Goal: Task Accomplishment & Management: Complete application form

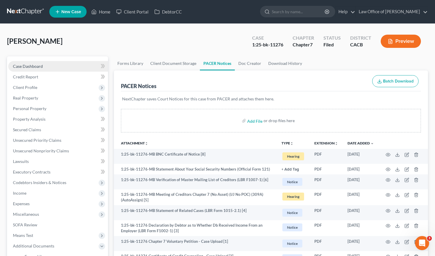
click at [31, 66] on span "Case Dashboard" at bounding box center [28, 66] width 30 height 5
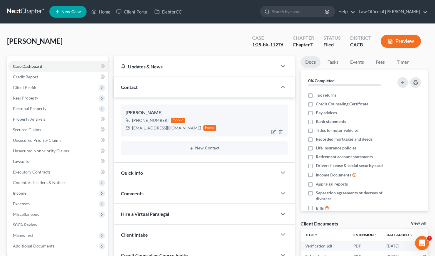
drag, startPoint x: 166, startPoint y: 122, endPoint x: 138, endPoint y: 120, distance: 28.8
click at [138, 120] on div "+1 (562) 686-6101 mobile" at bounding box center [171, 121] width 91 height 8
copy div "(562) 686-6101"
click at [154, 47] on div "Villegas, Vanessa Upgraded Chapter Chapter 7 Status Lead District CACB Preview" at bounding box center [217, 44] width 421 height 26
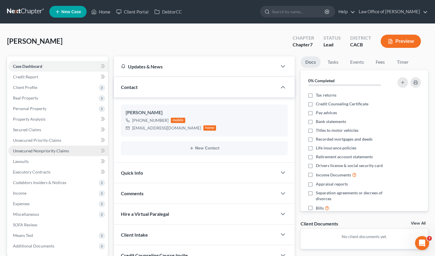
click at [56, 150] on span "Unsecured Nonpriority Claims" at bounding box center [41, 150] width 56 height 5
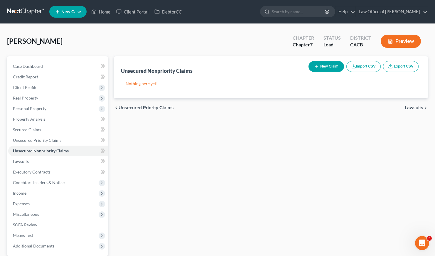
click at [326, 64] on button "New Claim" at bounding box center [327, 66] width 36 height 11
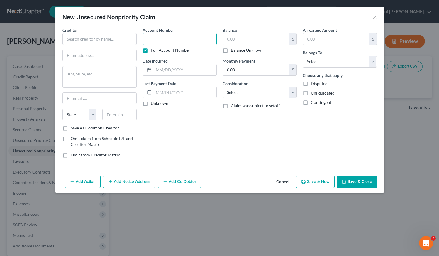
click at [161, 41] on input "text" at bounding box center [180, 39] width 74 height 12
type input "SSN 9599"
click at [182, 38] on input "SSN 9599" at bounding box center [180, 39] width 74 height 12
click at [176, 38] on input "SSN 9599" at bounding box center [180, 39] width 74 height 12
click at [97, 37] on input "text" at bounding box center [100, 39] width 74 height 12
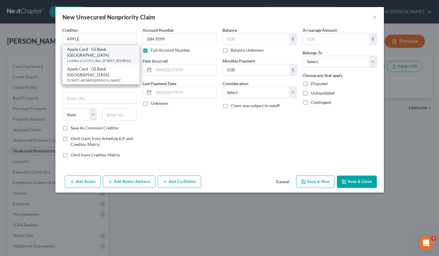
click at [97, 58] on div "Lockbox 6112 P.O. Box. 7247, Philadelphia, PA 19170" at bounding box center [101, 60] width 68 height 5
type input "Apple Card - GS Bank USA"
type input "Lockbox 6112 P.O. Box. 7247"
type input "Philadelphia"
select select "39"
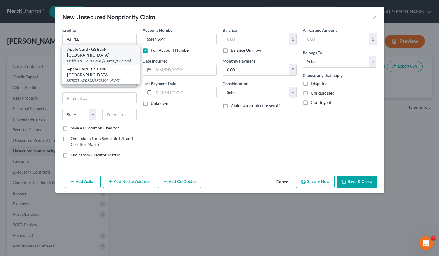
type input "19170"
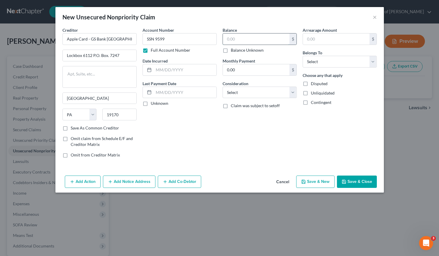
click at [244, 38] on input "text" at bounding box center [256, 38] width 67 height 11
type input "5,727"
click at [168, 71] on input "text" at bounding box center [185, 69] width 63 height 11
type input "5/23/2022"
click at [249, 89] on select "Select Cable / Satellite Services Collection Agency Credit Card Debt Debt Couns…" at bounding box center [260, 93] width 74 height 12
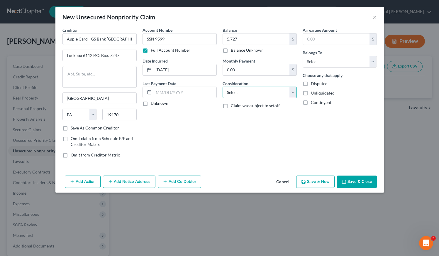
select select "2"
click at [321, 63] on select "Select Debtor 1 Only Debtor 2 Only Debtor 1 And Debtor 2 Only At Least One Of T…" at bounding box center [340, 62] width 74 height 12
select select "0"
click at [316, 182] on button "Save & New" at bounding box center [316, 182] width 38 height 12
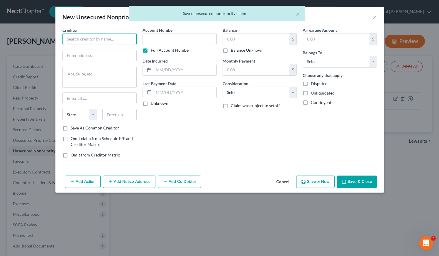
click at [92, 37] on input "text" at bounding box center [100, 39] width 74 height 12
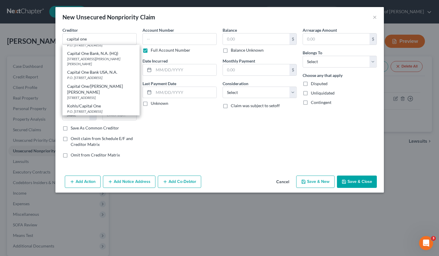
scroll to position [138, 0]
click at [82, 80] on div "P.O. Box 31293, Salt Lake City, UT 84131" at bounding box center [101, 77] width 68 height 5
type input "Capital One Bank USA, N.A."
type input "P.O. Box 31293"
type input "Salt Lake City"
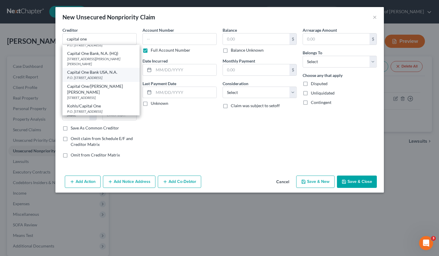
select select "46"
type input "84131"
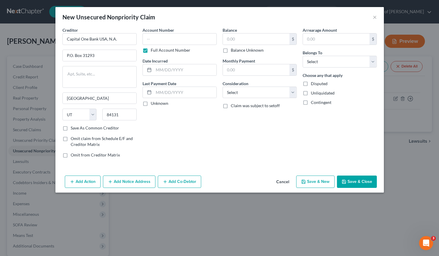
scroll to position [0, 0]
click at [170, 41] on input "text" at bounding box center [180, 39] width 74 height 12
paste input "SSN 9599"
type input "SSN 9599"
click at [257, 35] on input "text" at bounding box center [256, 38] width 67 height 11
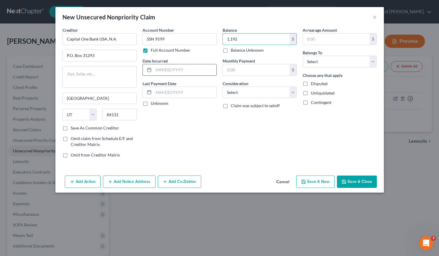
type input "1,192"
click at [170, 66] on input "text" at bounding box center [185, 69] width 63 height 11
type input "9/12/2019"
click at [242, 93] on select "Select Cable / Satellite Services Collection Agency Credit Card Debt Debt Couns…" at bounding box center [260, 93] width 74 height 12
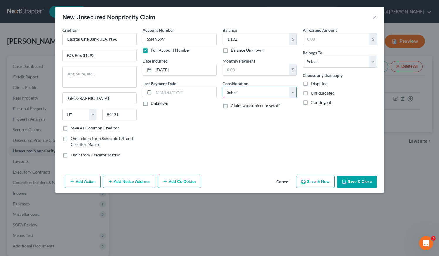
select select "2"
click at [314, 61] on select "Select Debtor 1 Only Debtor 2 Only Debtor 1 And Debtor 2 Only At Least One Of T…" at bounding box center [340, 62] width 74 height 12
select select "0"
click at [321, 183] on button "Save & New" at bounding box center [316, 182] width 38 height 12
type input "1,192.00"
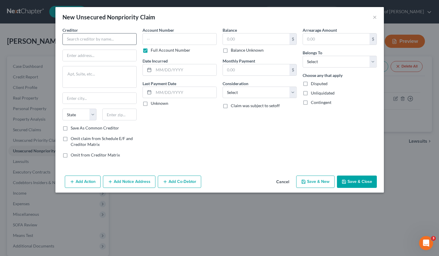
type input "0.00"
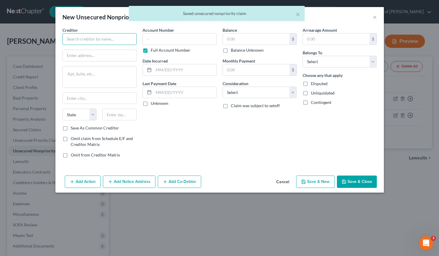
click at [107, 39] on input "text" at bounding box center [100, 39] width 74 height 12
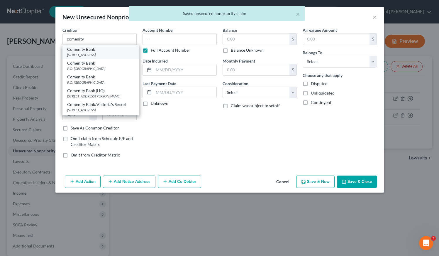
click at [109, 57] on div "3095 Loyalty Circle, Building A, Columbus, OH 43219" at bounding box center [100, 54] width 67 height 5
type input "Comenity Bank"
type input "3095 Loyalty Circle, Building A"
type input "Columbus"
select select "36"
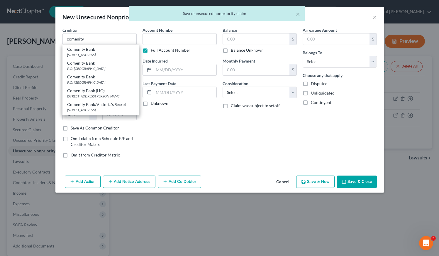
type input "43219"
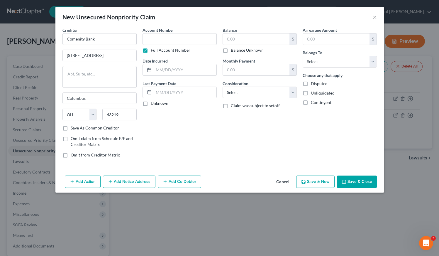
click at [140, 182] on button "Add Notice Address" at bounding box center [129, 182] width 53 height 12
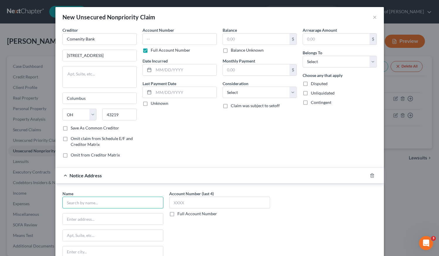
click at [121, 202] on input "text" at bounding box center [113, 203] width 101 height 12
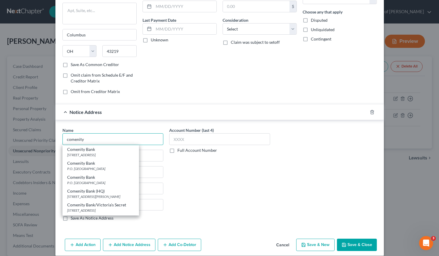
scroll to position [70, 0]
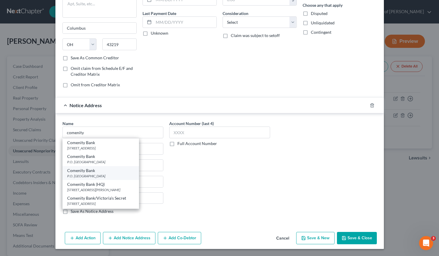
click at [88, 174] on div "P.O. Box 182789, Columbus, OH 43218" at bounding box center [100, 176] width 67 height 5
type input "Comenity Bank"
type input "P.O. Box 182789"
type input "Columbus"
select select "36"
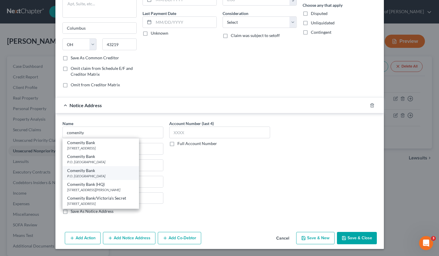
type input "43218"
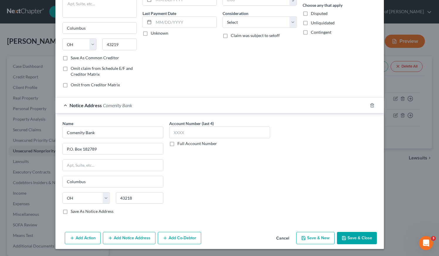
click at [178, 142] on label "Full Account Number" at bounding box center [198, 144] width 40 height 6
click at [180, 142] on input "Full Account Number" at bounding box center [182, 143] width 4 height 4
click at [176, 133] on input "text" at bounding box center [219, 133] width 101 height 12
paste input "SSN 9599"
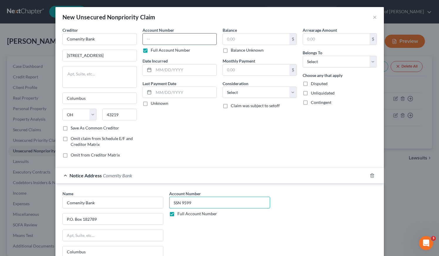
type input "SSN 9599"
click at [181, 40] on input "text" at bounding box center [180, 39] width 74 height 12
paste input "SSN 9599"
type input "SSN 9599"
click at [182, 70] on input "text" at bounding box center [185, 69] width 63 height 11
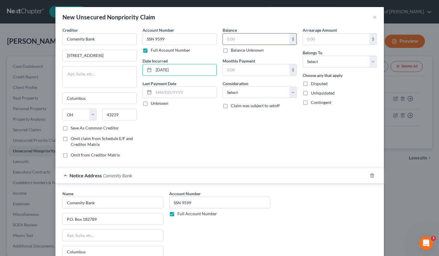
type input "7/1/2022"
click at [246, 42] on input "text" at bounding box center [256, 38] width 67 height 11
type input "937"
click at [338, 64] on select "Select Debtor 1 Only Debtor 2 Only Debtor 1 And Debtor 2 Only At Least One Of T…" at bounding box center [340, 62] width 74 height 12
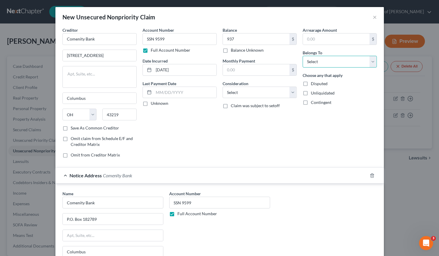
select select "0"
click at [255, 90] on select "Select Cable / Satellite Services Collection Agency Credit Card Debt Debt Couns…" at bounding box center [260, 93] width 74 height 12
select select "2"
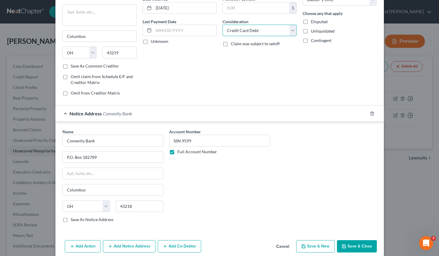
scroll to position [70, 0]
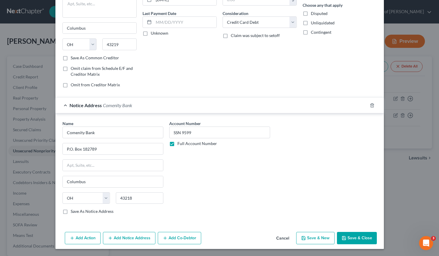
click at [316, 240] on button "Save & New" at bounding box center [316, 238] width 38 height 12
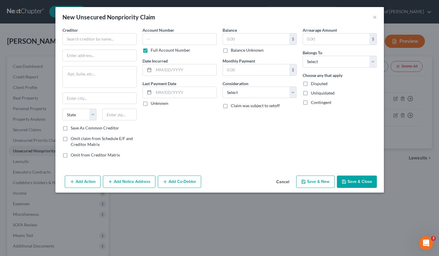
type input "937.00"
type input "0.00"
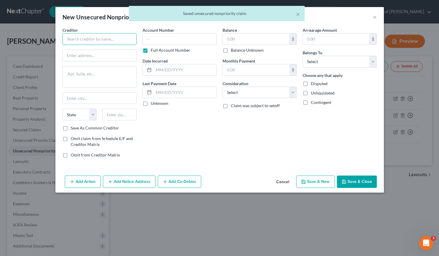
click at [92, 38] on input "text" at bounding box center [100, 39] width 74 height 12
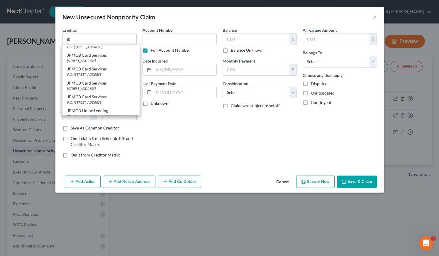
scroll to position [46, 0]
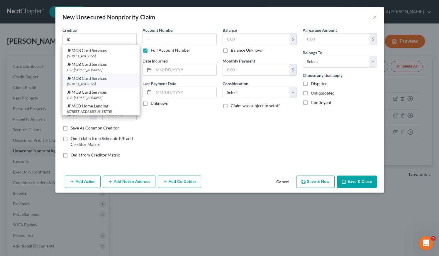
click at [95, 86] on div "PO Box 15369, Wilmington, DE 19850" at bounding box center [101, 83] width 68 height 5
type input "JPMCB Card Services"
type input "PO Box 15369"
type input "Wilmington"
select select "7"
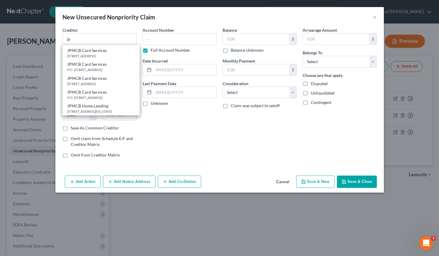
type input "19850"
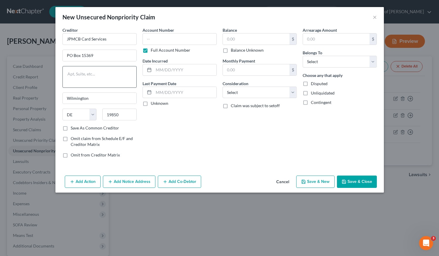
scroll to position [0, 0]
click at [69, 55] on input "PO Box 15369" at bounding box center [100, 55] width 74 height 11
click at [72, 55] on input "P.O Box 15369" at bounding box center [100, 55] width 74 height 11
type input "P.O. Box 15369"
click at [176, 39] on input "text" at bounding box center [180, 39] width 74 height 12
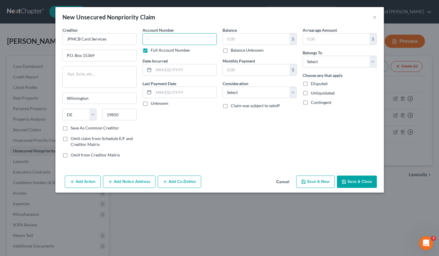
paste input "SSN 9599"
type input "SSN 9599"
click at [184, 70] on input "text" at bounding box center [185, 69] width 63 height 11
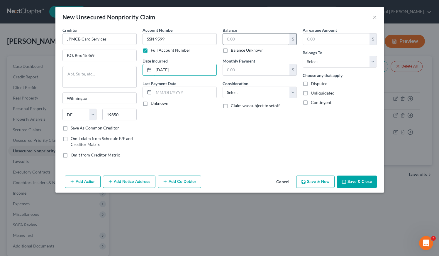
type input "11/12/2021"
click at [250, 39] on input "text" at bounding box center [256, 38] width 67 height 11
type input "716"
click at [246, 93] on select "Select Cable / Satellite Services Collection Agency Credit Card Debt Debt Couns…" at bounding box center [260, 93] width 74 height 12
select select "2"
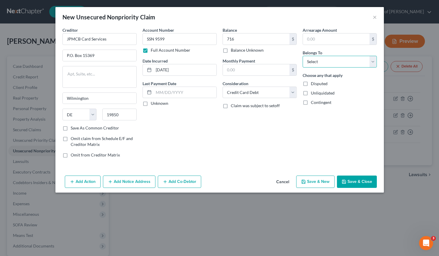
click at [334, 64] on select "Select Debtor 1 Only Debtor 2 Only Debtor 1 And Debtor 2 Only At Least One Of T…" at bounding box center [340, 62] width 74 height 12
select select "0"
click at [324, 182] on button "Save & New" at bounding box center [316, 182] width 38 height 12
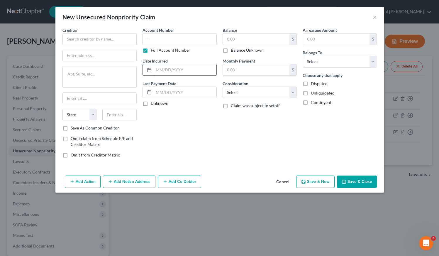
type input "716.00"
type input "0.00"
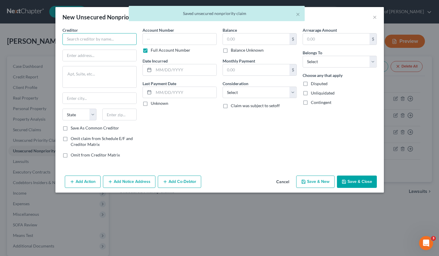
click at [91, 40] on input "text" at bounding box center [100, 39] width 74 height 12
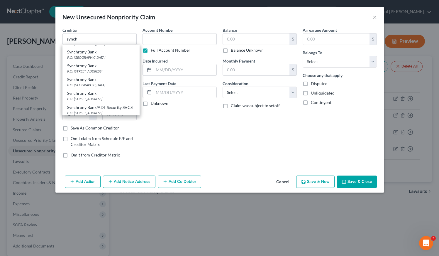
scroll to position [215, 0]
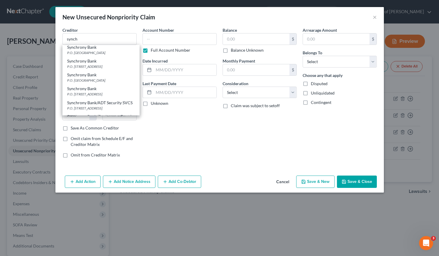
click at [91, 83] on div "P.O. Box 965001, Orlando, FL 32896" at bounding box center [101, 80] width 68 height 5
type input "Synchrony Bank"
type input "P.O. Box 965001"
type input "Orlando"
select select "9"
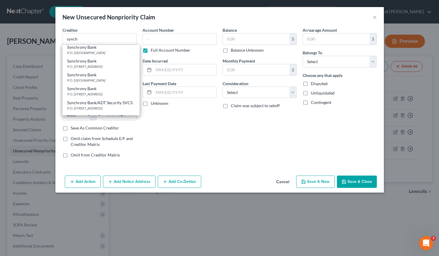
type input "32896"
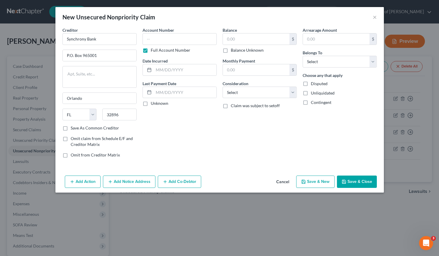
scroll to position [0, 0]
click at [134, 185] on button "Add Notice Address" at bounding box center [129, 182] width 53 height 12
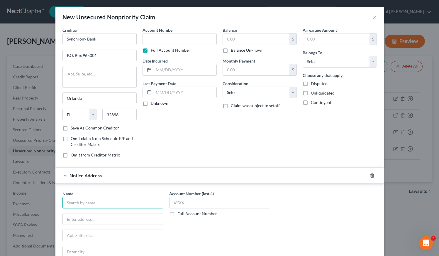
click at [115, 201] on input "text" at bounding box center [113, 203] width 101 height 12
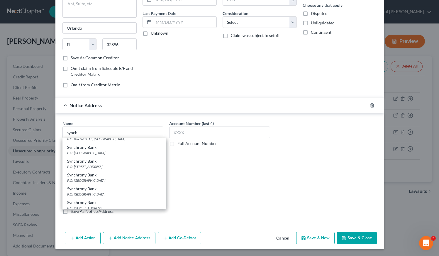
scroll to position [166, 0]
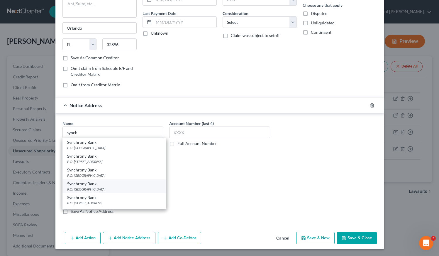
click at [85, 192] on div "P.O. Box 965005, Orlando, FL 32896" at bounding box center [114, 189] width 95 height 5
type input "Synchrony Bank"
type input "P.O. Box 965005"
type input "Orlando"
select select "9"
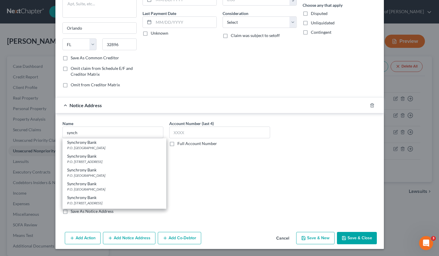
type input "32896"
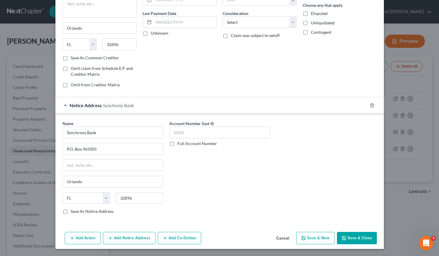
click at [178, 144] on label "Full Account Number" at bounding box center [198, 144] width 40 height 6
click at [180, 144] on input "Full Account Number" at bounding box center [182, 143] width 4 height 4
click at [179, 135] on input "text" at bounding box center [219, 133] width 101 height 12
paste input "SSN 9599"
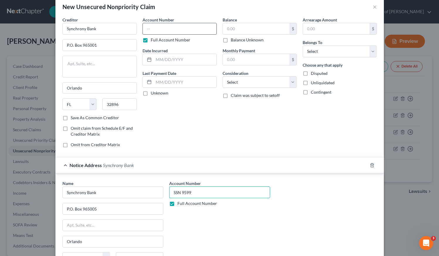
type input "SSN 9599"
click at [167, 25] on input "text" at bounding box center [180, 29] width 74 height 12
paste input "SSN 9599"
type input "SSN 9599"
click at [168, 60] on input "text" at bounding box center [185, 59] width 63 height 11
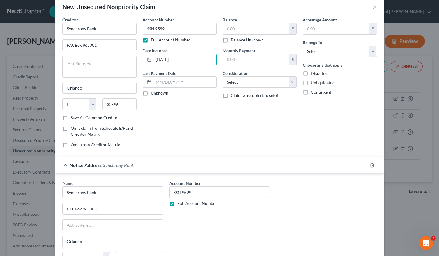
type input "12/28/2018"
click at [190, 112] on div "Account Number SSN 9599 Full Account Number Date Incurred 12/28/2018 Last Payme…" at bounding box center [180, 85] width 80 height 136
click at [246, 30] on input "text" at bounding box center [256, 28] width 67 height 11
type input "2,177"
click at [260, 82] on select "Select Cable / Satellite Services Collection Agency Credit Card Debt Debt Couns…" at bounding box center [260, 82] width 74 height 12
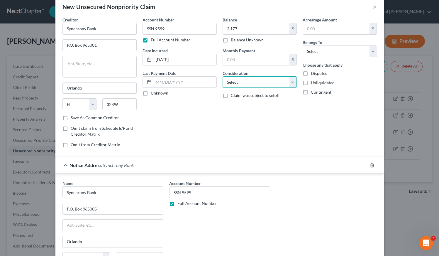
select select "2"
click at [328, 52] on select "Select Debtor 1 Only Debtor 2 Only Debtor 1 And Debtor 2 Only At Least One Of T…" at bounding box center [340, 52] width 74 height 12
select select "0"
click at [251, 30] on input "2,177" at bounding box center [256, 28] width 67 height 11
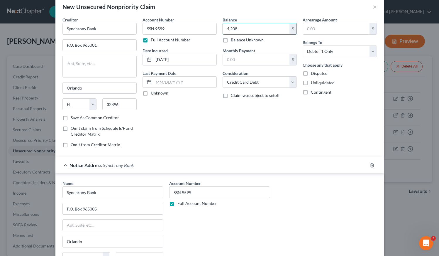
click at [203, 117] on div "Account Number SSN 9599 Full Account Number Date Incurred 12/28/2018 Last Payme…" at bounding box center [180, 85] width 80 height 136
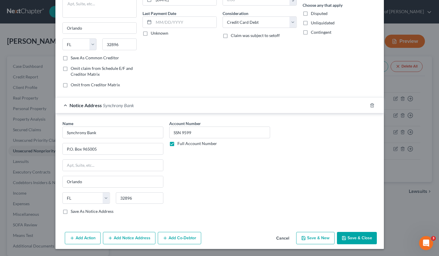
scroll to position [0, 0]
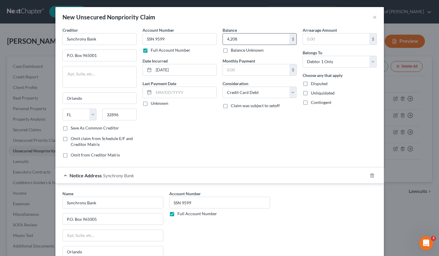
click at [235, 41] on input "4,208" at bounding box center [256, 38] width 67 height 11
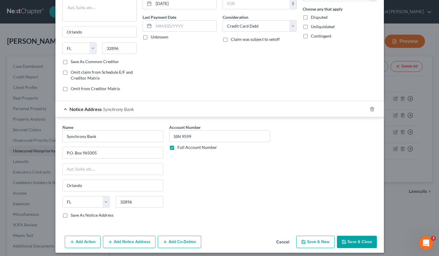
scroll to position [70, 0]
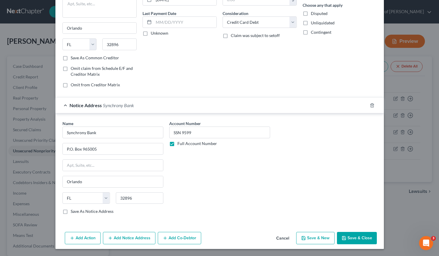
type input "7,009"
click at [316, 240] on button "Save & New" at bounding box center [316, 238] width 38 height 12
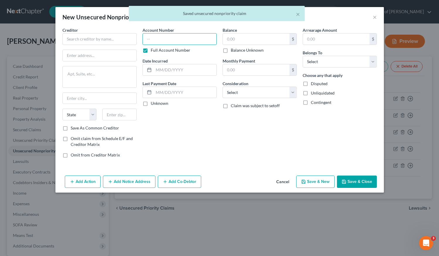
click at [166, 37] on input "text" at bounding box center [180, 39] width 74 height 12
paste input "SSN 9599"
type input "SSN 9599"
click at [108, 38] on input "text" at bounding box center [100, 39] width 74 height 12
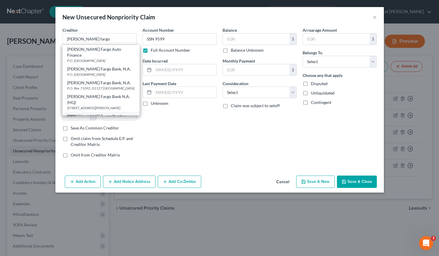
click at [87, 113] on div "Wells Fargo Card Service" at bounding box center [101, 119] width 68 height 12
type input "Wells Fargo Card Service"
type input "P.O. Box 393"
type input "Minneapolis"
select select "24"
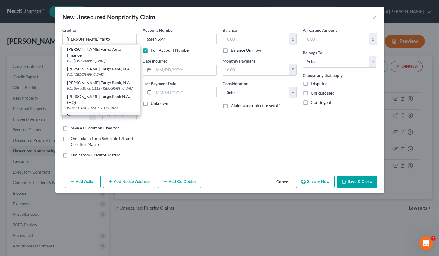
type input "55480"
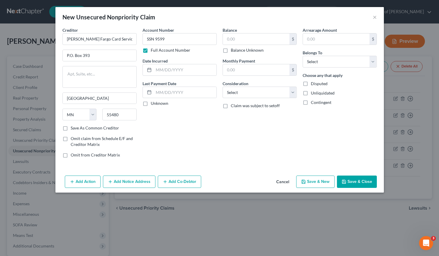
click at [127, 181] on button "Add Notice Address" at bounding box center [129, 182] width 53 height 12
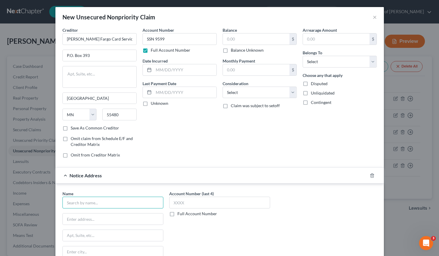
click at [118, 200] on input "text" at bounding box center [113, 203] width 101 height 12
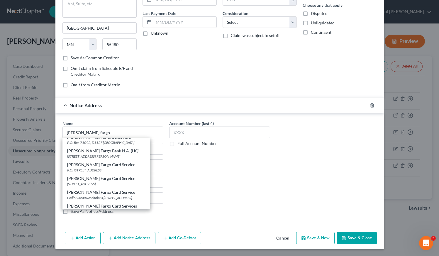
scroll to position [34, 0]
click at [94, 185] on div "PO Box 14517, Des Moines, IA 50306" at bounding box center [106, 183] width 78 height 5
type input "Wells Fargo Card Service"
type input "PO Box 14517"
type input "Des Moines"
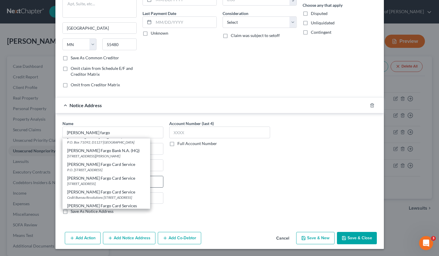
select select "16"
type input "50306"
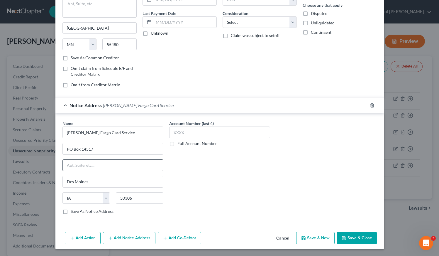
scroll to position [0, 0]
click at [68, 149] on input "PO Box 14517" at bounding box center [113, 148] width 100 height 11
click at [70, 149] on input "P.O Box 14517" at bounding box center [113, 148] width 100 height 11
type input "P.O. Box 14517"
click at [178, 144] on label "Full Account Number" at bounding box center [198, 144] width 40 height 6
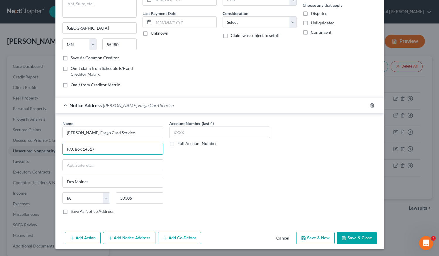
click at [180, 144] on input "Full Account Number" at bounding box center [182, 143] width 4 height 4
click at [177, 135] on input "text" at bounding box center [219, 133] width 101 height 12
paste input "SSN 9599"
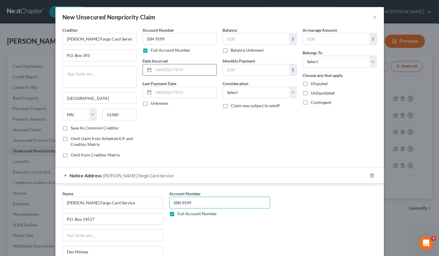
type input "SSN 9599"
click at [165, 70] on input "text" at bounding box center [185, 69] width 63 height 11
type input "9/9/2012"
click at [239, 38] on input "text" at bounding box center [256, 38] width 67 height 11
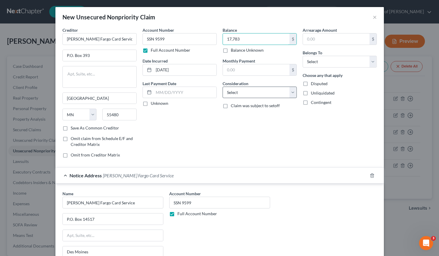
type input "17,783"
click at [255, 92] on select "Select Cable / Satellite Services Collection Agency Credit Card Debt Debt Couns…" at bounding box center [260, 93] width 74 height 12
select select "2"
click at [312, 61] on select "Select Debtor 1 Only Debtor 2 Only Debtor 1 And Debtor 2 Only At Least One Of T…" at bounding box center [340, 62] width 74 height 12
select select "0"
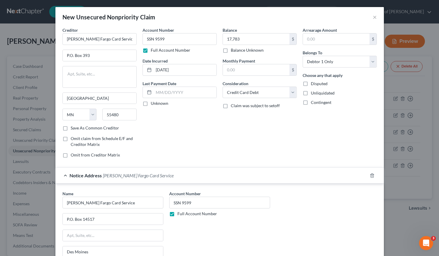
scroll to position [70, 0]
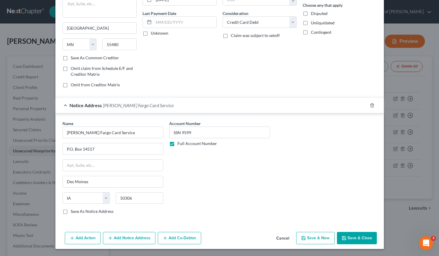
click at [320, 236] on button "Save & New" at bounding box center [316, 238] width 38 height 12
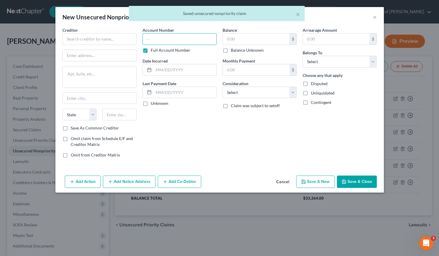
click at [161, 39] on input "text" at bounding box center [180, 39] width 74 height 12
paste input "SSN 9599"
type input "SSN 9599"
click at [111, 38] on input "text" at bounding box center [100, 39] width 74 height 12
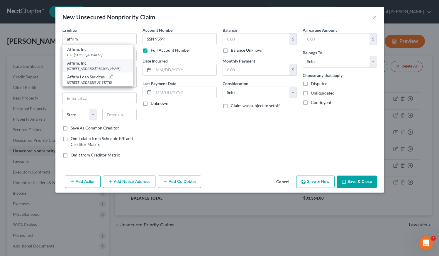
click at [102, 66] on div "30 Isabella Street, Floor 4, Pittsburgh, PA 15212" at bounding box center [97, 68] width 61 height 5
type input "Affirm, Inc."
type input "30 Isabella Street, Floor 4"
type input "Pittsburgh"
select select "39"
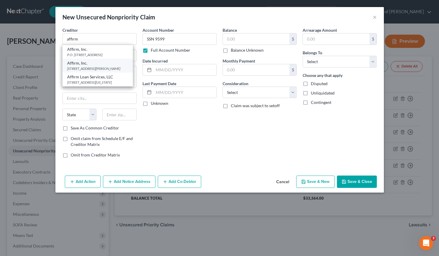
type input "15212"
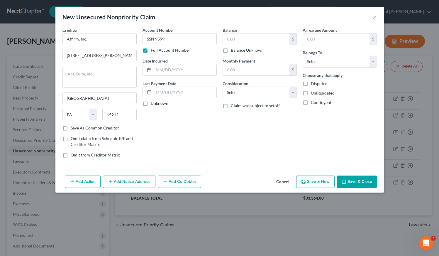
click at [126, 185] on button "Add Notice Address" at bounding box center [129, 182] width 53 height 12
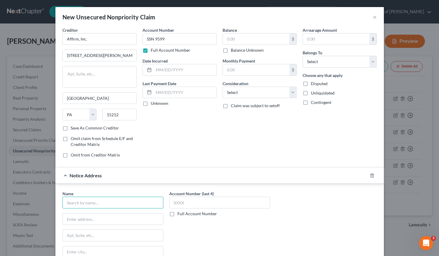
click at [115, 204] on input "text" at bounding box center [113, 203] width 101 height 12
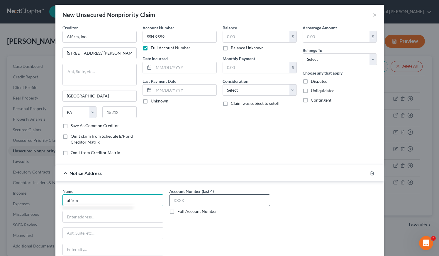
scroll to position [13, 0]
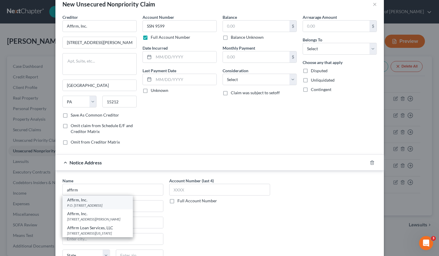
click at [100, 204] on div "P.O. Box 720, San Francisco, CA 94104" at bounding box center [97, 205] width 61 height 5
type input "Affirm, Inc."
type input "P.O. Box 720"
type input "San Francisco"
select select "4"
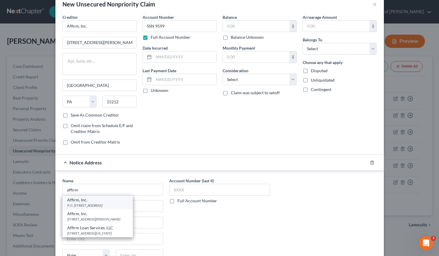
type input "94104"
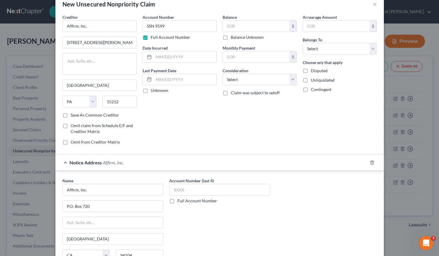
click at [178, 201] on label "Full Account Number" at bounding box center [198, 201] width 40 height 6
click at [180, 201] on input "Full Account Number" at bounding box center [182, 200] width 4 height 4
click at [189, 188] on input "text" at bounding box center [219, 190] width 101 height 12
paste input "SSN 9599"
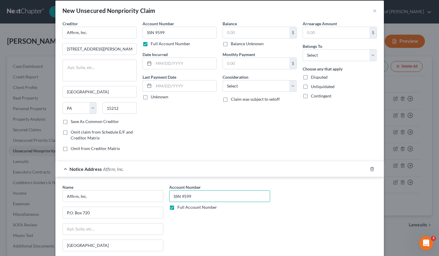
scroll to position [0, 0]
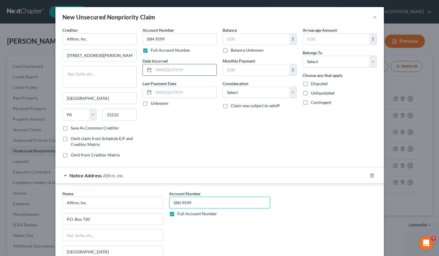
type input "SSN 9599"
click at [176, 71] on input "text" at bounding box center [185, 69] width 63 height 11
type input "6/20/2025"
click at [233, 39] on input "text" at bounding box center [256, 38] width 67 height 11
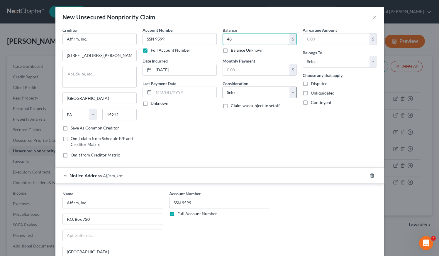
type input "48"
click at [257, 94] on select "Select Cable / Satellite Services Collection Agency Credit Card Debt Debt Couns…" at bounding box center [260, 93] width 74 height 12
select select "10"
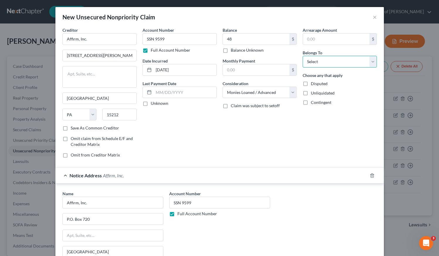
click at [324, 63] on select "Select Debtor 1 Only Debtor 2 Only Debtor 1 And Debtor 2 Only At Least One Of T…" at bounding box center [340, 62] width 74 height 12
select select "0"
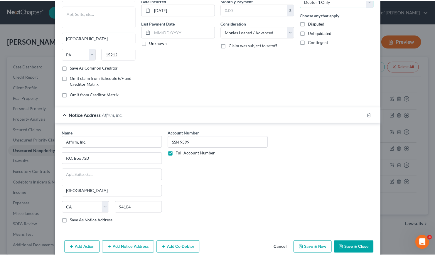
scroll to position [70, 0]
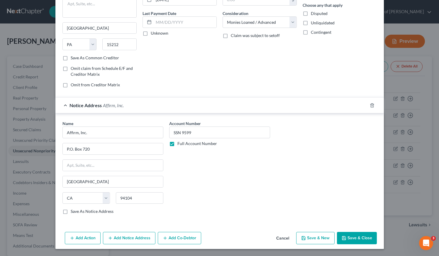
click at [362, 237] on button "Save & Close" at bounding box center [357, 238] width 40 height 12
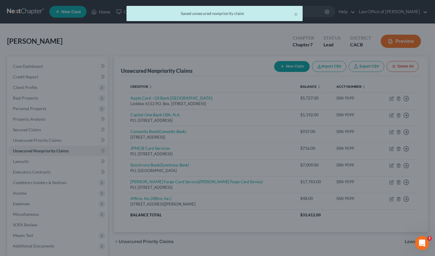
scroll to position [0, 0]
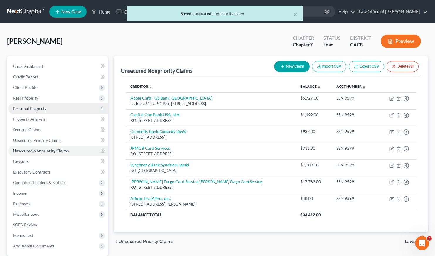
click at [34, 108] on span "Personal Property" at bounding box center [29, 108] width 33 height 5
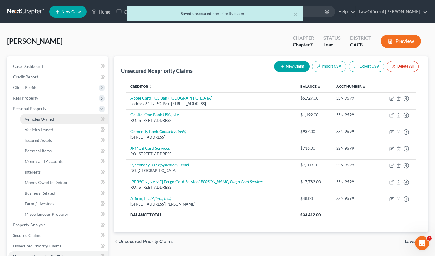
click at [41, 116] on link "Vehicles Owned" at bounding box center [64, 119] width 88 height 11
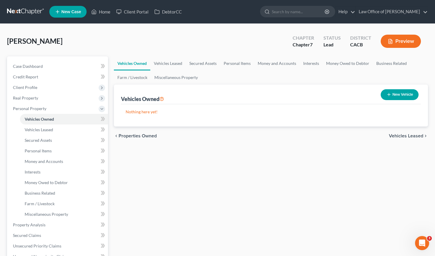
click at [388, 95] on line "button" at bounding box center [389, 95] width 3 height 0
select select "0"
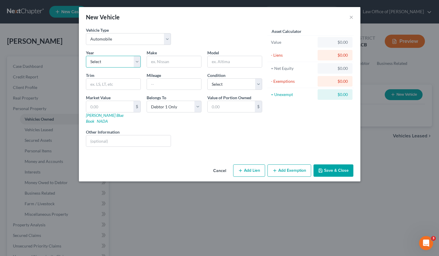
click at [117, 62] on select "Select 2026 2025 2024 2023 2022 2021 2020 2019 2018 2017 2016 2015 2014 2013 20…" at bounding box center [113, 62] width 55 height 12
select select "6"
click at [165, 60] on input "text" at bounding box center [174, 61] width 54 height 11
type input "need info honda finance"
click at [336, 164] on button "Save & Close" at bounding box center [334, 170] width 40 height 12
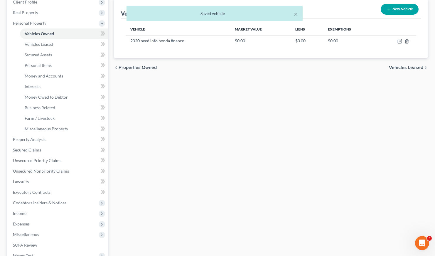
scroll to position [131, 0]
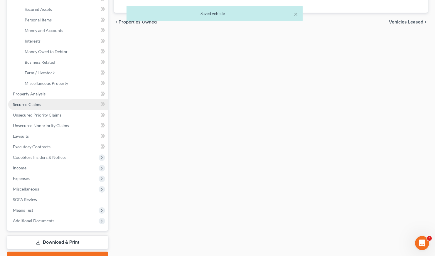
click at [31, 105] on span "Secured Claims" at bounding box center [27, 104] width 28 height 5
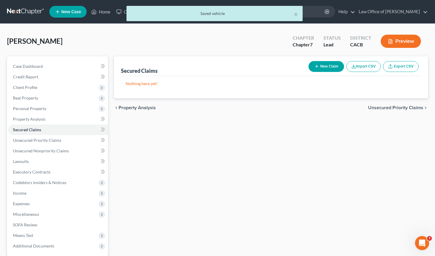
click at [323, 65] on button "New Claim" at bounding box center [327, 66] width 36 height 11
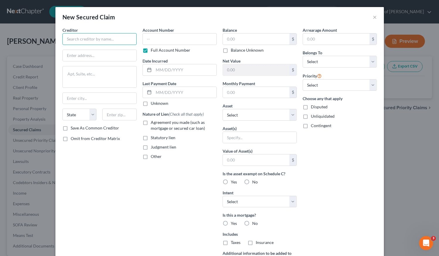
click at [84, 40] on input "text" at bounding box center [100, 39] width 74 height 12
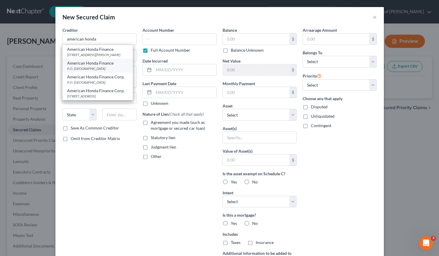
click at [92, 71] on div "P.O. Box 168128, Irving, TX 75016" at bounding box center [97, 68] width 61 height 5
type input "American Honda Finance"
type input "P.O. Box 168128"
type input "Irving"
select select "45"
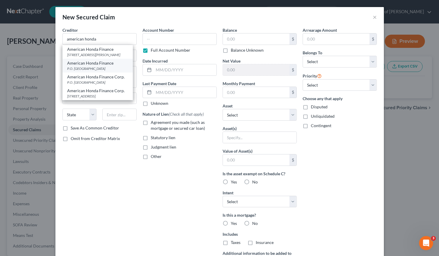
type input "75016"
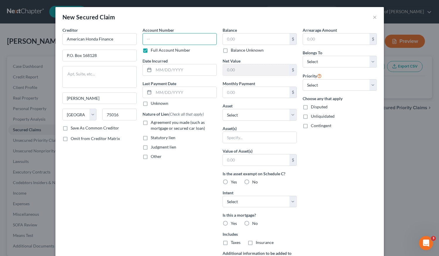
click at [169, 39] on input "text" at bounding box center [180, 39] width 74 height 12
paste input "SSN 9599"
type input "SSN 9599"
click at [174, 70] on input "text" at bounding box center [185, 69] width 63 height 11
type input "4/18/2021"
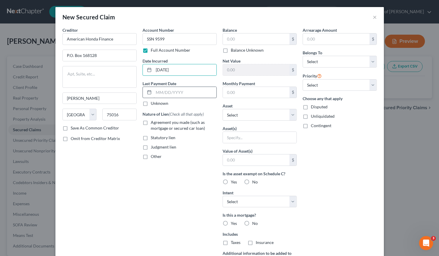
drag, startPoint x: 142, startPoint y: 123, endPoint x: 196, endPoint y: 90, distance: 63.1
click at [151, 123] on label "Agreement you made (such as mortgage or secured car loan)" at bounding box center [184, 125] width 66 height 12
click at [153, 123] on input "Agreement you made (such as mortgage or secured car loan)" at bounding box center [155, 121] width 4 height 4
checkbox input "true"
click at [236, 38] on input "text" at bounding box center [256, 38] width 67 height 11
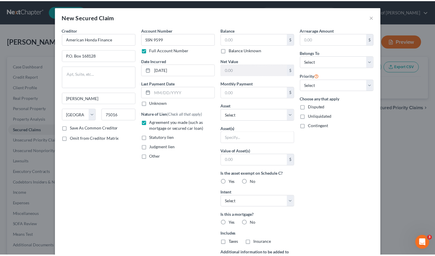
scroll to position [70, 0]
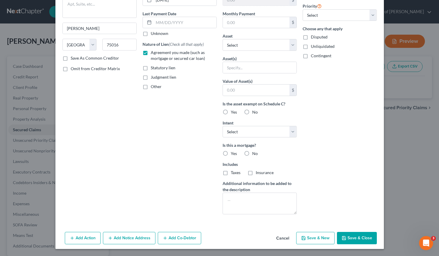
click at [280, 239] on button "Cancel" at bounding box center [283, 239] width 22 height 12
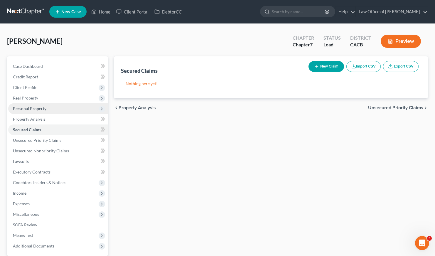
click at [31, 108] on span "Personal Property" at bounding box center [29, 108] width 33 height 5
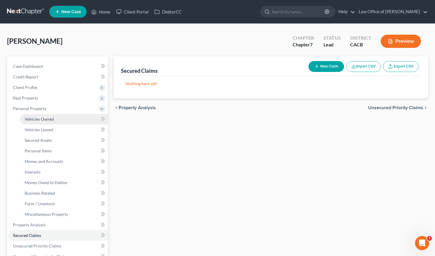
click at [42, 118] on span "Vehicles Owned" at bounding box center [39, 119] width 29 height 5
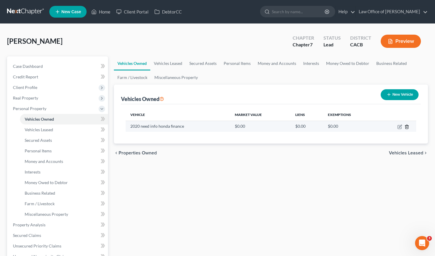
click at [407, 127] on line "button" at bounding box center [407, 127] width 0 height 1
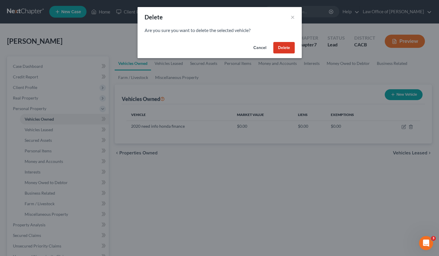
click at [283, 48] on button "Delete" at bounding box center [284, 48] width 21 height 12
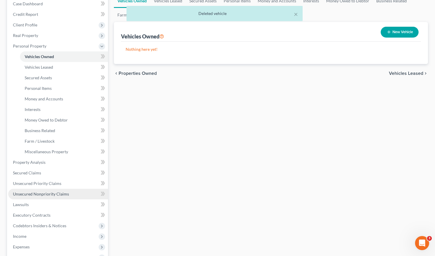
click at [38, 192] on span "Unsecured Nonpriority Claims" at bounding box center [41, 193] width 56 height 5
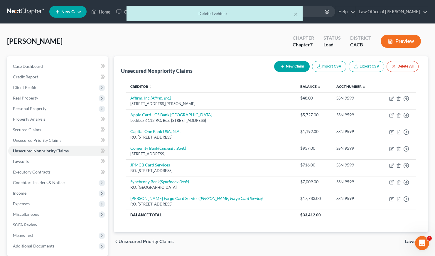
click at [292, 67] on button "New Claim" at bounding box center [292, 66] width 36 height 11
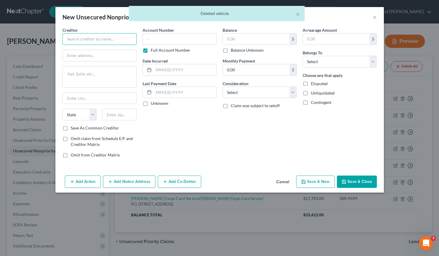
click at [88, 39] on input "text" at bounding box center [100, 39] width 74 height 12
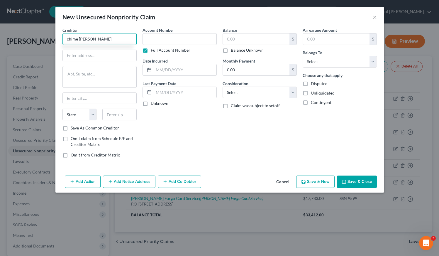
drag, startPoint x: 97, startPoint y: 38, endPoint x: 65, endPoint y: 39, distance: 31.7
click at [65, 39] on input "chime finan" at bounding box center [100, 39] width 74 height 12
type input "Chime Financial"
click at [87, 57] on input "text" at bounding box center [100, 55] width 74 height 11
click at [101, 56] on input "101 California St., ste 100" at bounding box center [100, 55] width 74 height 11
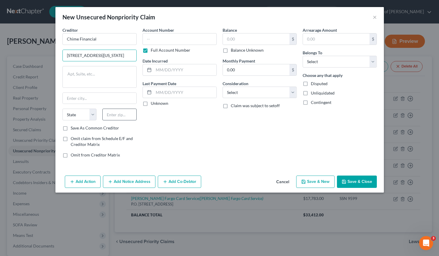
type input "101 California St., Ste 100"
click at [118, 113] on input "text" at bounding box center [119, 115] width 34 height 12
type input "94111"
click at [164, 137] on div "Account Number Full Account Number Date Incurred Last Payment Date Unknown" at bounding box center [180, 95] width 80 height 136
type input "San Francisco"
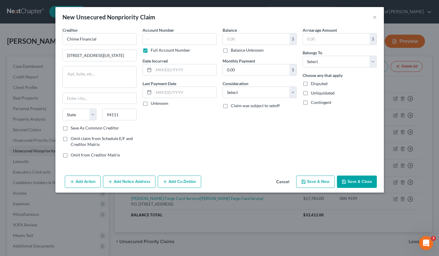
select select "4"
click at [71, 129] on label "Save As Common Creditor" at bounding box center [95, 128] width 48 height 6
click at [73, 129] on input "Save As Common Creditor" at bounding box center [75, 127] width 4 height 4
checkbox input "true"
click at [177, 40] on input "text" at bounding box center [180, 39] width 74 height 12
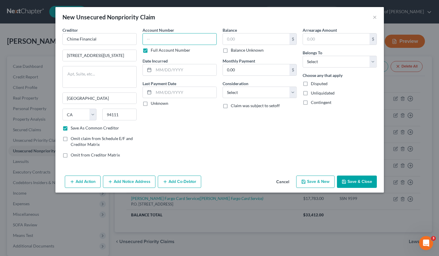
paste input "SSN 9599"
type input "SSN 9599"
click at [163, 69] on input "text" at bounding box center [185, 69] width 63 height 11
type input "12/25/2024"
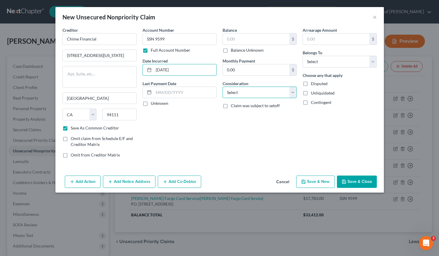
click at [237, 89] on select "Select Cable / Satellite Services Collection Agency Credit Card Debt Debt Couns…" at bounding box center [260, 93] width 74 height 12
click at [256, 169] on div "Creditor * Chime Financial 101 California St., Ste 100 San Francisco State AL A…" at bounding box center [219, 100] width 329 height 146
click at [283, 181] on button "Cancel" at bounding box center [283, 182] width 22 height 12
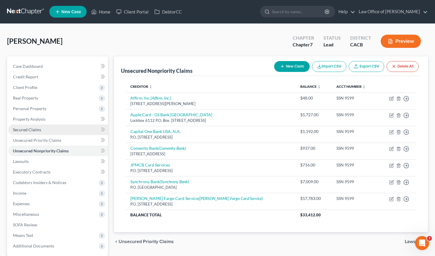
click at [29, 130] on span "Secured Claims" at bounding box center [27, 129] width 28 height 5
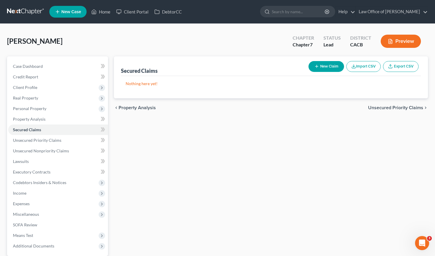
click at [326, 67] on button "New Claim" at bounding box center [327, 66] width 36 height 11
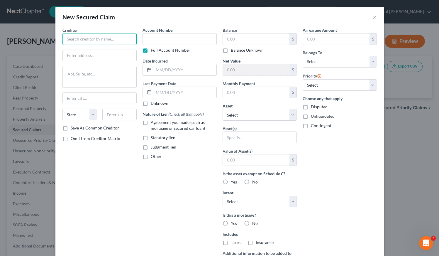
click at [80, 37] on input "text" at bounding box center [100, 39] width 74 height 12
type input "Chime Financial"
click at [90, 55] on input "text" at bounding box center [100, 55] width 74 height 11
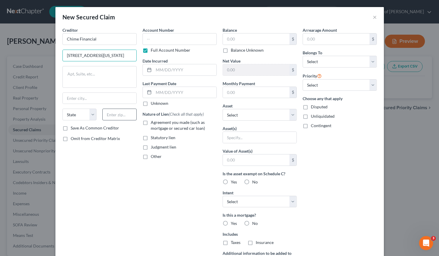
type input "101 California St., Ste 100"
click at [124, 113] on input "text" at bounding box center [119, 115] width 34 height 12
type input "4"
type input "94111"
click at [100, 189] on div "Creditor * Chime Financial 101 California St., Ste 100 State AL AK AR AZ CA CO …" at bounding box center [100, 158] width 80 height 262
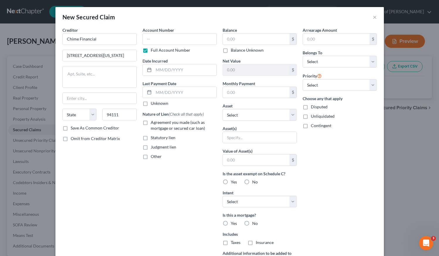
type input "San Francisco"
select select "4"
click at [71, 128] on label "Save As Common Creditor" at bounding box center [95, 128] width 48 height 6
click at [73, 128] on input "Save As Common Creditor" at bounding box center [75, 127] width 4 height 4
checkbox input "true"
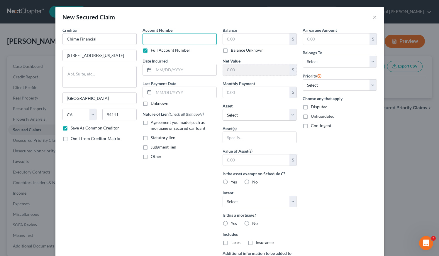
click at [159, 39] on input "text" at bounding box center [180, 39] width 74 height 12
paste input "SSN 9599"
type input "SSN 9599"
click at [169, 71] on input "text" at bounding box center [185, 69] width 63 height 11
type input "12/25/2024"
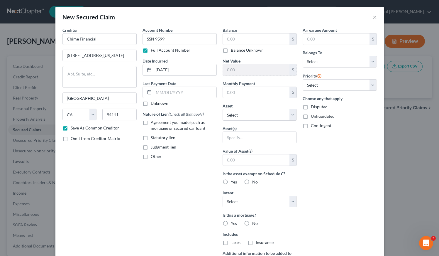
click at [151, 122] on label "Agreement you made (such as mortgage or secured car loan)" at bounding box center [184, 125] width 66 height 12
click at [153, 122] on input "Agreement you made (such as mortgage or secured car loan)" at bounding box center [155, 121] width 4 height 4
checkbox input "true"
click at [242, 38] on input "text" at bounding box center [256, 38] width 67 height 11
type input "20"
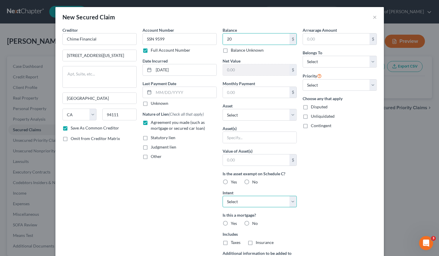
click at [269, 203] on select "Select Surrender Redeem Reaffirm Avoid Other" at bounding box center [260, 202] width 74 height 12
select select "2"
click at [252, 222] on label "No" at bounding box center [255, 223] width 6 height 6
click at [255, 222] on input "No" at bounding box center [257, 222] width 4 height 4
radio input "true"
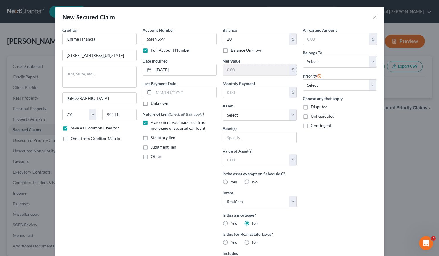
click at [252, 242] on label "No" at bounding box center [255, 243] width 6 height 6
click at [255, 242] on input "No" at bounding box center [257, 242] width 4 height 4
radio input "true"
click at [250, 115] on select "Select Other Multiple Assets Jewelry - Jewelry and personal valuable items (i.e…" at bounding box center [260, 115] width 74 height 12
click at [321, 85] on select "Select 1st 2nd 3rd 4th 5th 6th 7th 8th 9th 10th 11th 12th 13th 14th 15th 16th 1…" at bounding box center [340, 85] width 74 height 12
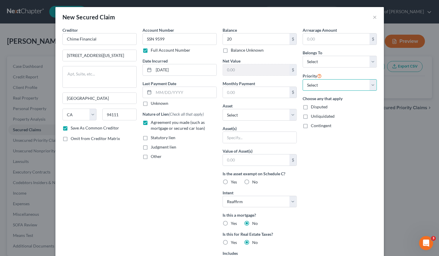
select select "0"
click at [329, 63] on select "Select Debtor 1 Only Debtor 2 Only Debtor 1 And Debtor 2 Only At Least One Of T…" at bounding box center [340, 62] width 74 height 12
select select "0"
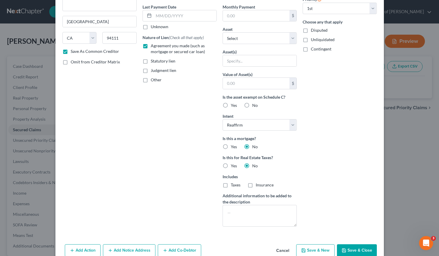
scroll to position [89, 0]
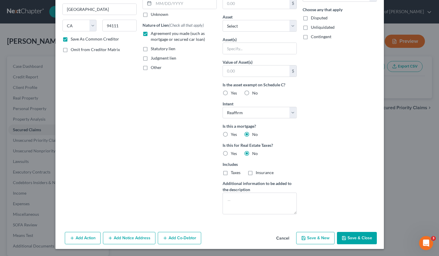
click at [351, 238] on button "Save & Close" at bounding box center [357, 238] width 40 height 12
checkbox input "false"
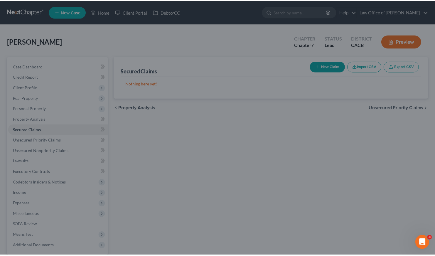
scroll to position [25, 0]
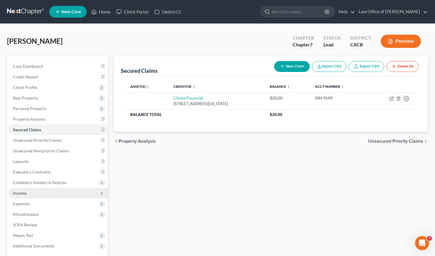
click at [20, 196] on span "Income" at bounding box center [58, 193] width 100 height 11
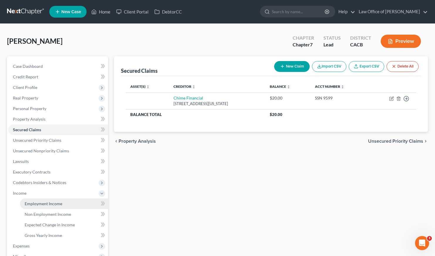
click at [46, 200] on link "Employment Income" at bounding box center [64, 203] width 88 height 11
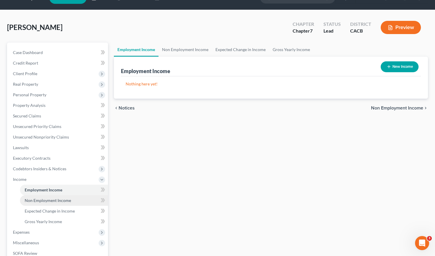
scroll to position [21, 0]
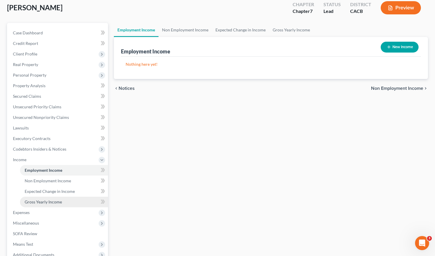
click at [48, 201] on span "Gross Yearly Income" at bounding box center [43, 201] width 37 height 5
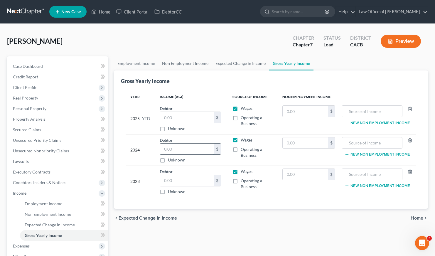
click at [180, 150] on input "text" at bounding box center [187, 149] width 54 height 11
type input "23,134"
click at [266, 202] on div "Year Income (AGI) Source of Income Non Employment Income 2025 YTD Debtor $ Unkn…" at bounding box center [271, 147] width 300 height 123
click at [183, 180] on input "text" at bounding box center [187, 180] width 54 height 11
type input "23,100"
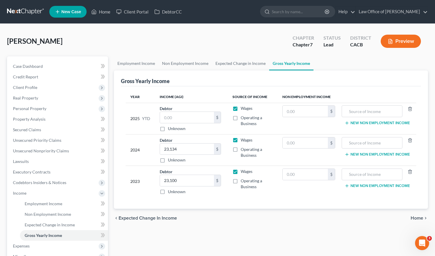
click at [238, 203] on div "Year Income (AGI) Source of Income Non Employment Income 2025 YTD Debtor $ Unkn…" at bounding box center [271, 147] width 300 height 123
click at [172, 116] on input "text" at bounding box center [187, 117] width 54 height 11
click at [140, 63] on link "Employment Income" at bounding box center [136, 63] width 45 height 14
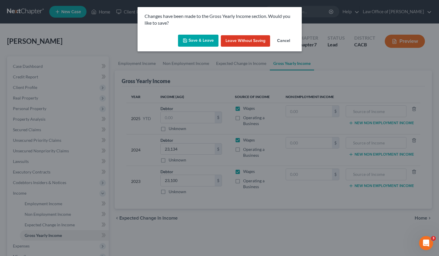
click at [197, 41] on button "Save & Leave" at bounding box center [198, 41] width 41 height 12
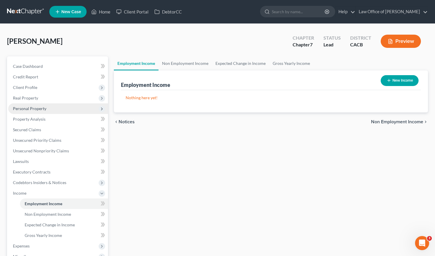
click at [30, 109] on span "Personal Property" at bounding box center [29, 108] width 33 height 5
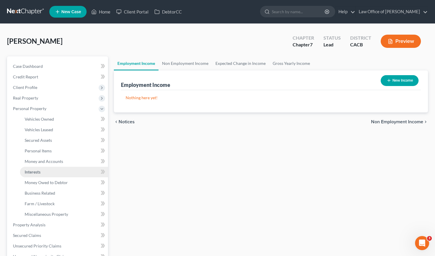
click at [36, 171] on span "Interests" at bounding box center [33, 171] width 16 height 5
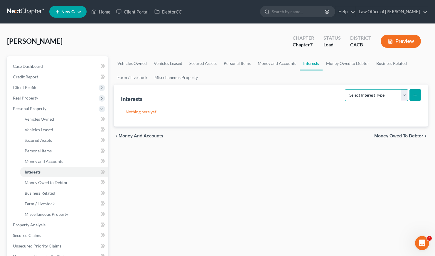
click at [368, 92] on select "Select Interest Type 401K Annuity Bond Education IRA Government Bond Government…" at bounding box center [376, 95] width 63 height 12
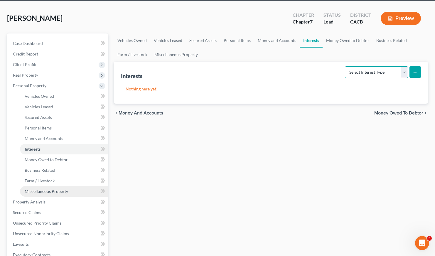
scroll to position [47, 0]
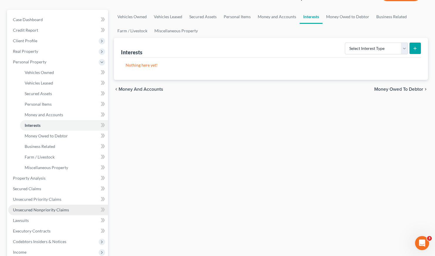
click at [32, 211] on span "Unsecured Nonpriority Claims" at bounding box center [41, 209] width 56 height 5
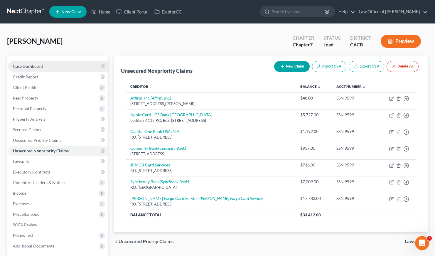
click at [36, 67] on span "Case Dashboard" at bounding box center [28, 66] width 30 height 5
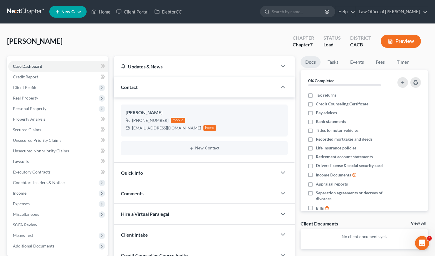
click at [16, 12] on link at bounding box center [26, 11] width 38 height 11
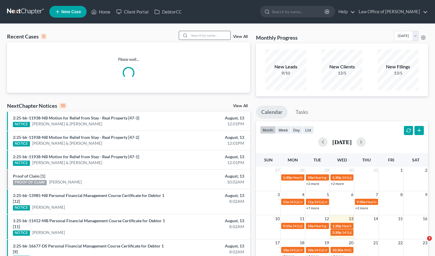
click at [206, 34] on input "search" at bounding box center [209, 35] width 41 height 9
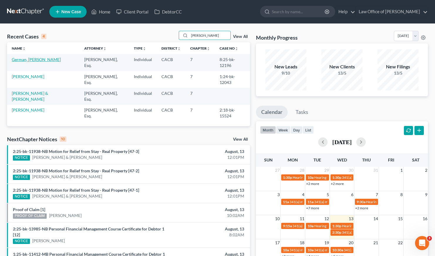
type input "jim"
click at [24, 59] on link "German, [PERSON_NAME]" at bounding box center [36, 59] width 49 height 5
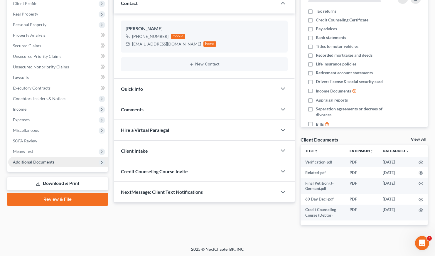
scroll to position [85, 0]
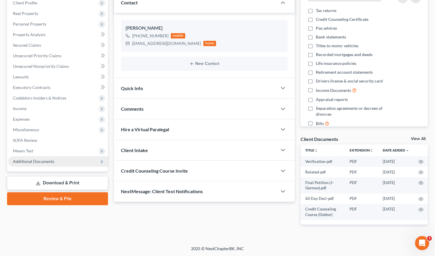
click at [34, 159] on span "Additional Documents" at bounding box center [33, 161] width 41 height 5
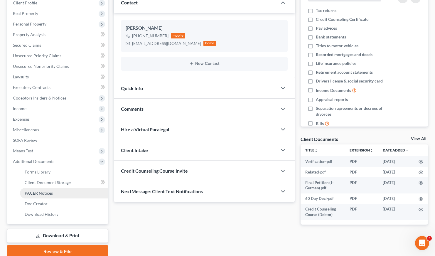
click at [43, 195] on link "PACER Notices" at bounding box center [64, 193] width 88 height 11
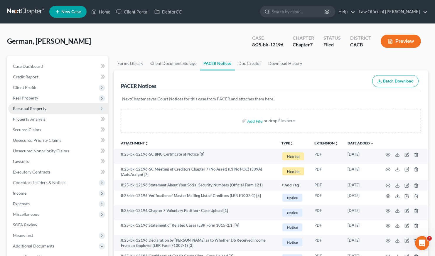
click at [31, 109] on span "Personal Property" at bounding box center [29, 108] width 33 height 5
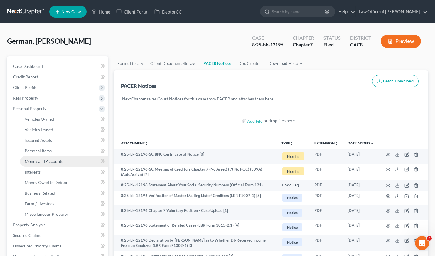
click at [35, 160] on span "Money and Accounts" at bounding box center [44, 161] width 38 height 5
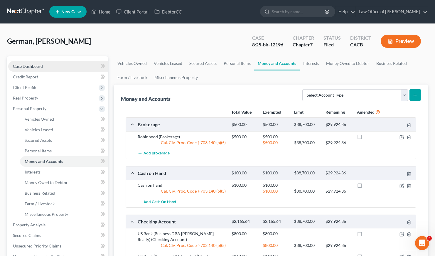
click at [39, 66] on span "Case Dashboard" at bounding box center [28, 66] width 30 height 5
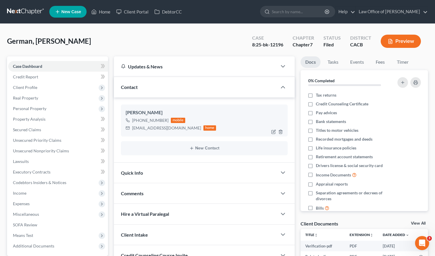
drag, startPoint x: 167, startPoint y: 121, endPoint x: 137, endPoint y: 120, distance: 29.4
click at [137, 120] on div "+1 (949) 338-3455 mobile" at bounding box center [171, 121] width 91 height 8
copy div "(949) 338-3455"
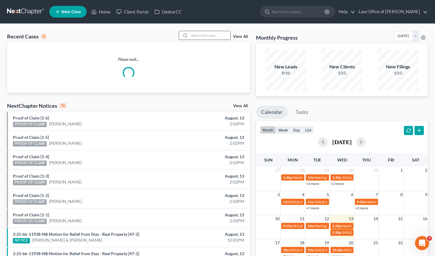
click at [208, 34] on input "search" at bounding box center [209, 35] width 41 height 9
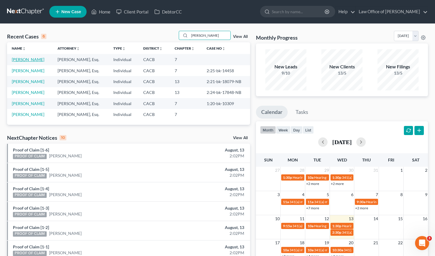
type input "edgar"
click at [17, 60] on link "Khachatrian, Edgar" at bounding box center [28, 59] width 33 height 5
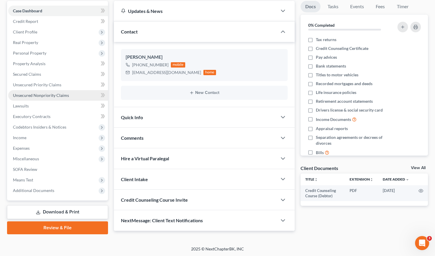
click at [45, 91] on link "Unsecured Nonpriority Claims" at bounding box center [58, 95] width 100 height 11
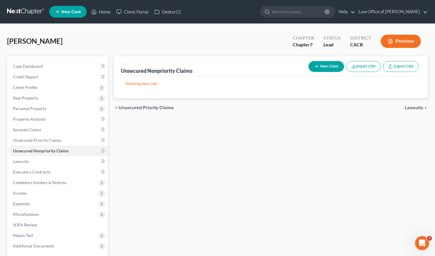
click at [320, 64] on button "New Claim" at bounding box center [327, 66] width 36 height 11
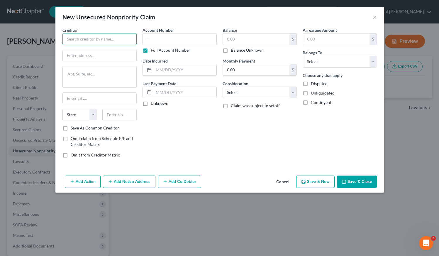
click at [84, 38] on input "text" at bounding box center [100, 39] width 74 height 12
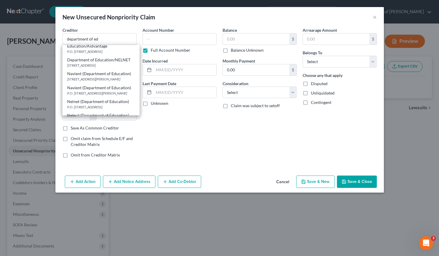
scroll to position [44, 0]
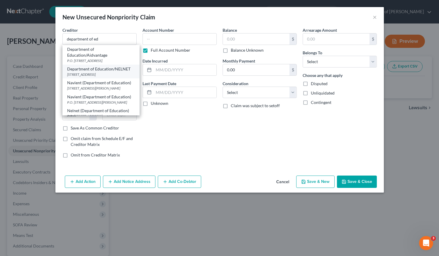
click at [94, 72] on div "121 South 13th St., Lincoln, NE 68508" at bounding box center [101, 74] width 68 height 5
type input "Department of Education/NELNET"
type input "121 South 13th St."
type input "Lincoln"
select select "30"
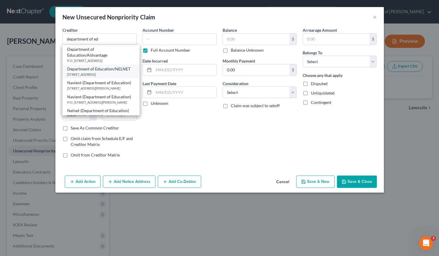
type input "68508"
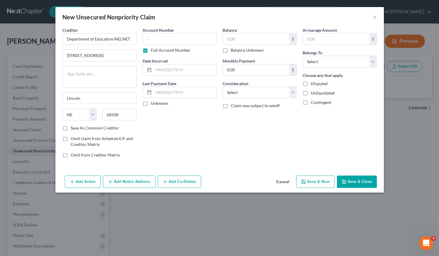
scroll to position [0, 0]
click at [160, 39] on input "text" at bounding box center [180, 39] width 74 height 12
type input "1974"
click at [166, 69] on input "text" at bounding box center [185, 69] width 63 height 11
type input "8/15/2008"
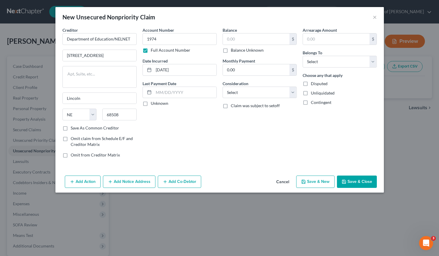
click at [255, 86] on div "Consideration Select Cable / Satellite Services Collection Agency Credit Card D…" at bounding box center [260, 89] width 74 height 18
click at [255, 89] on select "Select Cable / Satellite Services Collection Agency Credit Card Debt Debt Couns…" at bounding box center [260, 93] width 74 height 12
select select "17"
click at [333, 63] on select "Select Debtor 1 Only Debtor 2 Only Debtor 1 And Debtor 2 Only At Least One Of T…" at bounding box center [340, 62] width 74 height 12
select select "0"
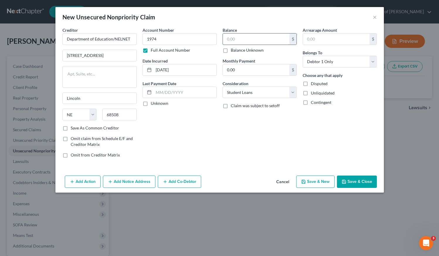
click at [239, 40] on input "text" at bounding box center [256, 38] width 67 height 11
click at [316, 182] on button "Save & New" at bounding box center [316, 182] width 38 height 12
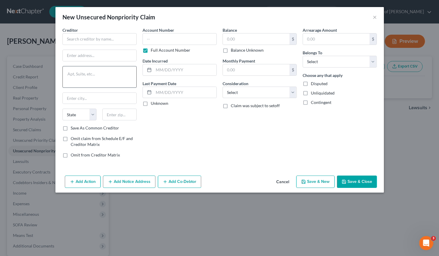
type input "449.00"
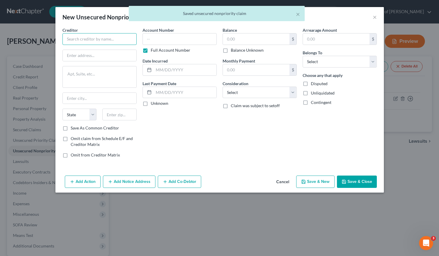
click at [110, 37] on input "text" at bounding box center [100, 39] width 74 height 12
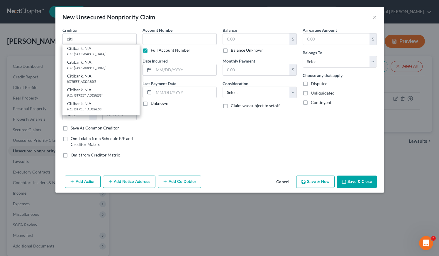
scroll to position [159, 0]
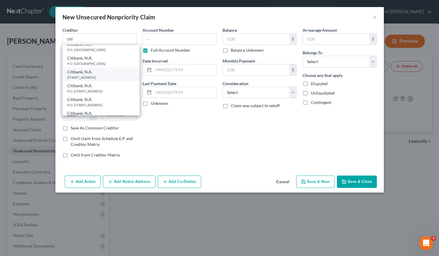
click at [82, 80] on div "5800 South Corporate Place, Sioux Falls, SD 57108" at bounding box center [101, 77] width 68 height 5
type input "Citibank, N.A."
type input "5800 South Corporate Place"
type input "Sioux Falls"
select select "43"
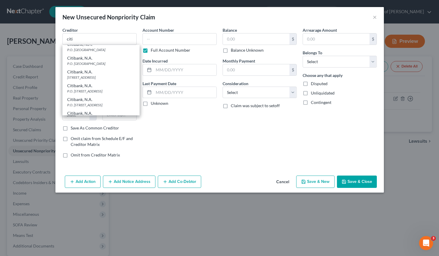
type input "57108"
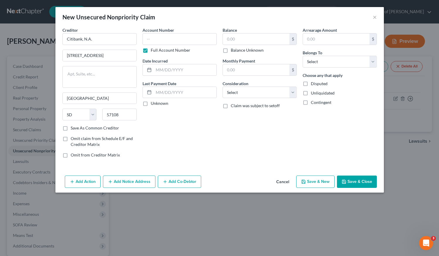
click at [126, 182] on button "Add Notice Address" at bounding box center [129, 182] width 53 height 12
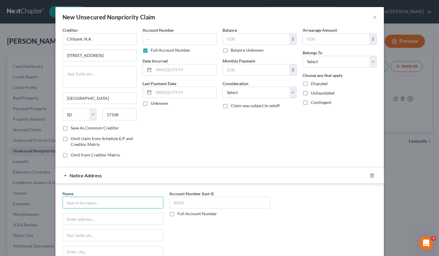
click at [106, 203] on input "text" at bounding box center [113, 203] width 101 height 12
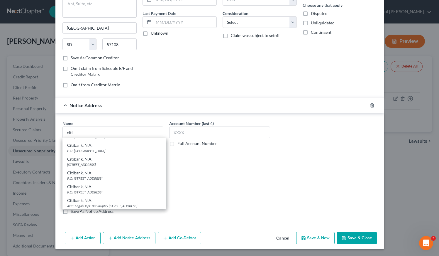
scroll to position [163, 0]
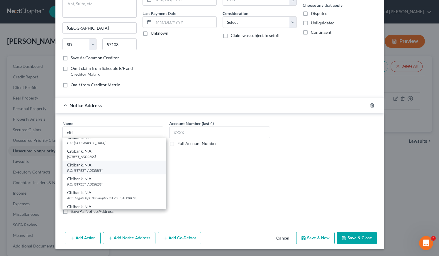
click at [92, 173] on div "P.O. Box 6497, Sioux Falls, SD 57117" at bounding box center [114, 170] width 95 height 5
type input "Citibank, N.A."
type input "P.O. Box 6497"
type input "Sioux Falls"
select select "43"
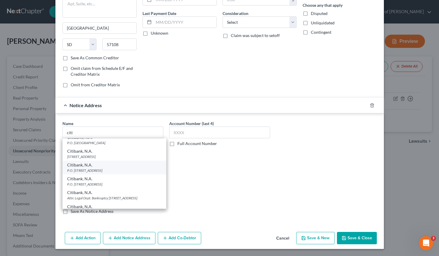
type input "57117"
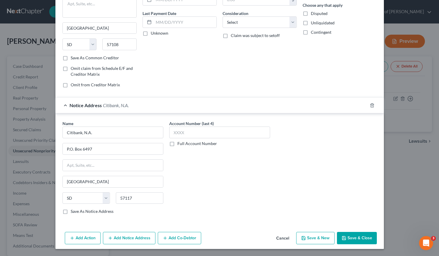
click at [178, 144] on label "Full Account Number" at bounding box center [198, 144] width 40 height 6
click at [180, 144] on input "Full Account Number" at bounding box center [182, 143] width 4 height 4
click at [179, 134] on input "text" at bounding box center [219, 133] width 101 height 12
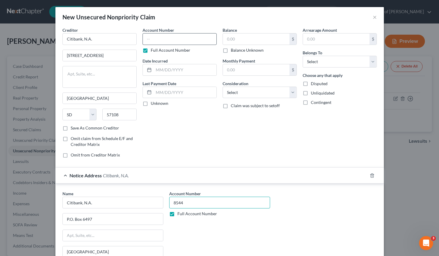
type input "8544"
click at [166, 39] on input "text" at bounding box center [180, 39] width 74 height 12
type input "8544"
click at [174, 71] on input "text" at bounding box center [185, 69] width 63 height 11
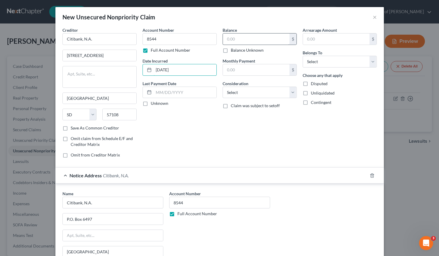
type input "7/23/2013"
click at [265, 41] on input "text" at bounding box center [256, 38] width 67 height 11
type input "6,188"
click at [323, 63] on select "Select Debtor 1 Only Debtor 2 Only Debtor 1 And Debtor 2 Only At Least One Of T…" at bounding box center [340, 62] width 74 height 12
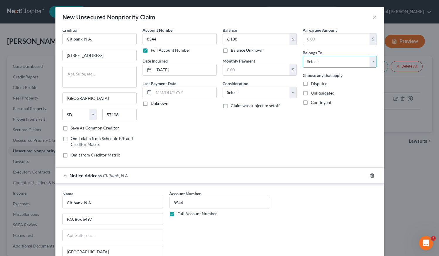
select select "0"
click at [237, 93] on select "Select Cable / Satellite Services Collection Agency Credit Card Debt Debt Couns…" at bounding box center [260, 93] width 74 height 12
select select "2"
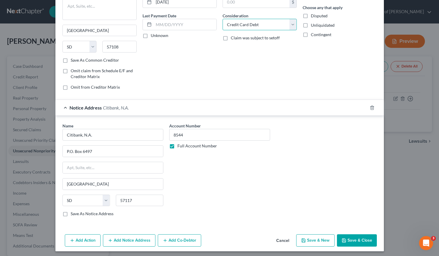
scroll to position [70, 0]
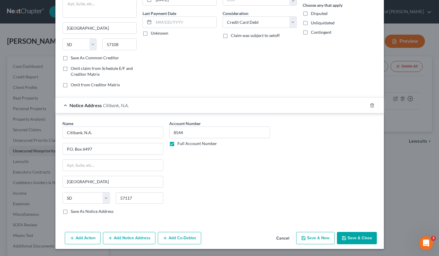
click at [313, 235] on button "Save & New" at bounding box center [316, 238] width 38 height 12
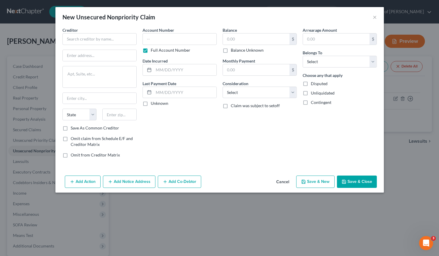
type input "6,188.00"
type input "0.00"
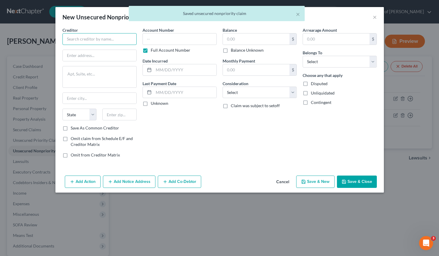
click at [97, 40] on input "text" at bounding box center [100, 39] width 74 height 12
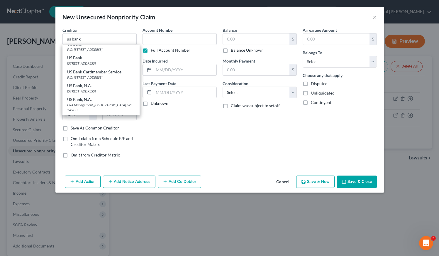
scroll to position [66, 0]
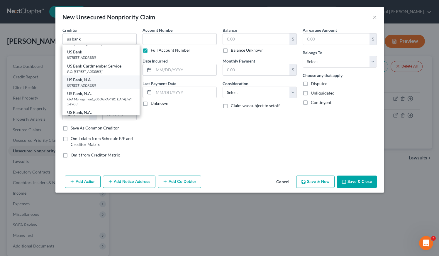
click at [84, 88] on div "800 Nicollet Mall, Minneapolis, MN 55402" at bounding box center [101, 85] width 68 height 5
type input "US Bank, N.A."
type input "800 Nicollet Mall"
type input "Minneapolis"
select select "24"
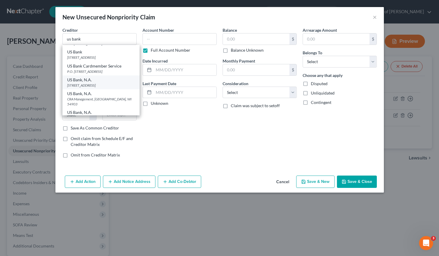
type input "55402"
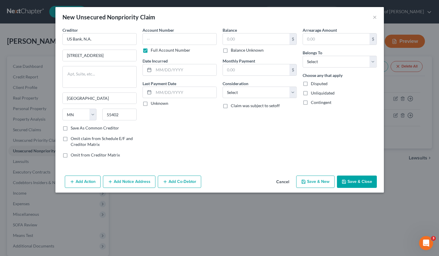
click at [132, 181] on button "Add Notice Address" at bounding box center [129, 182] width 53 height 12
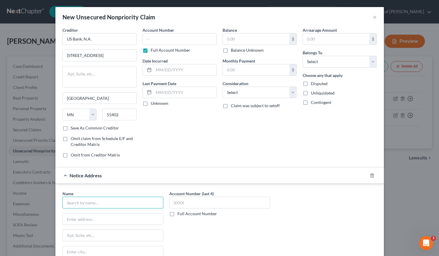
click at [107, 201] on input "text" at bounding box center [113, 203] width 101 height 12
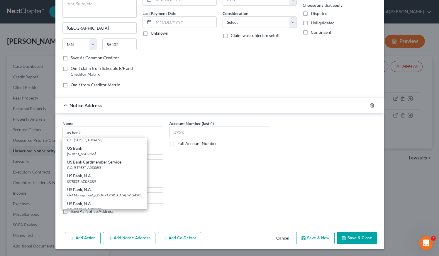
scroll to position [68, 0]
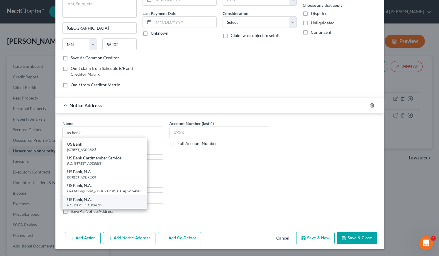
click at [92, 204] on div "P.O. Box 108 CB Disputes, Saint Louis, MO 63166" at bounding box center [104, 205] width 75 height 5
type input "US Bank, N.A."
type input "P.O. Box 108"
type input "CB Disputes"
type input "Saint Louis"
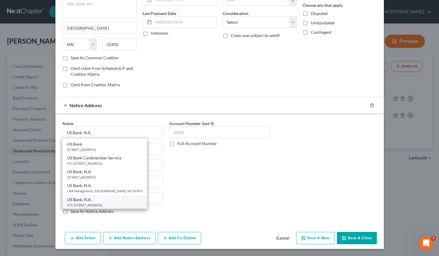
select select "26"
type input "63166"
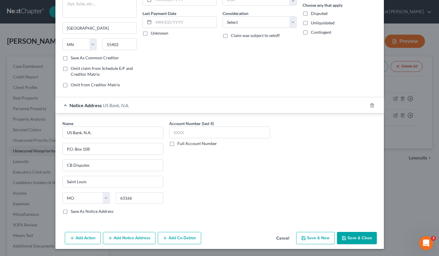
click at [178, 141] on label "Full Account Number" at bounding box center [198, 144] width 40 height 6
click at [180, 141] on input "Full Account Number" at bounding box center [182, 143] width 4 height 4
click at [178, 130] on input "text" at bounding box center [219, 133] width 101 height 12
type input "9808"
drag, startPoint x: 84, startPoint y: 162, endPoint x: 95, endPoint y: 164, distance: 11.3
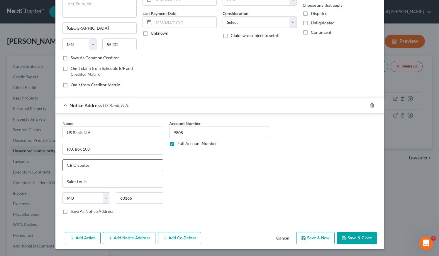
click at [95, 164] on input "CB Disputes" at bounding box center [113, 165] width 100 height 11
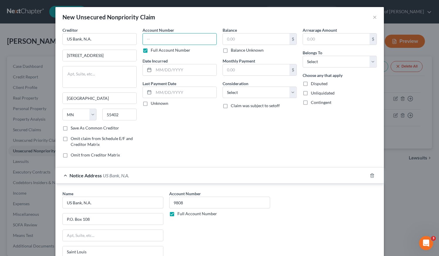
click at [158, 40] on input "text" at bounding box center [180, 39] width 74 height 12
type input "9808"
click at [171, 69] on input "text" at bounding box center [185, 69] width 63 height 11
type input "10/1/2013"
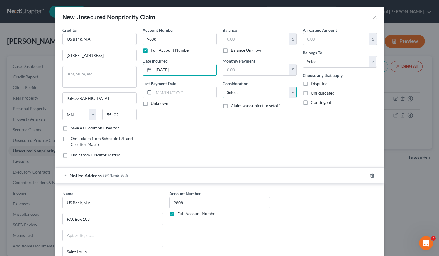
click at [252, 94] on select "Select Cable / Satellite Services Collection Agency Credit Card Debt Debt Couns…" at bounding box center [260, 93] width 74 height 12
select select "2"
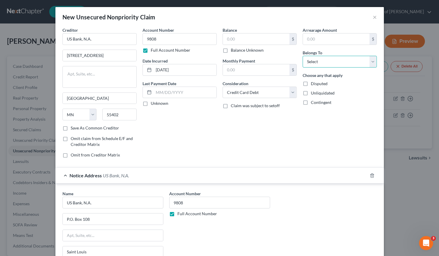
click at [306, 67] on select "Select Debtor 1 Only Debtor 2 Only Debtor 1 And Debtor 2 Only At Least One Of T…" at bounding box center [340, 62] width 74 height 12
select select "0"
click at [243, 37] on input "text" at bounding box center [256, 38] width 67 height 11
type input "22,527"
click at [242, 110] on div "Balance 22,527.00 $ Balance Unknown Balance Undetermined 22,527 $ Balance Unkno…" at bounding box center [260, 95] width 80 height 136
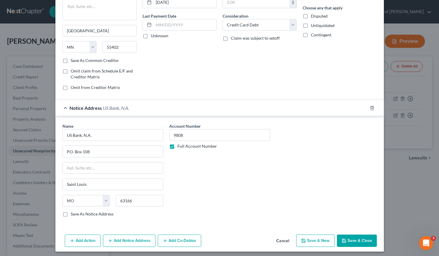
scroll to position [70, 0]
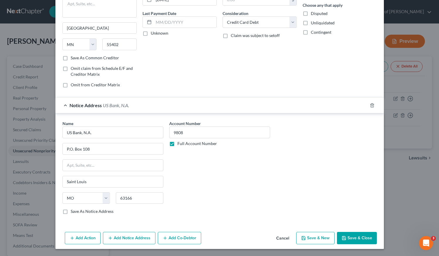
click at [316, 242] on button "Save & New" at bounding box center [316, 238] width 38 height 12
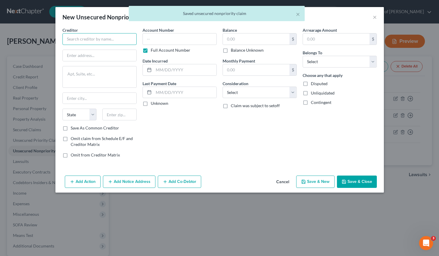
click at [89, 39] on input "text" at bounding box center [100, 39] width 74 height 12
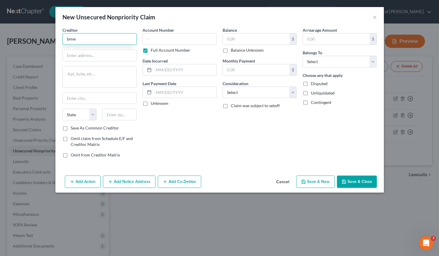
click at [86, 38] on input "bmw" at bounding box center [100, 39] width 74 height 12
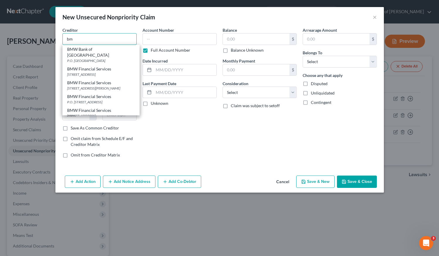
type input "b"
click at [88, 72] on div "1400 City View Dr., Columbus, OH 43215" at bounding box center [101, 74] width 68 height 5
type input "BMW Financial Services"
type input "1400 City View Dr."
type input "Columbus"
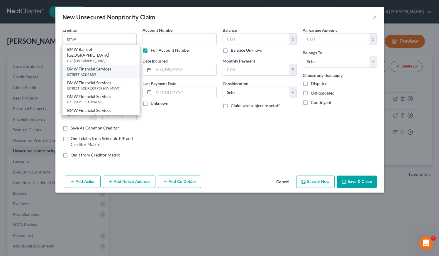
select select "36"
type input "43215"
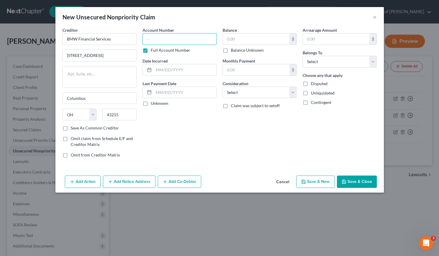
click at [162, 39] on input "text" at bounding box center [180, 39] width 74 height 12
type input "7999"
click at [176, 68] on input "text" at bounding box center [185, 69] width 63 height 11
type input "6/17/2022"
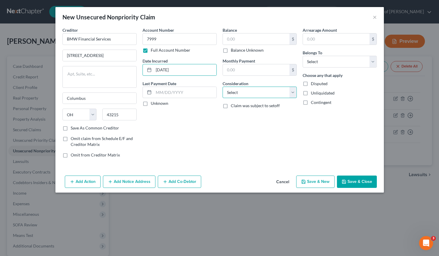
click at [240, 90] on select "Select Cable / Satellite Services Collection Agency Credit Card Debt Debt Couns…" at bounding box center [260, 93] width 74 height 12
select select "14"
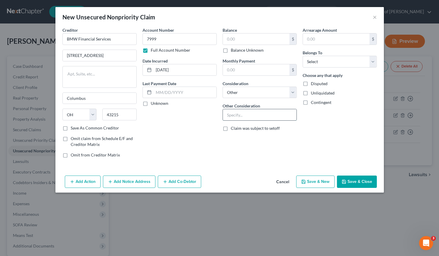
click at [247, 115] on input "text" at bounding box center [260, 114] width 74 height 11
type input "Auto Loan Balance - Fraud"
click at [336, 58] on select "Select Debtor 1 Only Debtor 2 Only Debtor 1 And Debtor 2 Only At Least One Of T…" at bounding box center [340, 62] width 74 height 12
select select "3"
click at [245, 40] on input "text" at bounding box center [256, 38] width 67 height 11
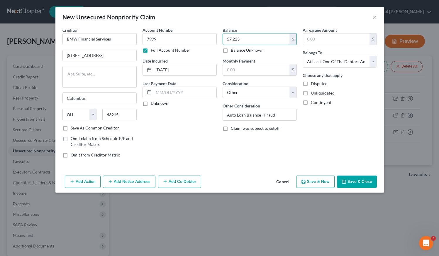
type input "57,223"
click at [322, 182] on button "Save & New" at bounding box center [316, 182] width 38 height 12
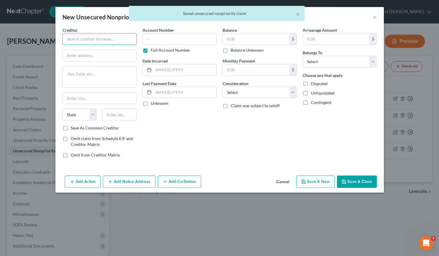
click at [92, 40] on input "text" at bounding box center [100, 39] width 74 height 12
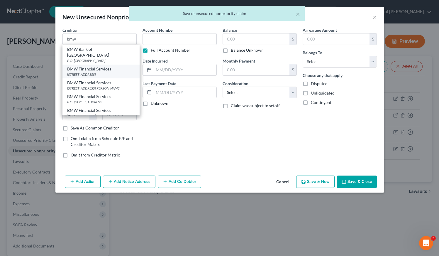
click at [92, 72] on div "1400 City View Dr., Columbus, OH 43215" at bounding box center [101, 74] width 68 height 5
type input "BMW Financial Services"
type input "1400 City View Dr."
type input "Columbus"
select select "36"
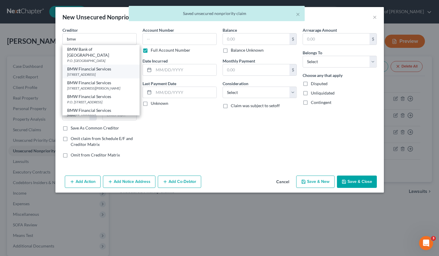
type input "43215"
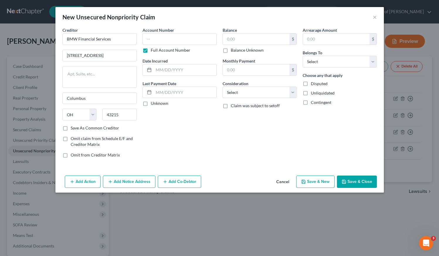
click at [119, 183] on button "Add Notice Address" at bounding box center [129, 182] width 53 height 12
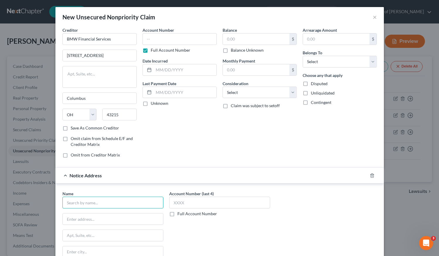
click at [102, 204] on input "text" at bounding box center [113, 203] width 101 height 12
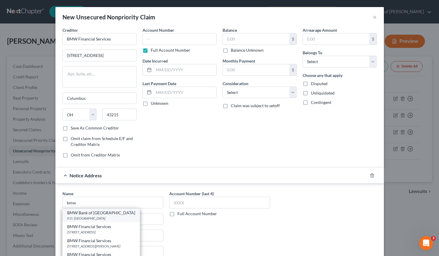
click at [95, 218] on div "P.O. Box 78066, Phoenix, AZ 85062" at bounding box center [101, 218] width 68 height 5
type input "BMW Bank of North America"
type input "P.O. Box 78066"
type input "Phoenix"
select select "3"
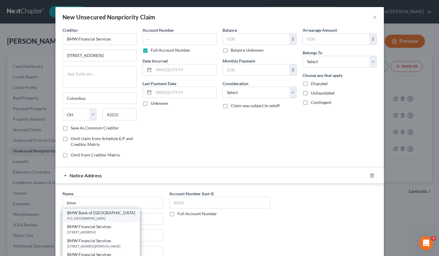
type input "85062"
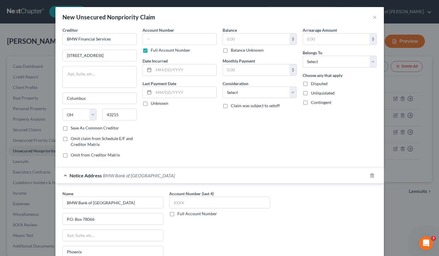
click at [178, 215] on label "Full Account Number" at bounding box center [198, 214] width 40 height 6
click at [180, 215] on input "Full Account Number" at bounding box center [182, 213] width 4 height 4
click at [178, 206] on input "text" at bounding box center [219, 203] width 101 height 12
type input "4054"
click at [162, 36] on input "text" at bounding box center [180, 39] width 74 height 12
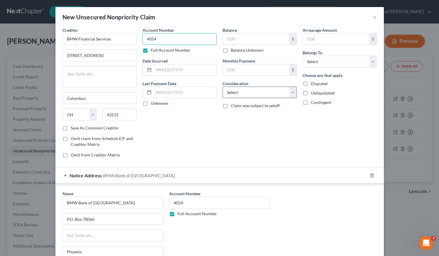
type input "4054"
click at [248, 95] on select "Select Cable / Satellite Services Collection Agency Credit Card Debt Debt Couns…" at bounding box center [260, 93] width 74 height 12
select select "14"
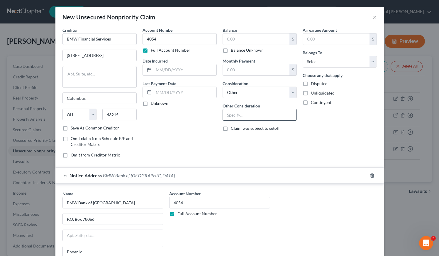
click at [235, 114] on input "text" at bounding box center [260, 114] width 74 height 11
type input "S"
type input "Auto Lease - Repossession"
click at [334, 60] on select "Select Debtor 1 Only Debtor 2 Only Debtor 1 And Debtor 2 Only At Least One Of T…" at bounding box center [340, 62] width 74 height 12
select select "0"
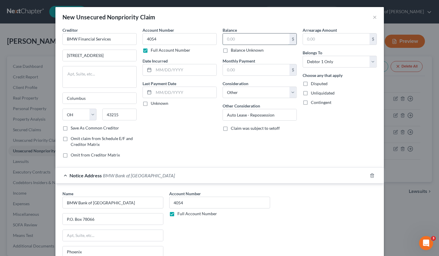
click at [237, 37] on input "text" at bounding box center [256, 38] width 67 height 11
type input "16,923"
click at [172, 69] on input "text" at bounding box center [185, 69] width 63 height 11
type input "12/26/2024"
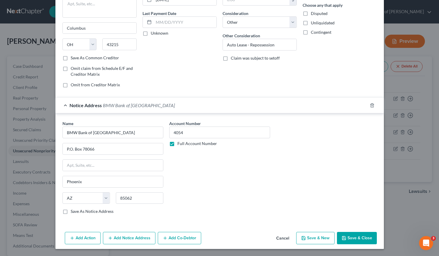
click at [312, 238] on button "Save & New" at bounding box center [316, 238] width 38 height 12
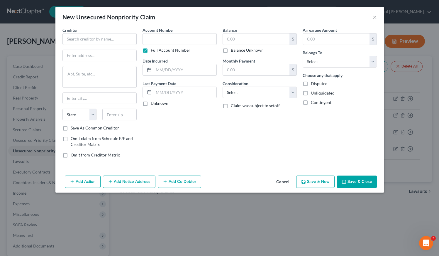
scroll to position [0, 0]
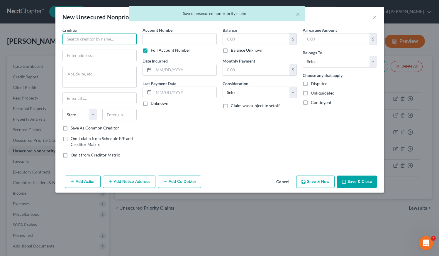
click at [86, 43] on input "text" at bounding box center [100, 39] width 74 height 12
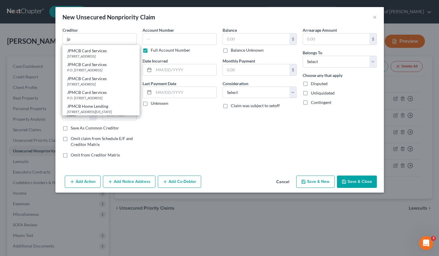
scroll to position [46, 0]
click at [85, 72] on div "P.O. Box 15298, Wilmington, DE 19850" at bounding box center [101, 69] width 68 height 5
type input "JPMCB Card Services"
type input "P.O. Box 15298"
type input "Wilmington"
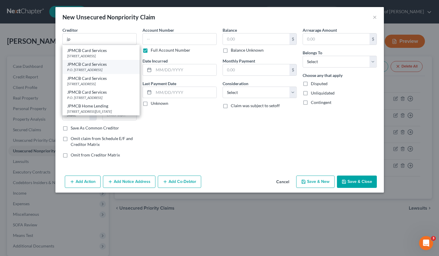
select select "7"
type input "19850"
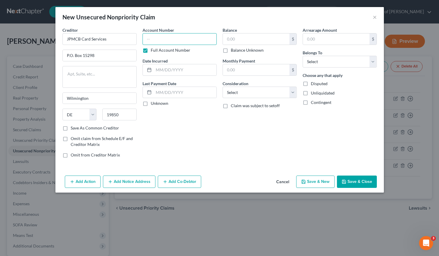
click at [178, 38] on input "text" at bounding box center [180, 39] width 74 height 12
type input "3866"
click at [171, 69] on input "text" at bounding box center [185, 69] width 63 height 11
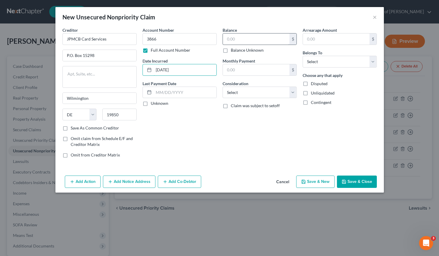
type input "8/20/2020"
click at [250, 40] on input "text" at bounding box center [256, 38] width 67 height 11
type input "26,864"
click at [256, 91] on select "Select Cable / Satellite Services Collection Agency Credit Card Debt Debt Couns…" at bounding box center [260, 93] width 74 height 12
select select "2"
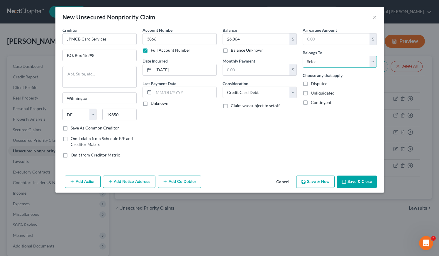
click at [326, 64] on select "Select Debtor 1 Only Debtor 2 Only Debtor 1 And Debtor 2 Only At Least One Of T…" at bounding box center [340, 62] width 74 height 12
select select "0"
click at [316, 183] on button "Save & New" at bounding box center [316, 182] width 38 height 12
type input "26,864.00"
type input "0.00"
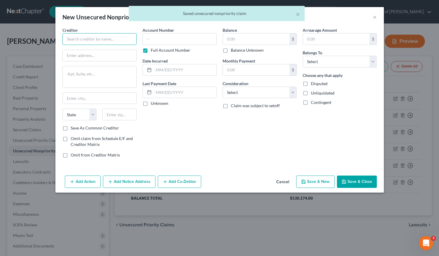
click at [88, 39] on input "text" at bounding box center [100, 39] width 74 height 12
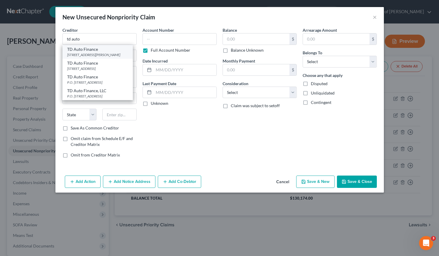
click at [95, 54] on div "2777 Franklin Rd., Farmington, MI 48334" at bounding box center [97, 54] width 61 height 5
type input "TD Auto Finance"
type input "2777 Franklin Rd."
type input "Farmington"
select select "23"
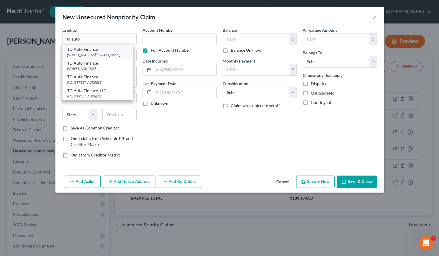
type input "48334"
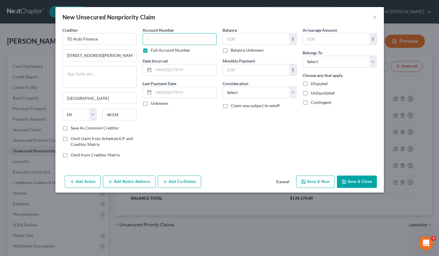
click at [164, 40] on input "text" at bounding box center [180, 39] width 74 height 12
type input "1002"
click at [174, 70] on input "text" at bounding box center [185, 69] width 63 height 11
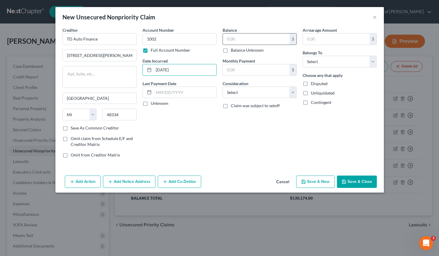
type input "12/26/2024"
click at [253, 37] on input "text" at bounding box center [256, 38] width 67 height 11
type input "88,278"
click at [260, 90] on select "Select Cable / Satellite Services Collection Agency Credit Card Debt Debt Couns…" at bounding box center [260, 93] width 74 height 12
select select "14"
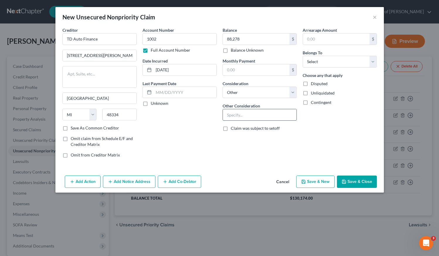
click at [247, 113] on input "text" at bounding box center [260, 114] width 74 height 11
type input "Auto Loan - Fraud"
click at [323, 60] on select "Select Debtor 1 Only Debtor 2 Only Debtor 1 And Debtor 2 Only At Least One Of T…" at bounding box center [340, 62] width 74 height 12
select select "0"
click at [357, 182] on button "Save & Close" at bounding box center [357, 182] width 40 height 12
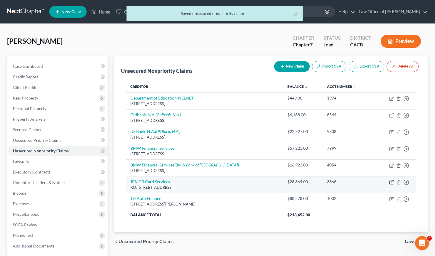
click at [392, 183] on icon "button" at bounding box center [391, 182] width 5 height 5
select select "7"
select select "2"
select select "0"
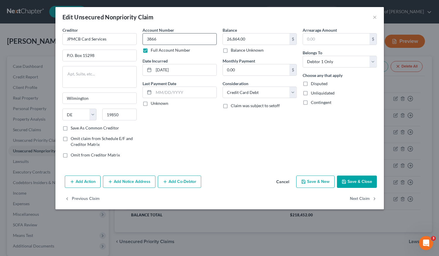
drag, startPoint x: 172, startPoint y: 46, endPoint x: 170, endPoint y: 42, distance: 4.5
click at [171, 45] on div "Account Number 3866 Full Account Number" at bounding box center [180, 40] width 74 height 26
click at [170, 41] on input "3866" at bounding box center [180, 39] width 74 height 12
type input "3866, 8990"
click at [256, 39] on input "26,864.00" at bounding box center [256, 38] width 67 height 11
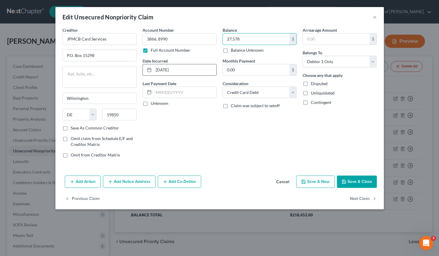
type input "27,578"
drag, startPoint x: 185, startPoint y: 71, endPoint x: 150, endPoint y: 71, distance: 35.2
click at [150, 71] on div "8/20/2020" at bounding box center [180, 70] width 74 height 12
type input "12/7/2015"
click at [192, 137] on div "Account Number 3866, 8990 Full Account Number Date Incurred 12/7/2015 Last Paym…" at bounding box center [180, 95] width 80 height 136
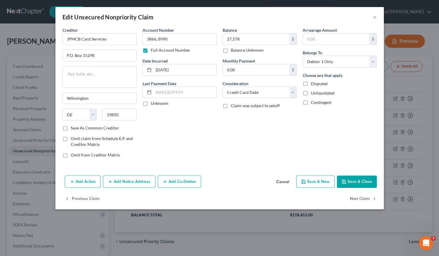
click at [140, 182] on button "Add Notice Address" at bounding box center [129, 182] width 53 height 12
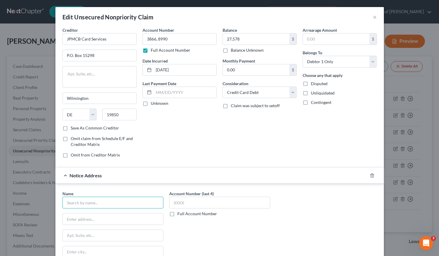
click at [117, 201] on input "text" at bounding box center [113, 203] width 101 height 12
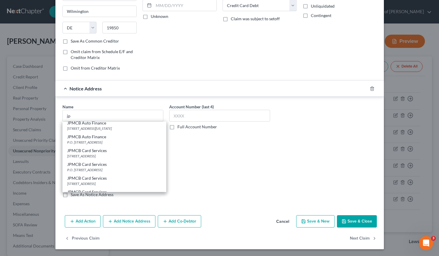
scroll to position [37, 0]
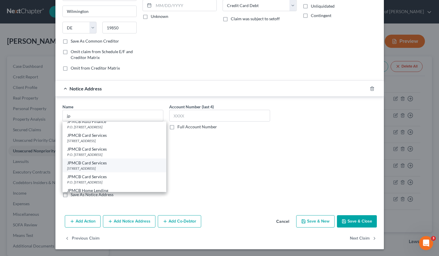
click at [90, 166] on div "PO Box 15369, Wilmington, DE 19850" at bounding box center [114, 168] width 95 height 5
type input "JPMCB Card Services"
type input "PO Box 15369"
type input "Wilmington"
select select "7"
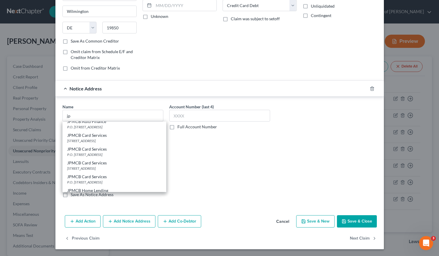
type input "19850"
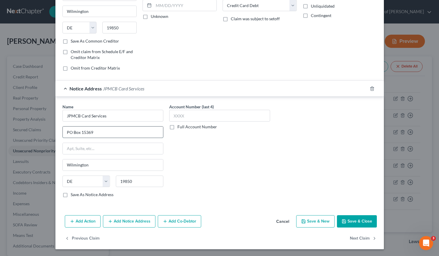
click at [67, 133] on input "PO Box 15369" at bounding box center [113, 132] width 100 height 11
click at [70, 132] on input "P.O Box 15369" at bounding box center [113, 132] width 100 height 11
type input "P.O. Box 15369"
click at [178, 126] on label "Full Account Number" at bounding box center [198, 127] width 40 height 6
click at [180, 126] on input "Full Account Number" at bounding box center [182, 126] width 4 height 4
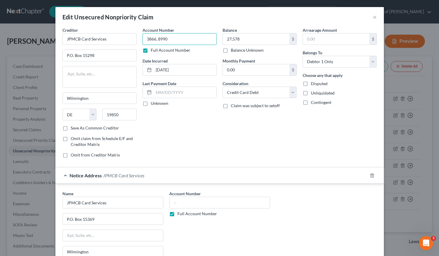
drag, startPoint x: 173, startPoint y: 41, endPoint x: 141, endPoint y: 41, distance: 31.7
click at [143, 41] on input "3866, 8990" at bounding box center [180, 39] width 74 height 12
click at [196, 198] on input "text" at bounding box center [219, 203] width 101 height 12
paste input "3866, 8990"
type input "3866, 8990"
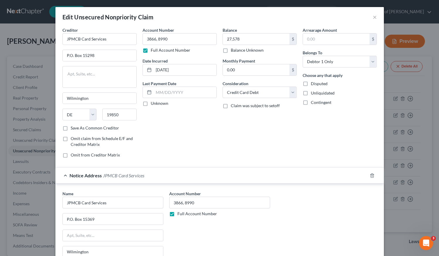
scroll to position [87, 0]
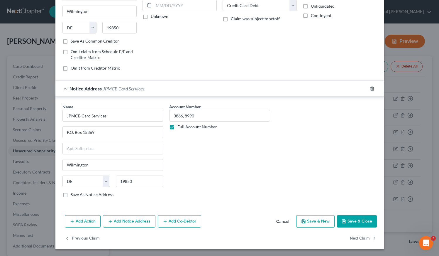
click at [313, 221] on button "Save & New" at bounding box center [316, 221] width 38 height 12
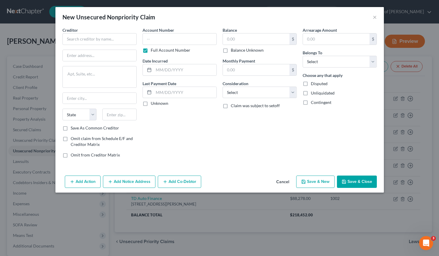
scroll to position [0, 0]
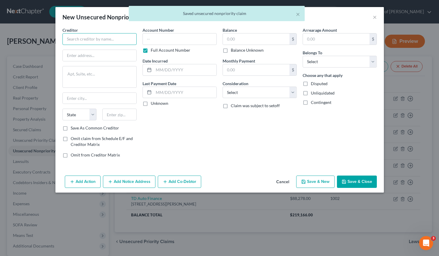
click at [95, 40] on input "text" at bounding box center [100, 39] width 74 height 12
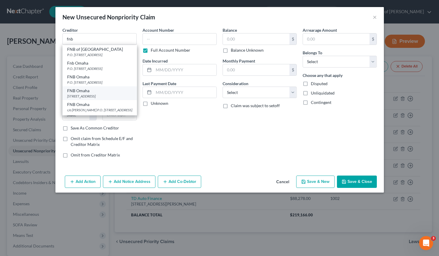
click at [94, 93] on div "FNB Omaha" at bounding box center [99, 91] width 65 height 6
type input "FNB Omaha"
type input "1620 Dodge St."
type input "Omaha"
select select "30"
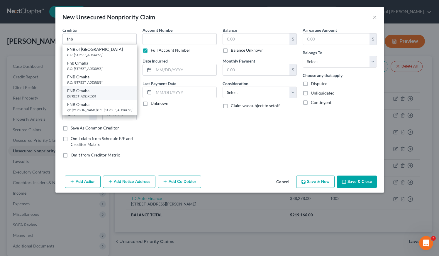
type input "68197"
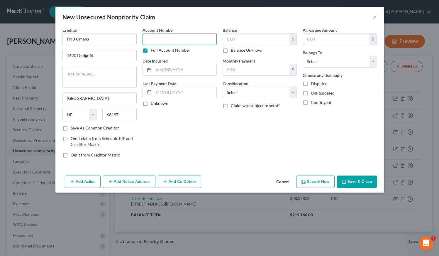
click at [153, 41] on input "text" at bounding box center [180, 39] width 74 height 12
type input "1"
type input "0154"
click at [238, 41] on input "text" at bounding box center [256, 38] width 67 height 11
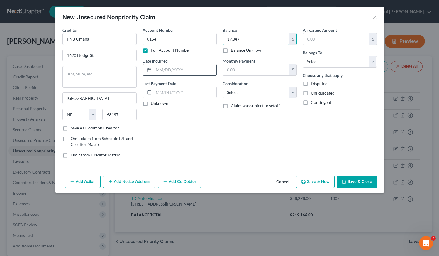
type input "19,347"
click at [175, 73] on input "text" at bounding box center [185, 69] width 63 height 11
type input "4/1/2013"
click at [237, 94] on select "Select Cable / Satellite Services Collection Agency Credit Card Debt Debt Couns…" at bounding box center [260, 93] width 74 height 12
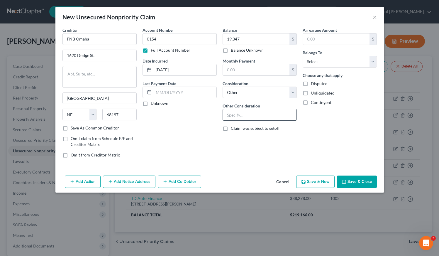
click at [234, 114] on input "text" at bounding box center [260, 114] width 74 height 11
click at [279, 91] on select "Select Cable / Satellite Services Collection Agency Credit Card Debt Debt Couns…" at bounding box center [260, 93] width 74 height 12
select select "2"
click at [332, 58] on select "Select Debtor 1 Only Debtor 2 Only Debtor 1 And Debtor 2 Only At Least One Of T…" at bounding box center [340, 62] width 74 height 12
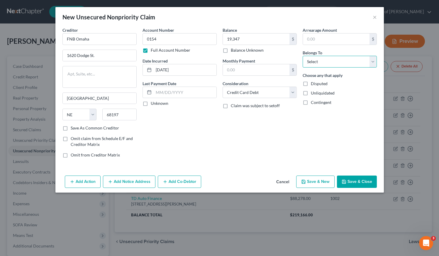
select select "0"
click at [169, 39] on input "0154" at bounding box center [180, 39] width 74 height 12
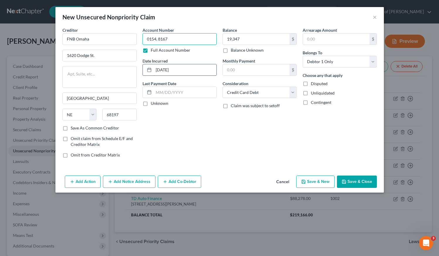
type input "0154, 8167"
drag, startPoint x: 181, startPoint y: 70, endPoint x: 151, endPoint y: 70, distance: 30.0
click at [152, 70] on div "4/1/2013" at bounding box center [180, 70] width 74 height 12
type input "9/1/2010"
click at [253, 38] on input "19,347" at bounding box center [256, 38] width 67 height 11
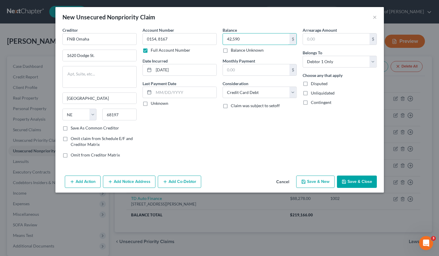
type input "42,590"
click at [260, 156] on div "Balance 42,590.00 $ Balance Unknown Balance Undetermined 42,590 $ Balance Unkno…" at bounding box center [260, 95] width 80 height 136
click at [322, 181] on button "Save & New" at bounding box center [316, 182] width 38 height 12
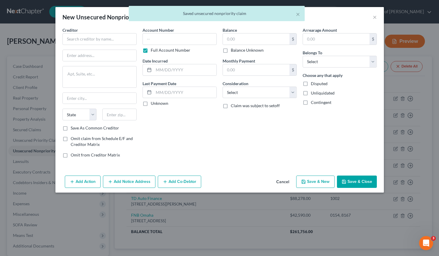
click at [94, 32] on div "Creditor *" at bounding box center [100, 36] width 74 height 18
click at [94, 37] on input "text" at bounding box center [100, 39] width 74 height 12
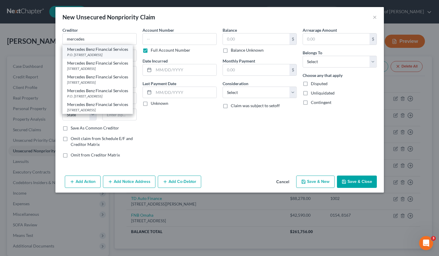
click at [98, 55] on div "P.O. Box 961, Roanoke, TX 76262" at bounding box center [97, 54] width 61 height 5
type input "Mercedes Benz Financial Services"
type input "P.O. Box 961"
type input "Roanoke"
select select "45"
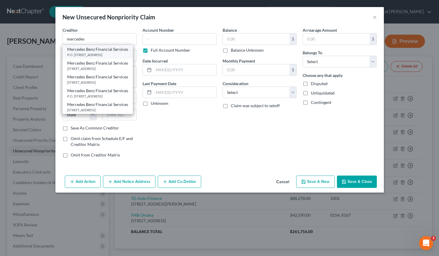
type input "76262"
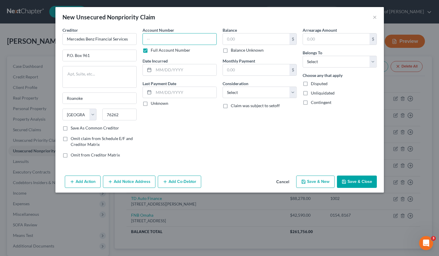
click at [171, 38] on input "text" at bounding box center [180, 39] width 74 height 12
type input "3001"
click at [171, 68] on input "text" at bounding box center [185, 69] width 63 height 11
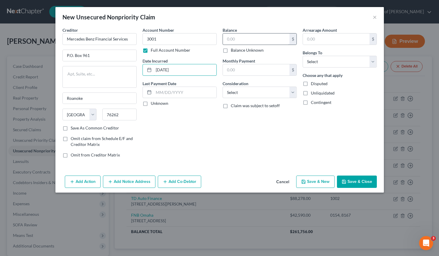
type input "12/29/2024"
click at [238, 40] on input "text" at bounding box center [256, 38] width 67 height 11
type input "5,452"
click at [257, 94] on select "Select Cable / Satellite Services Collection Agency Credit Card Debt Debt Couns…" at bounding box center [260, 93] width 74 height 12
select select "14"
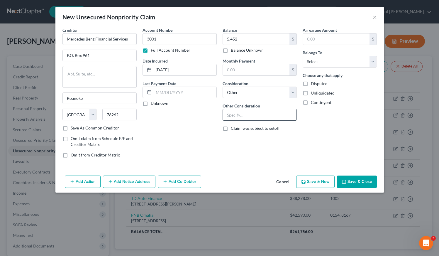
click at [243, 113] on input "text" at bounding box center [260, 114] width 74 height 11
click at [261, 115] on input "Auto Lease - Reposession" at bounding box center [260, 114] width 74 height 11
click at [279, 114] on input "Auto Lease - Repossession" at bounding box center [260, 114] width 74 height 11
type input "Auto Lease - Repossession"
click at [328, 63] on select "Select Debtor 1 Only Debtor 2 Only Debtor 1 And Debtor 2 Only At Least One Of T…" at bounding box center [340, 62] width 74 height 12
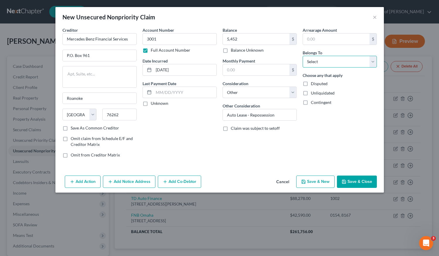
select select "0"
click at [315, 183] on button "Save & New" at bounding box center [316, 182] width 38 height 12
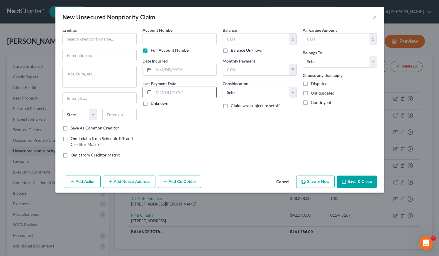
type input "5,452.00"
type input "0.00"
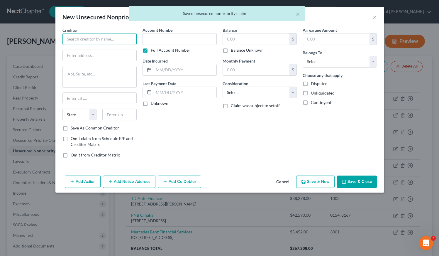
click at [99, 37] on input "text" at bounding box center [100, 39] width 74 height 12
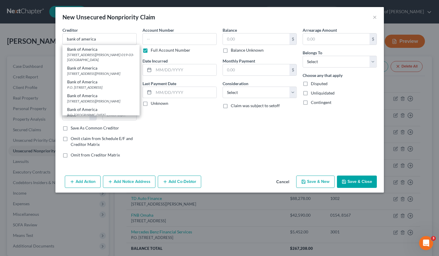
click at [95, 90] on div "P.O. Box 982238, El Paso, TX 79998" at bounding box center [101, 87] width 68 height 5
type input "Bank of America"
type input "P.O. Box 982238"
type input "El Paso"
select select "45"
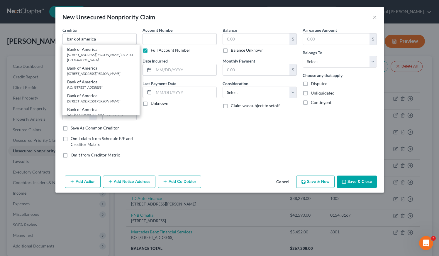
type input "79998"
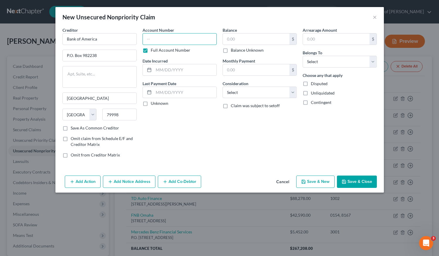
click at [160, 41] on input "text" at bounding box center [180, 39] width 74 height 12
type input "2966"
click at [166, 71] on input "text" at bounding box center [185, 69] width 63 height 11
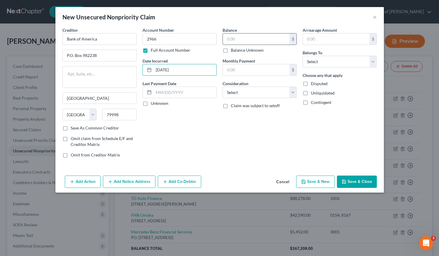
type input "6/24/2013"
click at [240, 40] on input "text" at bounding box center [256, 38] width 67 height 11
type input "15,700"
click at [238, 91] on select "Select Cable / Satellite Services Collection Agency Credit Card Debt Debt Couns…" at bounding box center [260, 93] width 74 height 12
select select "2"
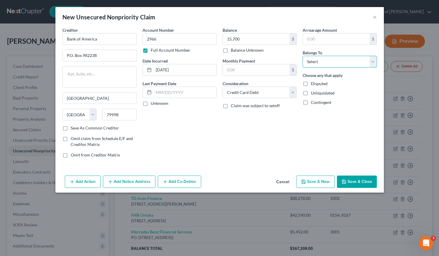
click at [319, 64] on select "Select Debtor 1 Only Debtor 2 Only Debtor 1 And Debtor 2 Only At Least One Of T…" at bounding box center [340, 62] width 74 height 12
select select "0"
click at [320, 184] on button "Save & New" at bounding box center [316, 182] width 38 height 12
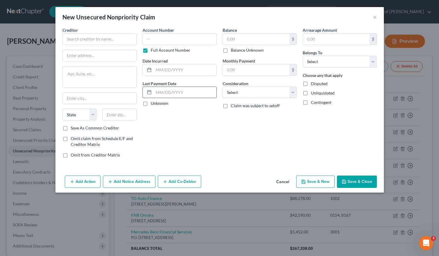
type input "15,700.00"
type input "0.00"
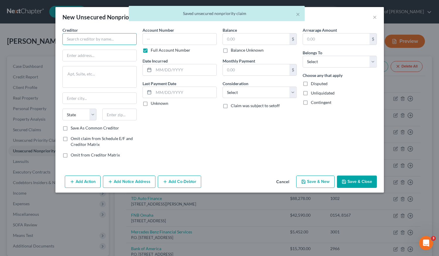
click at [97, 38] on input "text" at bounding box center [100, 39] width 74 height 12
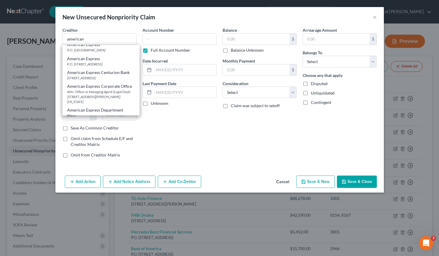
scroll to position [82, 0]
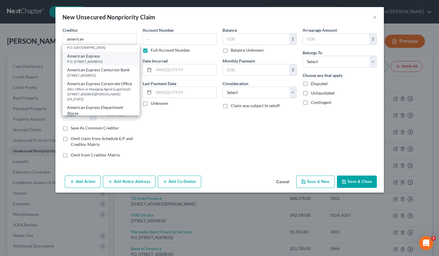
click at [90, 64] on div "P.O. Box 981537, El Paso, TX 79998" at bounding box center [101, 61] width 68 height 5
type input "American Express"
type input "P.O. Box 981537"
type input "El Paso"
select select "45"
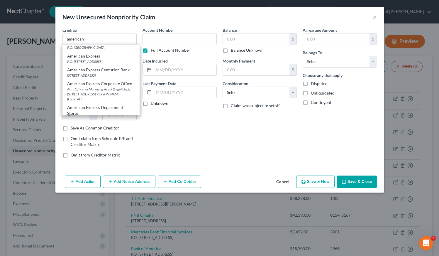
type input "79998"
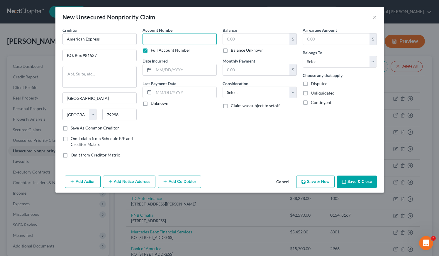
click at [165, 41] on input "text" at bounding box center [180, 39] width 74 height 12
type input "4513"
click at [181, 68] on input "text" at bounding box center [185, 69] width 63 height 11
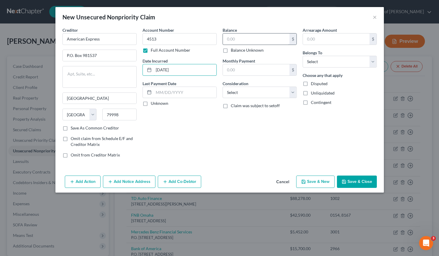
type input "6/21/2022"
click at [242, 38] on input "text" at bounding box center [256, 38] width 67 height 11
type input "6,030"
click at [248, 95] on select "Select Cable / Satellite Services Collection Agency Credit Card Debt Debt Couns…" at bounding box center [260, 93] width 74 height 12
select select "2"
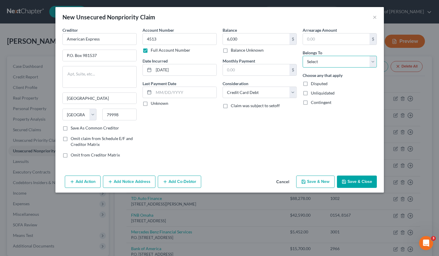
click at [324, 62] on select "Select Debtor 1 Only Debtor 2 Only Debtor 1 And Debtor 2 Only At Least One Of T…" at bounding box center [340, 62] width 74 height 12
select select "0"
click at [321, 180] on button "Save & New" at bounding box center [316, 182] width 38 height 12
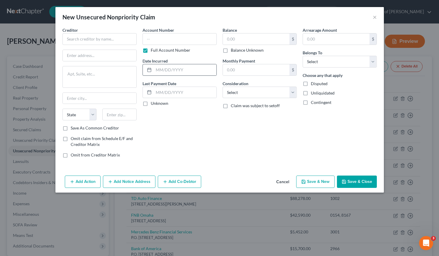
type input "6,030.00"
type input "0.00"
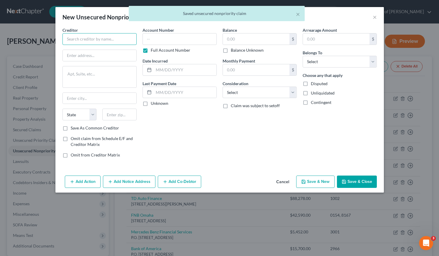
click at [106, 40] on input "text" at bounding box center [100, 39] width 74 height 12
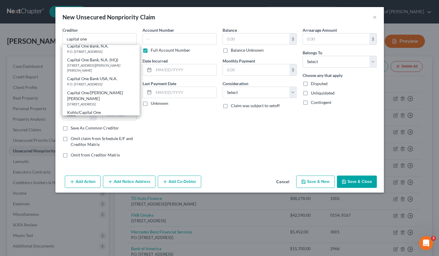
scroll to position [128, 0]
click at [92, 81] on div "Capital One Bank USA, N.A." at bounding box center [101, 78] width 68 height 6
type input "Capital One Bank USA, N.A."
type input "P.O. Box 31293"
type input "Salt Lake City"
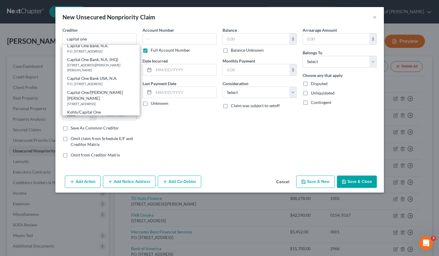
select select "46"
type input "84131"
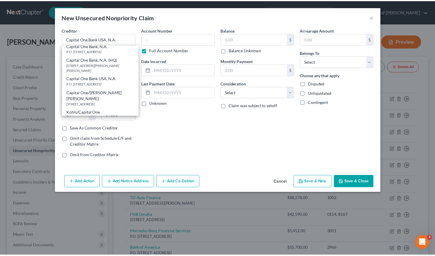
scroll to position [0, 0]
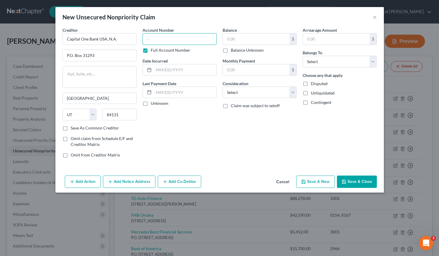
click at [164, 41] on input "text" at bounding box center [180, 39] width 74 height 12
type input "5163"
click at [168, 68] on input "text" at bounding box center [185, 69] width 63 height 11
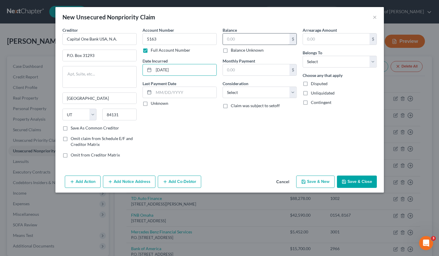
type input "10/26/2018"
click at [245, 35] on input "text" at bounding box center [256, 38] width 67 height 11
type input "6,232"
click at [234, 94] on select "Select Cable / Satellite Services Collection Agency Credit Card Debt Debt Couns…" at bounding box center [260, 93] width 74 height 12
select select "2"
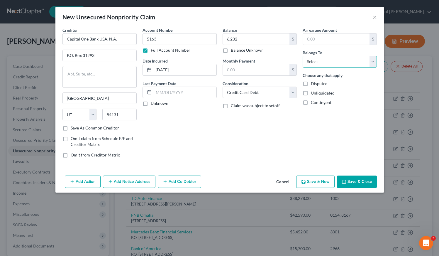
click at [328, 60] on select "Select Debtor 1 Only Debtor 2 Only Debtor 1 And Debtor 2 Only At Least One Of T…" at bounding box center [340, 62] width 74 height 12
select select "3"
click at [316, 183] on button "Save & New" at bounding box center [316, 182] width 38 height 12
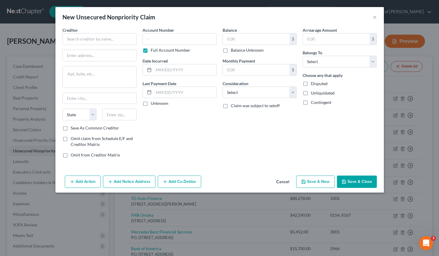
type input "6,232.00"
type input "0.00"
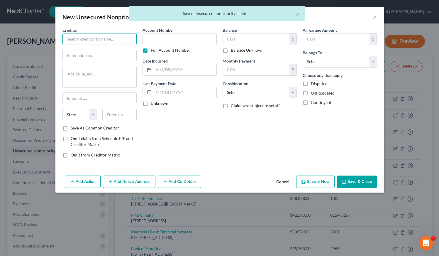
click at [92, 38] on input "text" at bounding box center [100, 39] width 74 height 12
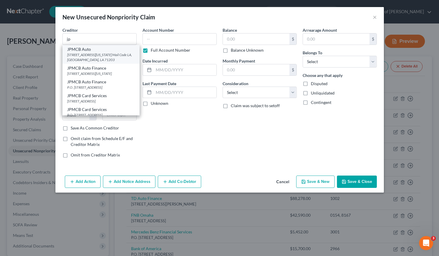
click at [87, 56] on div "700 Kansas Ln. Mail Code LA, Monroe, LA 71203" at bounding box center [101, 57] width 68 height 10
type input "JPMCB Auto"
type input "700 Kansas Ln."
type textarea "Mail Code LA"
type input "Monroe"
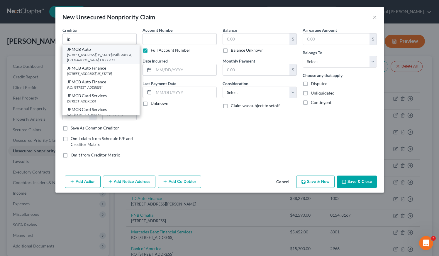
select select "19"
type input "71203"
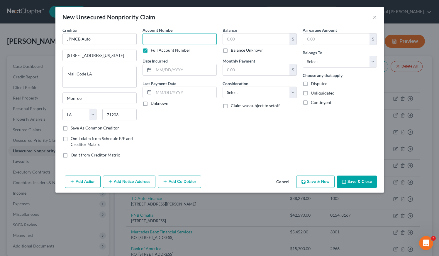
click at [178, 41] on input "text" at bounding box center [180, 39] width 74 height 12
type input "4128"
click at [177, 70] on input "text" at bounding box center [185, 69] width 63 height 11
type input "12/24/2024"
click at [180, 122] on div "Account Number 4128 Full Account Number Date Incurred 12/24/2024 Last Payment D…" at bounding box center [180, 95] width 80 height 136
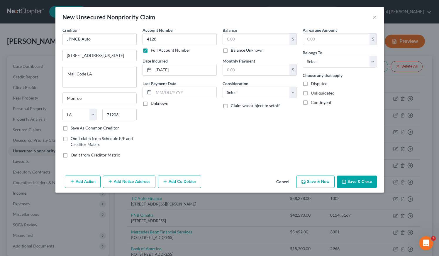
click at [211, 127] on div "Account Number 4128 Full Account Number Date Incurred 12/24/2024 Last Payment D…" at bounding box center [180, 95] width 80 height 136
click at [178, 137] on div "Account Number 4128 Full Account Number Date Incurred 12/24/2024 Last Payment D…" at bounding box center [180, 95] width 80 height 136
click at [245, 96] on select "Select Cable / Satellite Services Collection Agency Credit Card Debt Debt Couns…" at bounding box center [260, 93] width 74 height 12
select select "14"
click at [240, 115] on input "text" at bounding box center [260, 114] width 74 height 11
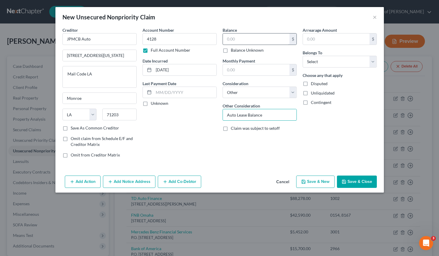
type input "Auto Lease Balance"
click at [252, 38] on input "text" at bounding box center [256, 38] width 67 height 11
type input "62,341"
click at [311, 84] on label "Disputed" at bounding box center [319, 84] width 17 height 6
click at [314, 84] on input "Disputed" at bounding box center [316, 83] width 4 height 4
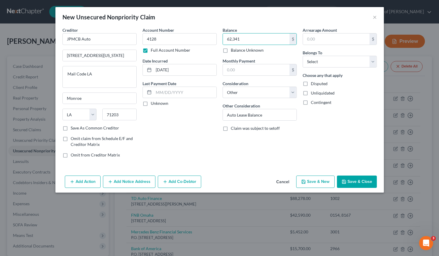
checkbox input "true"
click at [324, 62] on select "Select Debtor 1 Only Debtor 2 Only Debtor 1 And Debtor 2 Only At Least One Of T…" at bounding box center [340, 62] width 74 height 12
select select "0"
click at [366, 181] on button "Save & Close" at bounding box center [357, 182] width 40 height 12
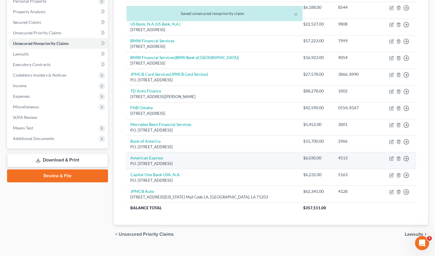
scroll to position [103, 0]
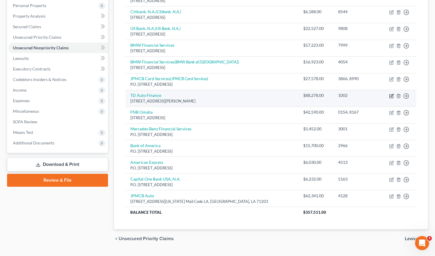
click at [392, 95] on icon "button" at bounding box center [391, 96] width 5 height 5
select select "23"
select select "14"
select select "0"
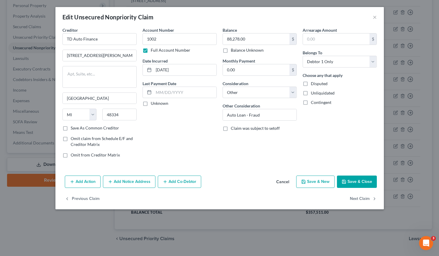
click at [311, 84] on label "Disputed" at bounding box center [319, 84] width 17 height 6
click at [314, 84] on input "Disputed" at bounding box center [316, 83] width 4 height 4
checkbox input "true"
drag, startPoint x: 263, startPoint y: 115, endPoint x: 246, endPoint y: 115, distance: 16.4
click at [246, 115] on input "Auto Loan - Fraud" at bounding box center [260, 114] width 74 height 11
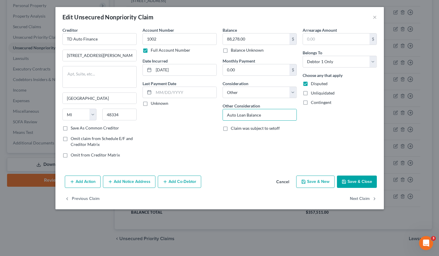
type input "Auto Loan Balance"
click at [357, 184] on button "Save & Close" at bounding box center [357, 182] width 40 height 12
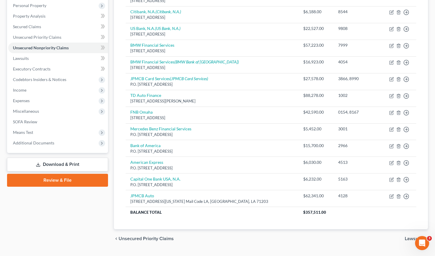
click at [336, 235] on div "chevron_left Unsecured Priority Claims Lawsuits chevron_right" at bounding box center [271, 238] width 314 height 19
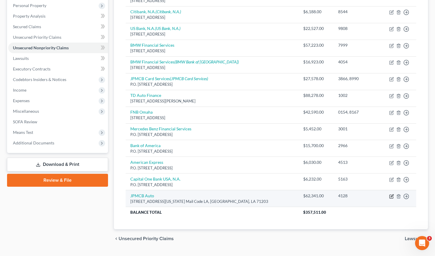
click at [391, 195] on icon "button" at bounding box center [391, 196] width 5 height 5
select select "19"
select select "14"
select select "0"
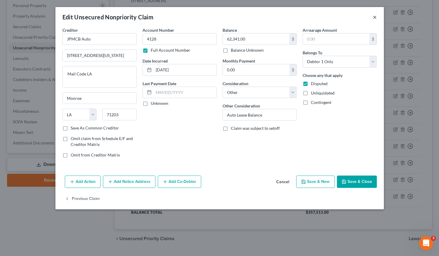
click at [376, 18] on button "×" at bounding box center [375, 17] width 4 height 7
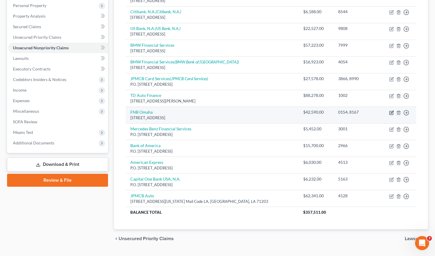
click at [392, 112] on icon "button" at bounding box center [391, 112] width 5 height 5
select select "30"
select select "2"
select select "0"
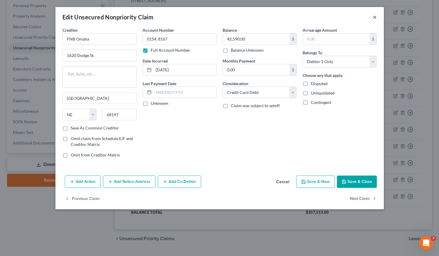
click at [375, 16] on button "×" at bounding box center [375, 17] width 4 height 7
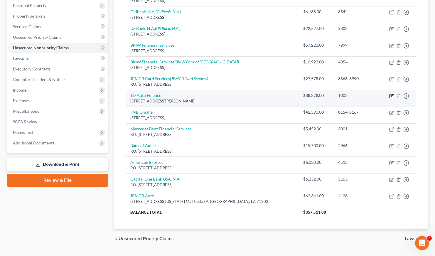
click at [392, 95] on icon "button" at bounding box center [391, 96] width 5 height 5
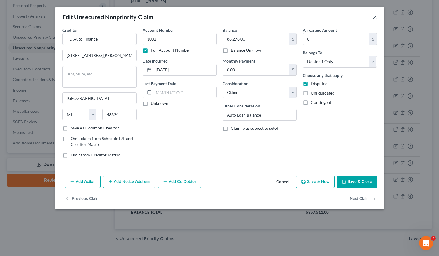
click at [375, 17] on button "×" at bounding box center [375, 17] width 4 height 7
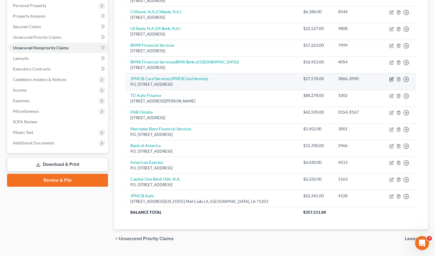
click at [392, 79] on icon "button" at bounding box center [392, 78] width 3 height 3
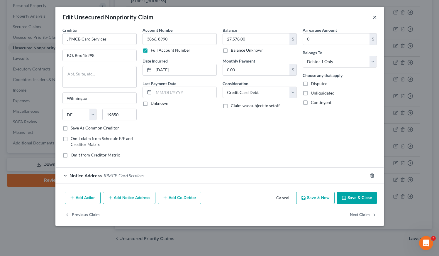
click at [375, 18] on button "×" at bounding box center [375, 17] width 4 height 7
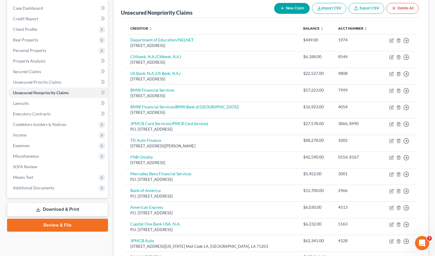
scroll to position [57, 0]
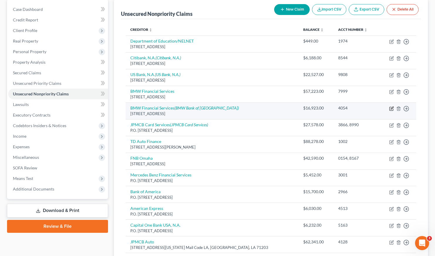
click at [392, 108] on icon "button" at bounding box center [391, 108] width 5 height 5
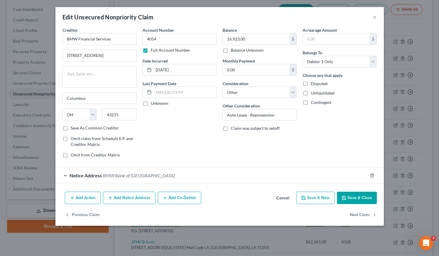
click at [311, 83] on label "Disputed" at bounding box center [319, 84] width 17 height 6
click at [314, 83] on input "Disputed" at bounding box center [316, 83] width 4 height 4
drag, startPoint x: 278, startPoint y: 113, endPoint x: 267, endPoint y: 113, distance: 10.6
click at [267, 113] on input "Auto Lease - Repossession" at bounding box center [260, 114] width 74 height 11
click at [278, 115] on input "Auto Lease - Repossession" at bounding box center [260, 114] width 74 height 11
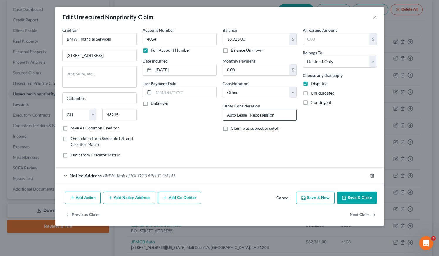
click at [247, 115] on input "Auto Lease - Repossession" at bounding box center [260, 114] width 74 height 11
click at [355, 198] on button "Save & Close" at bounding box center [357, 198] width 40 height 12
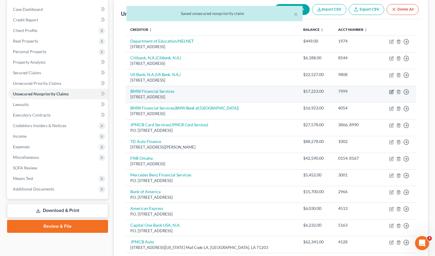
click at [392, 90] on icon "button" at bounding box center [392, 91] width 3 height 3
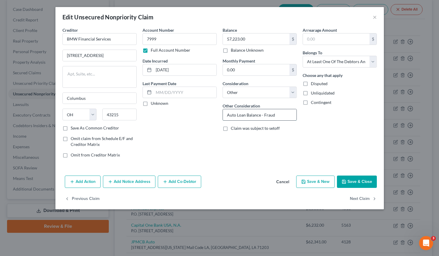
drag, startPoint x: 284, startPoint y: 114, endPoint x: 261, endPoint y: 116, distance: 22.8
click at [261, 116] on input "Auto Loan Balance - Fraud" at bounding box center [260, 114] width 74 height 11
click at [311, 84] on label "Disputed" at bounding box center [319, 84] width 17 height 6
click at [314, 84] on input "Disputed" at bounding box center [316, 83] width 4 height 4
click at [361, 181] on button "Save & Close" at bounding box center [357, 182] width 40 height 12
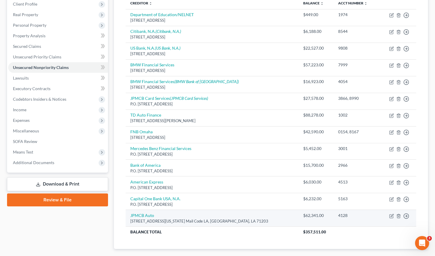
scroll to position [117, 0]
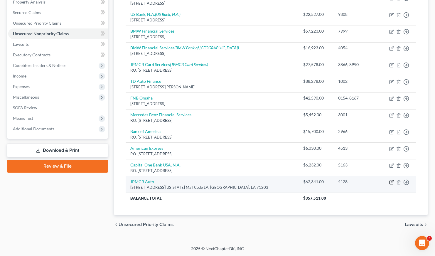
click at [390, 181] on icon "button" at bounding box center [391, 182] width 5 height 5
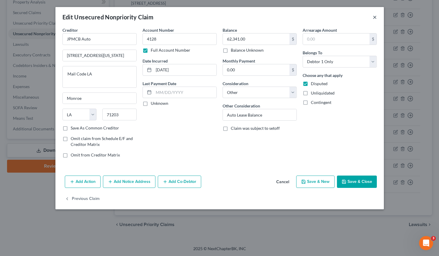
click at [374, 18] on button "×" at bounding box center [375, 17] width 4 height 7
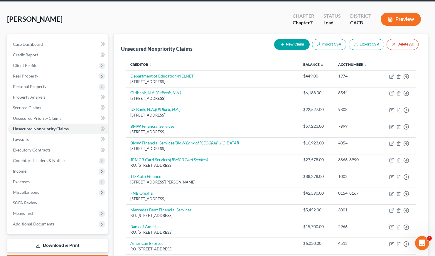
scroll to position [0, 0]
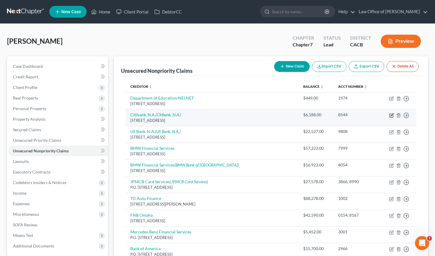
click at [391, 115] on icon "button" at bounding box center [391, 115] width 5 height 5
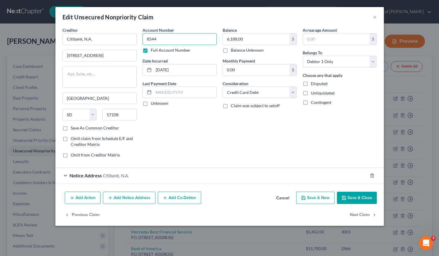
click at [174, 35] on input "8544" at bounding box center [180, 39] width 74 height 12
click at [172, 39] on input "8544" at bounding box center [180, 39] width 74 height 12
click at [270, 33] on input "6,188.00" at bounding box center [256, 38] width 67 height 11
click at [360, 199] on button "Save & Close" at bounding box center [357, 198] width 40 height 12
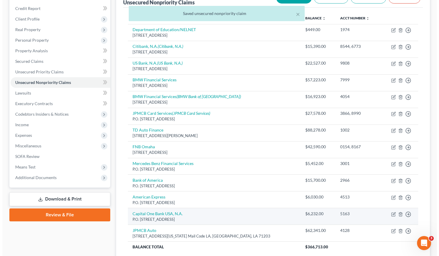
scroll to position [60, 0]
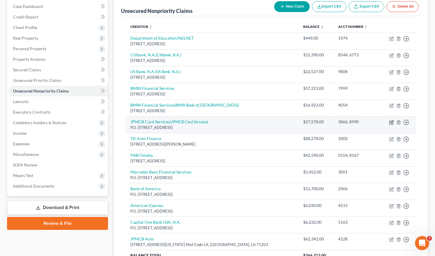
click at [391, 124] on icon "button" at bounding box center [391, 122] width 5 height 5
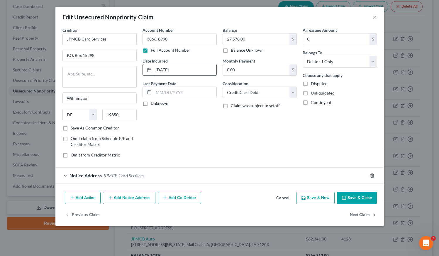
drag, startPoint x: 183, startPoint y: 70, endPoint x: 154, endPoint y: 70, distance: 28.2
click at [154, 70] on input "12/7/2015" at bounding box center [185, 69] width 63 height 11
click at [263, 39] on input "27,578.00" at bounding box center [256, 38] width 67 height 11
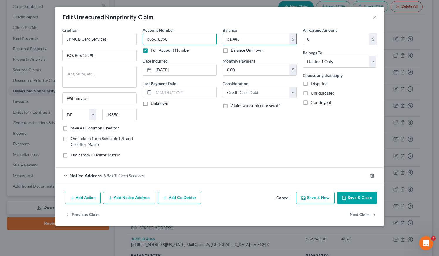
click at [187, 41] on input "3866, 8990" at bounding box center [180, 39] width 74 height 12
click at [203, 175] on div "Notice Address JPMCB Card Services" at bounding box center [211, 176] width 312 height 16
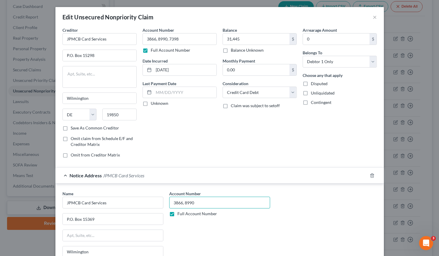
click at [202, 203] on input "3866, 8990" at bounding box center [219, 203] width 101 height 12
drag, startPoint x: 192, startPoint y: 203, endPoint x: 169, endPoint y: 202, distance: 23.2
click at [169, 202] on input "3866, 8990" at bounding box center [219, 203] width 101 height 12
paste input ", 7398"
click at [234, 126] on div "Balance 31,445.00 $ Balance Unknown Balance Undetermined 31,445 $ Balance Unkno…" at bounding box center [260, 95] width 80 height 136
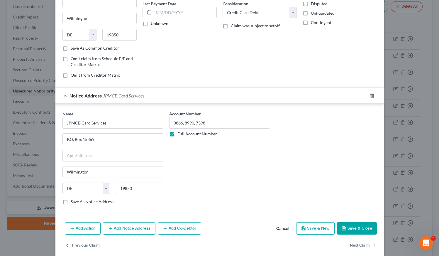
scroll to position [87, 0]
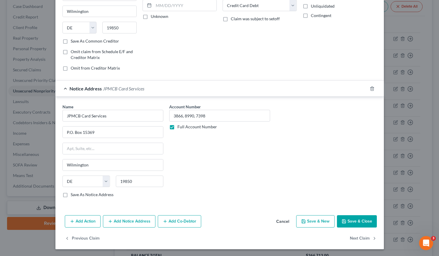
click at [320, 223] on button "Save & New" at bounding box center [316, 221] width 38 height 12
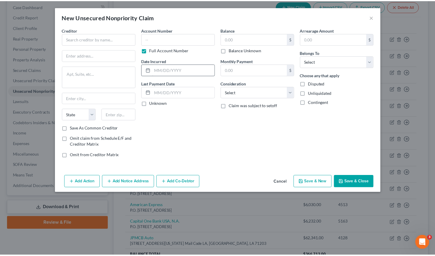
scroll to position [0, 0]
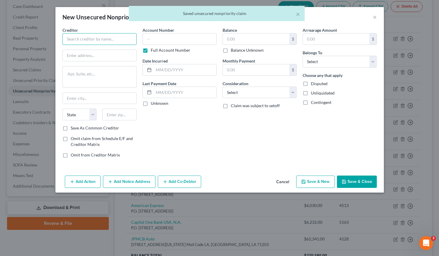
click at [106, 37] on input "text" at bounding box center [100, 39] width 74 height 12
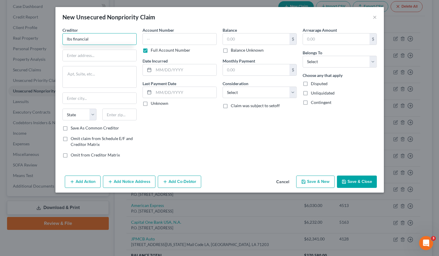
drag, startPoint x: 98, startPoint y: 37, endPoint x: 61, endPoint y: 37, distance: 36.4
click at [61, 37] on div "Creditor * lbs financial State AL AK AR AZ CA CO CT DE DC FL GA GU HI ID IL IN …" at bounding box center [100, 95] width 80 height 136
click at [71, 127] on label "Save As Common Creditor" at bounding box center [95, 128] width 48 height 6
click at [73, 127] on input "Save As Common Creditor" at bounding box center [75, 127] width 4 height 4
click at [88, 53] on input "text" at bounding box center [100, 55] width 74 height 11
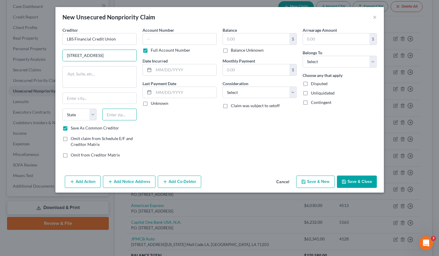
click at [123, 117] on input "text" at bounding box center [119, 115] width 34 height 12
drag, startPoint x: 167, startPoint y: 143, endPoint x: 168, endPoint y: 138, distance: 4.5
click at [167, 142] on div "Account Number Full Account Number Date Incurred Last Payment Date Unknown" at bounding box center [180, 95] width 80 height 136
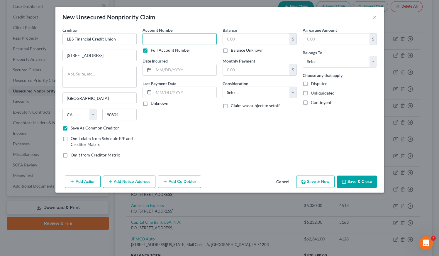
click at [166, 41] on input "text" at bounding box center [180, 39] width 74 height 12
click at [176, 70] on input "text" at bounding box center [185, 69] width 63 height 11
click at [249, 36] on input "text" at bounding box center [256, 38] width 67 height 11
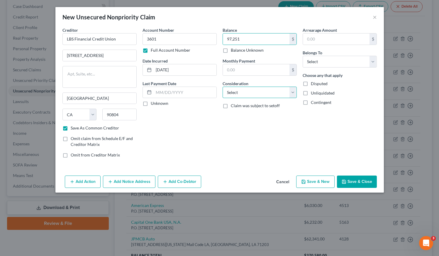
click at [241, 92] on select "Select Cable / Satellite Services Collection Agency Credit Card Debt Debt Couns…" at bounding box center [260, 93] width 74 height 12
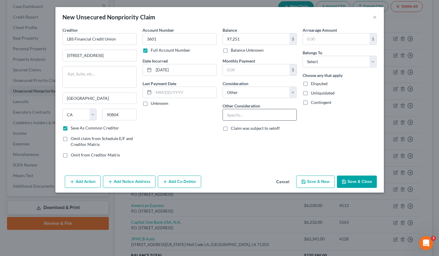
click at [245, 113] on input "text" at bounding box center [260, 114] width 74 height 11
click at [311, 83] on label "Disputed" at bounding box center [319, 84] width 17 height 6
click at [314, 83] on input "Disputed" at bounding box center [316, 83] width 4 height 4
click at [324, 59] on select "Select Debtor 1 Only Debtor 2 Only Debtor 1 And Debtor 2 Only At Least One Of T…" at bounding box center [340, 62] width 74 height 12
click at [359, 184] on button "Save & Close" at bounding box center [357, 182] width 40 height 12
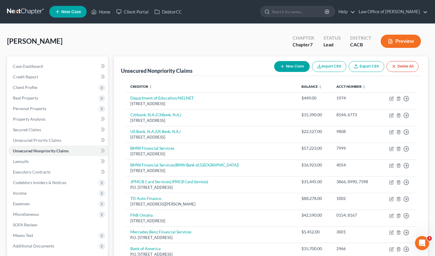
click at [173, 46] on div "Khachatrian, Edgar Upgraded Chapter Chapter 7 Status Lead District CACB Preview" at bounding box center [217, 44] width 421 height 26
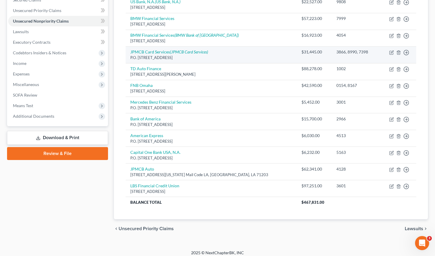
scroll to position [131, 0]
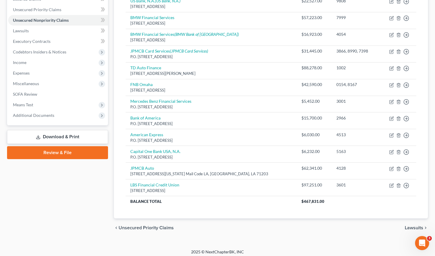
click at [224, 233] on div "chevron_left Unsecured Priority Claims Lawsuits chevron_right" at bounding box center [271, 227] width 314 height 19
click at [75, 193] on div "Case Dashboard Payments Invoices Payments Payments Credit Report Client Profile" at bounding box center [57, 82] width 107 height 312
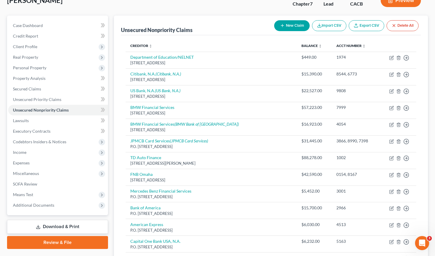
scroll to position [0, 0]
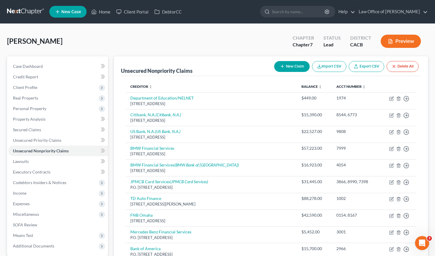
click at [175, 40] on div "Khachatrian, Edgar Upgraded Chapter Chapter 7 Status Lead District CACB Preview" at bounding box center [217, 44] width 421 height 26
click at [31, 69] on link "Case Dashboard" at bounding box center [58, 66] width 100 height 11
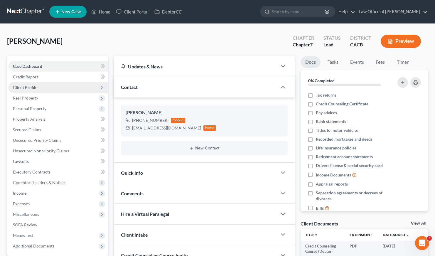
click at [30, 90] on span "Client Profile" at bounding box center [58, 87] width 100 height 11
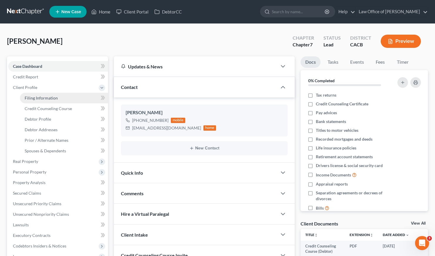
click at [31, 99] on span "Filing Information" at bounding box center [41, 97] width 33 height 5
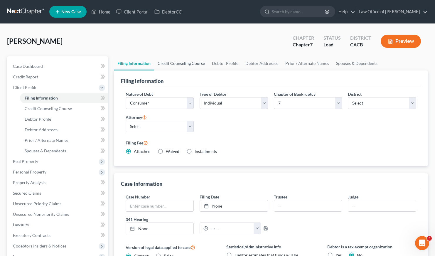
click at [188, 62] on link "Credit Counseling Course" at bounding box center [181, 63] width 54 height 14
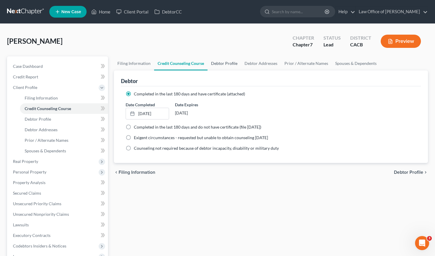
click at [225, 62] on link "Debtor Profile" at bounding box center [224, 63] width 33 height 14
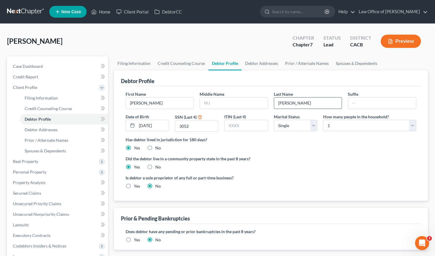
drag, startPoint x: 312, startPoint y: 102, endPoint x: 277, endPoint y: 102, distance: 34.6
click at [277, 102] on input "Khachatrian" at bounding box center [308, 102] width 68 height 11
click at [327, 150] on div "Has debtor lived in jurisdiction for 180 days? Yes No Debtor must reside in jur…" at bounding box center [271, 144] width 291 height 14
click at [304, 63] on link "Prior / Alternate Names" at bounding box center [307, 63] width 51 height 14
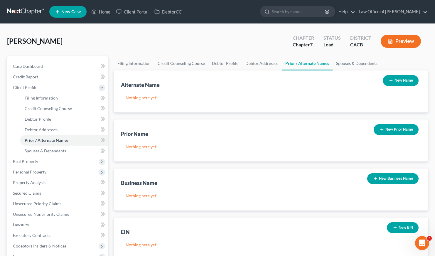
click at [396, 78] on button "New Name" at bounding box center [401, 80] width 36 height 11
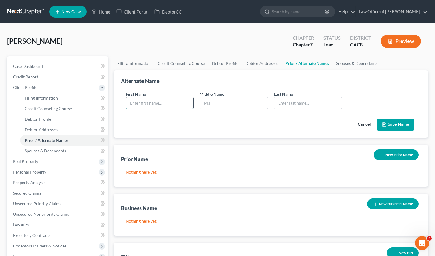
click at [165, 102] on input "text" at bounding box center [160, 102] width 68 height 11
click at [290, 102] on input "text" at bounding box center [308, 102] width 68 height 11
paste input "Khachatrian"
click at [386, 97] on div "First Name Edgar Middle Name Last Name * Khachatryan" at bounding box center [271, 102] width 297 height 23
click at [402, 126] on button "Save Name" at bounding box center [395, 125] width 37 height 12
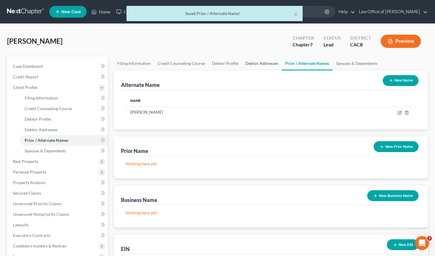
click at [250, 63] on link "Debtor Addresses" at bounding box center [262, 63] width 40 height 14
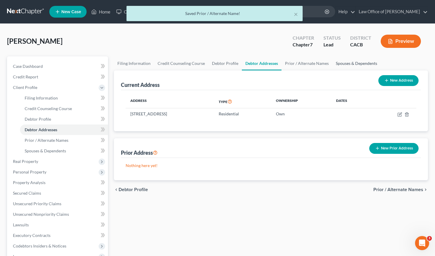
click at [355, 64] on link "Spouses & Dependents" at bounding box center [356, 63] width 48 height 14
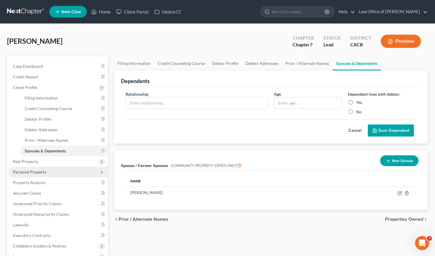
click at [30, 173] on span "Personal Property" at bounding box center [29, 171] width 33 height 5
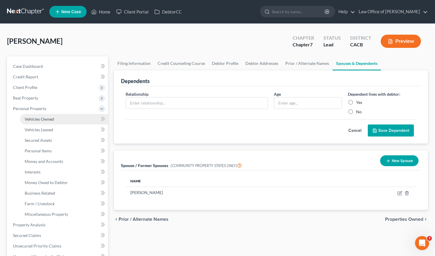
click at [45, 119] on span "Vehicles Owned" at bounding box center [39, 119] width 29 height 5
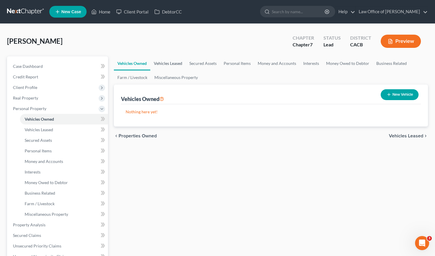
click at [166, 65] on link "Vehicles Leased" at bounding box center [168, 63] width 36 height 14
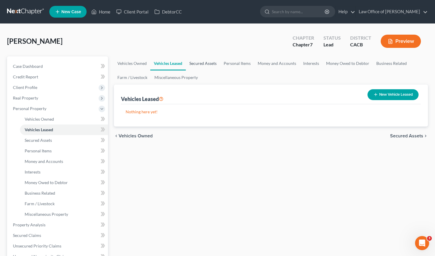
click at [198, 65] on link "Secured Assets" at bounding box center [203, 63] width 34 height 14
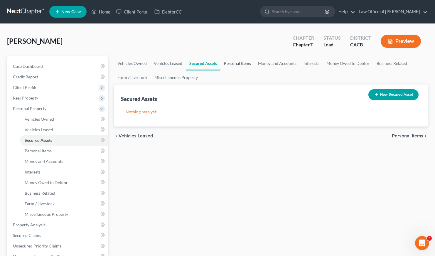
click at [227, 62] on link "Personal Items" at bounding box center [237, 63] width 34 height 14
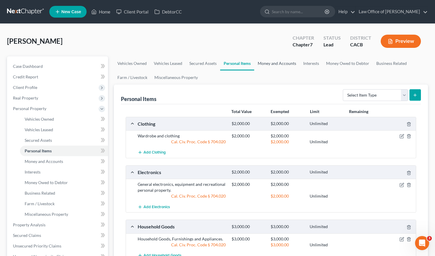
click at [287, 62] on link "Money and Accounts" at bounding box center [277, 63] width 46 height 14
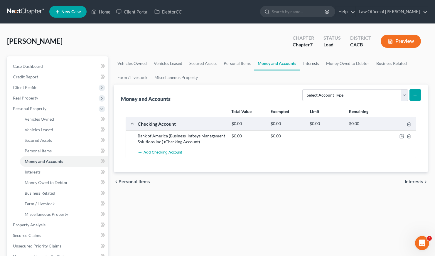
click at [310, 63] on link "Interests" at bounding box center [311, 63] width 23 height 14
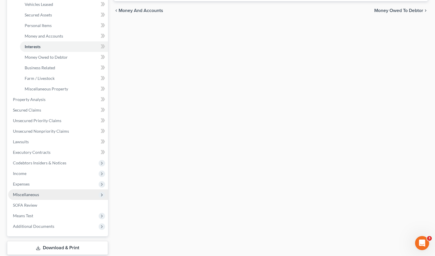
scroll to position [132, 0]
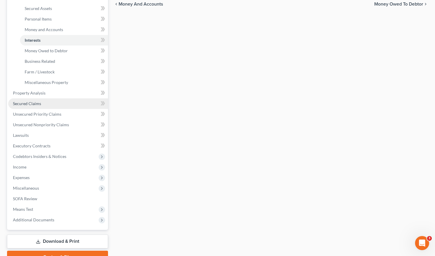
click at [32, 100] on link "Secured Claims" at bounding box center [58, 103] width 100 height 11
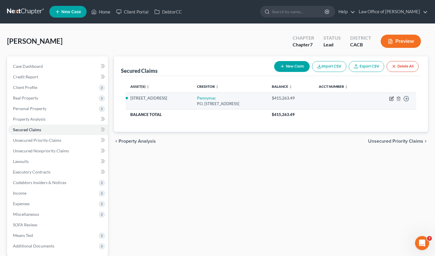
click at [393, 98] on icon "button" at bounding box center [392, 98] width 3 height 3
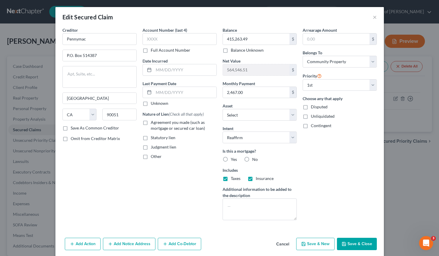
click at [151, 123] on label "Agreement you made (such as mortgage or secured car loan)" at bounding box center [184, 125] width 66 height 12
click at [153, 123] on input "Agreement you made (such as mortgage or secured car loan)" at bounding box center [155, 121] width 4 height 4
click at [231, 159] on label "Yes" at bounding box center [234, 159] width 6 height 6
click at [233, 159] on input "Yes" at bounding box center [235, 158] width 4 height 4
click at [157, 40] on input "text" at bounding box center [180, 39] width 74 height 12
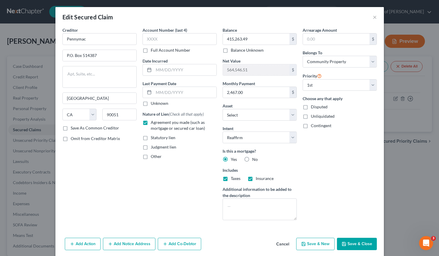
click at [151, 50] on label "Full Account Number" at bounding box center [171, 50] width 40 height 6
click at [153, 50] on input "Full Account Number" at bounding box center [155, 49] width 4 height 4
click at [152, 38] on input "text" at bounding box center [180, 39] width 74 height 12
click at [334, 170] on div "Arrearage Amount $ Belongs To * Select Debtor 1 Only Debtor 2 Only Debtor 1 And…" at bounding box center [340, 126] width 80 height 198
click at [355, 245] on button "Save & Close" at bounding box center [357, 244] width 40 height 12
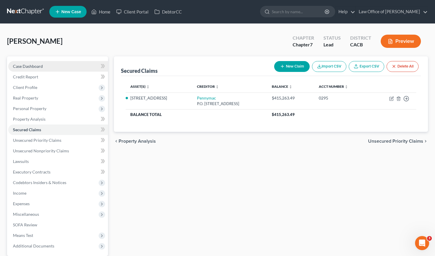
click at [28, 66] on span "Case Dashboard" at bounding box center [28, 66] width 30 height 5
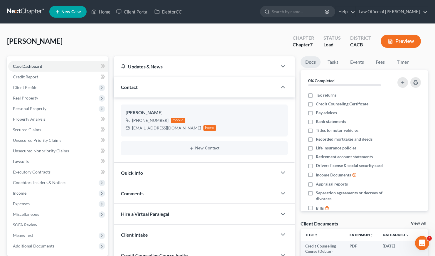
click at [209, 46] on div "Khachatrian, Edgar Upgraded Chapter Chapter 7 Status Lead District CACB Preview" at bounding box center [217, 44] width 421 height 26
click at [25, 12] on link at bounding box center [26, 11] width 38 height 11
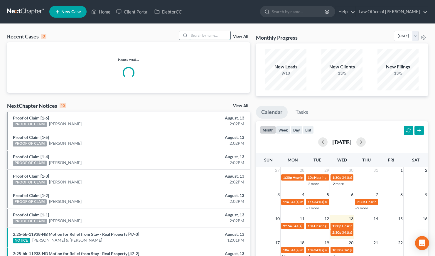
click at [206, 36] on input "search" at bounding box center [209, 35] width 41 height 9
type input "[PERSON_NAME]"
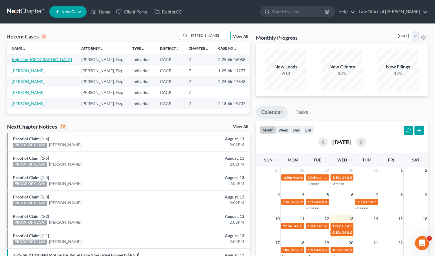
click at [23, 60] on link "Kojokian, [GEOGRAPHIC_DATA]" at bounding box center [42, 59] width 60 height 5
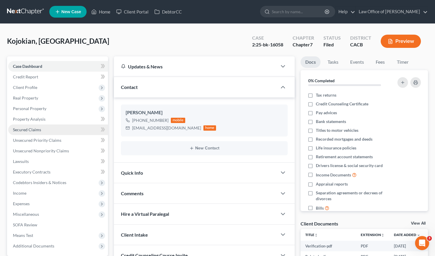
click at [26, 128] on span "Secured Claims" at bounding box center [27, 129] width 28 height 5
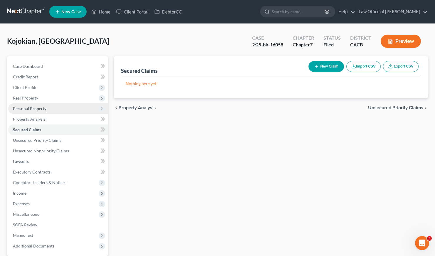
click at [31, 106] on span "Personal Property" at bounding box center [29, 108] width 33 height 5
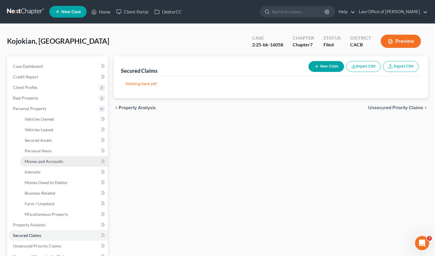
click at [49, 162] on span "Money and Accounts" at bounding box center [44, 161] width 38 height 5
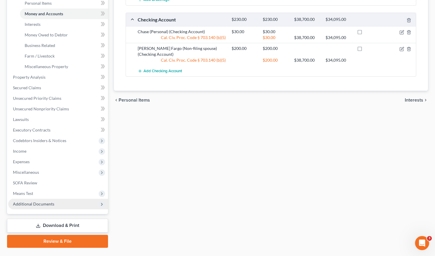
click at [39, 202] on span "Additional Documents" at bounding box center [33, 203] width 41 height 5
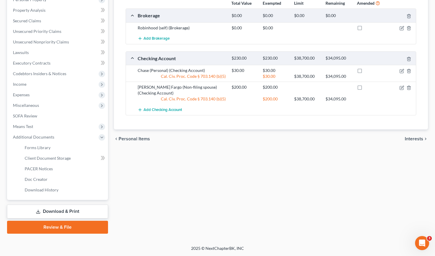
scroll to position [108, 0]
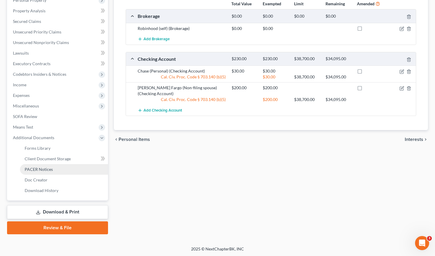
click at [41, 167] on span "PACER Notices" at bounding box center [39, 169] width 28 height 5
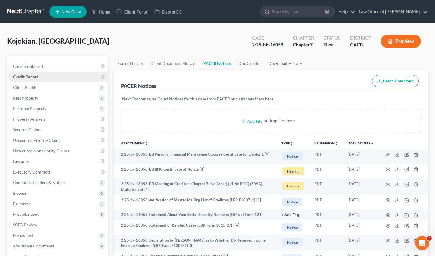
click at [34, 81] on link "Credit Report" at bounding box center [58, 77] width 100 height 11
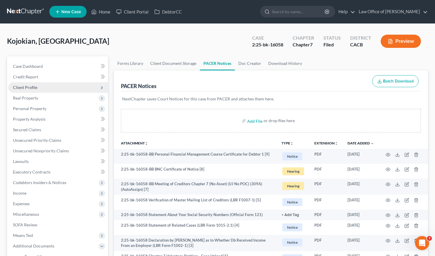
click at [30, 87] on span "Client Profile" at bounding box center [25, 87] width 24 height 5
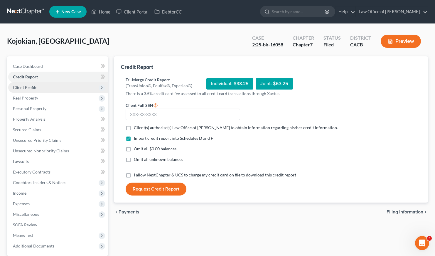
click at [31, 85] on span "Client Profile" at bounding box center [25, 87] width 24 height 5
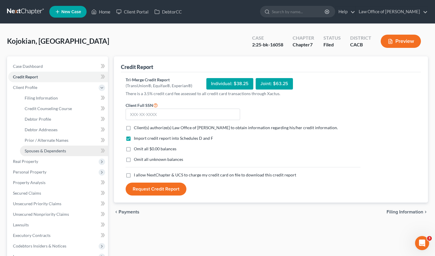
click at [49, 152] on span "Spouses & Dependents" at bounding box center [45, 150] width 41 height 5
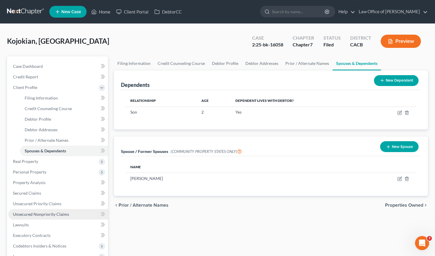
click at [37, 213] on span "Unsecured Nonpriority Claims" at bounding box center [41, 214] width 56 height 5
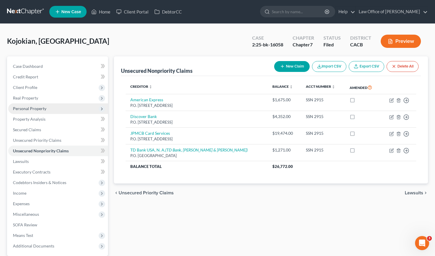
click at [34, 108] on span "Personal Property" at bounding box center [29, 108] width 33 height 5
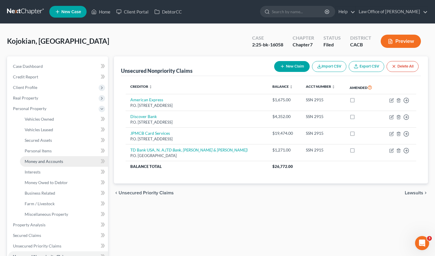
click at [42, 161] on span "Money and Accounts" at bounding box center [44, 161] width 38 height 5
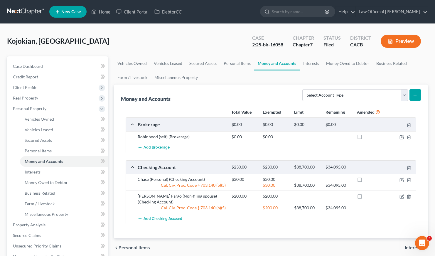
click at [26, 11] on link at bounding box center [26, 11] width 38 height 11
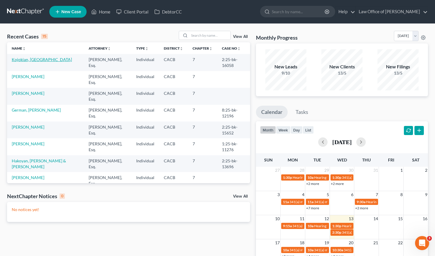
click at [35, 60] on link "Kojokian, [GEOGRAPHIC_DATA]" at bounding box center [42, 59] width 60 height 5
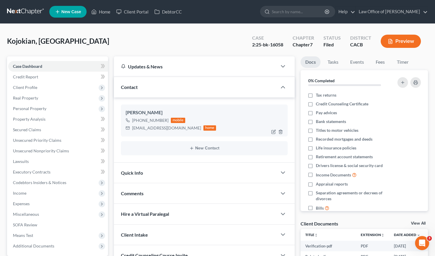
drag, startPoint x: 166, startPoint y: 120, endPoint x: 138, endPoint y: 121, distance: 28.2
click at [138, 121] on div "[PHONE_NUMBER]" at bounding box center [150, 120] width 36 height 6
copy div "[PHONE_NUMBER]"
click at [191, 49] on div "Kojokian, [PERSON_NAME] Upgraded Case 2:25-bk-16058 Chapter Chapter 7 Status Fi…" at bounding box center [217, 44] width 421 height 26
click at [25, 12] on link at bounding box center [26, 11] width 38 height 11
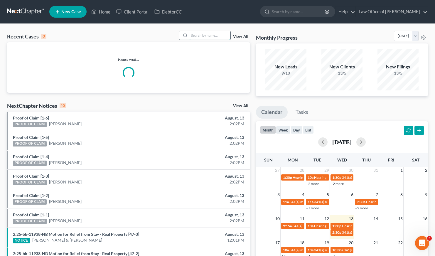
click at [197, 35] on input "search" at bounding box center [209, 35] width 41 height 9
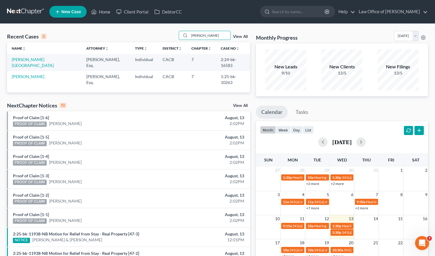
type input "[PERSON_NAME]"
click at [74, 16] on link "New Case" at bounding box center [67, 12] width 37 height 12
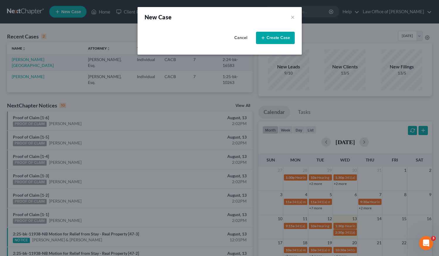
select select "7"
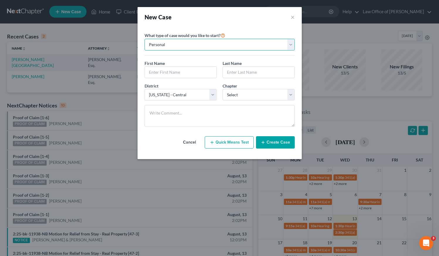
click at [174, 48] on select "Personal Business" at bounding box center [220, 45] width 150 height 12
click at [175, 72] on input "text" at bounding box center [181, 72] width 72 height 11
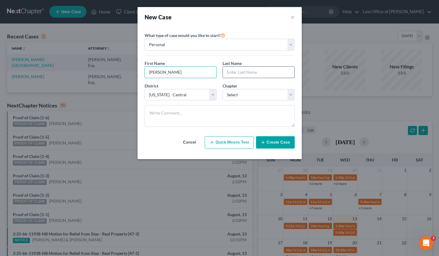
type input "[PERSON_NAME]"
click at [246, 70] on input "text" at bounding box center [259, 72] width 72 height 11
type input "Karamanukyan"
click at [251, 94] on select "Select 7 11 12 13" at bounding box center [259, 95] width 72 height 12
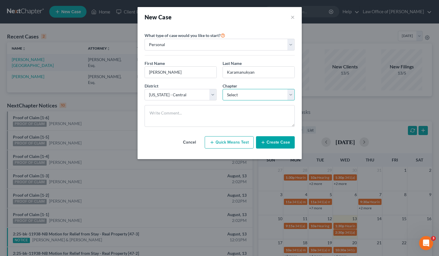
select select "0"
click at [276, 145] on button "Create Case" at bounding box center [275, 142] width 39 height 12
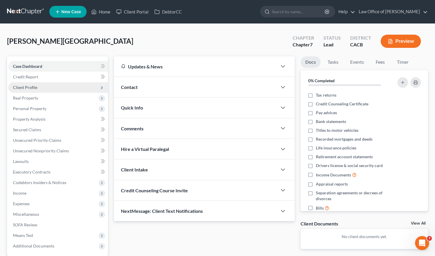
click at [32, 90] on span "Client Profile" at bounding box center [58, 87] width 100 height 11
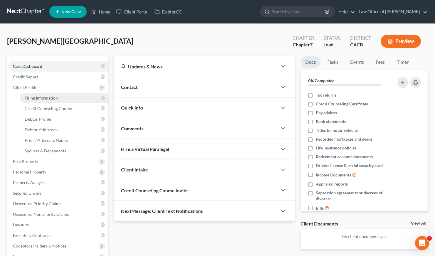
click at [42, 98] on span "Filing Information" at bounding box center [41, 97] width 33 height 5
select select "1"
select select "0"
select select "7"
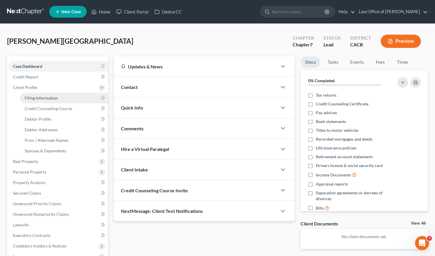
select select "4"
select select "0"
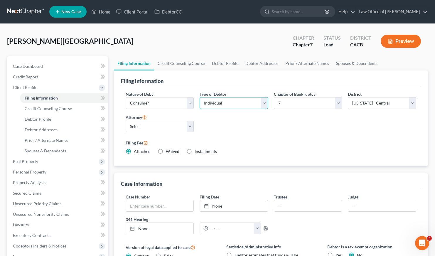
click at [219, 104] on select "Select Individual Joint" at bounding box center [234, 103] width 68 height 12
select select "1"
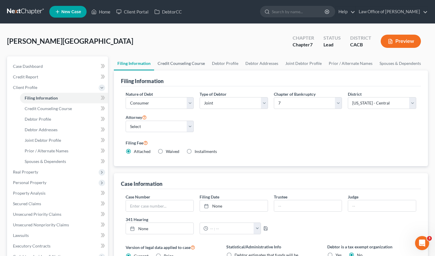
click at [173, 65] on link "Credit Counseling Course" at bounding box center [181, 63] width 54 height 14
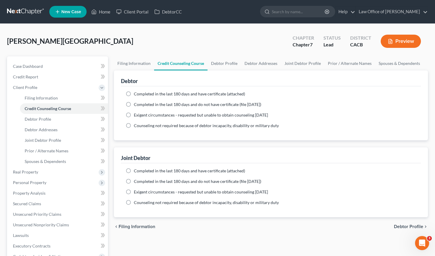
click at [134, 93] on label "Completed in the last 180 days and have certificate (attached)" at bounding box center [189, 94] width 111 height 6
click at [136, 93] on input "Completed in the last 180 days and have certificate (attached)" at bounding box center [138, 93] width 4 height 4
radio input "true"
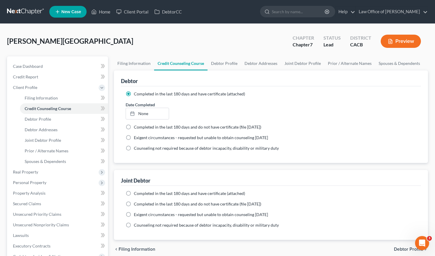
click at [134, 194] on label "Completed in the last 180 days and have certificate (attached)" at bounding box center [189, 194] width 111 height 6
click at [136, 194] on input "Completed in the last 180 days and have certificate (attached)" at bounding box center [138, 193] width 4 height 4
radio input "true"
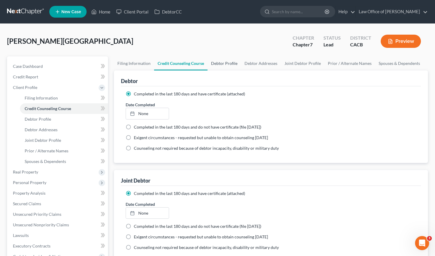
click at [223, 60] on link "Debtor Profile" at bounding box center [224, 63] width 33 height 14
select select "1"
select select "0"
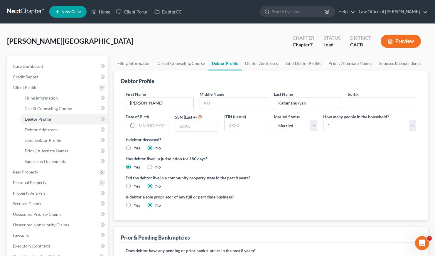
click at [134, 187] on label "Yes" at bounding box center [137, 186] width 6 height 6
click at [136, 187] on input "Yes" at bounding box center [138, 185] width 4 height 4
radio input "true"
radio input "false"
click at [338, 126] on select "Select 1 2 3 4 5 6 7 8 9 10 11 12 13 14 15 16 17 18 19 20" at bounding box center [369, 126] width 93 height 12
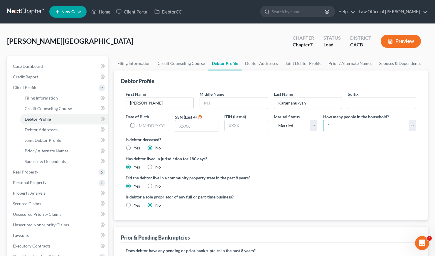
select select "1"
click at [289, 148] on div "Is debtor deceased? Yes No" at bounding box center [271, 144] width 291 height 14
click at [264, 65] on link "Debtor Addresses" at bounding box center [262, 63] width 40 height 14
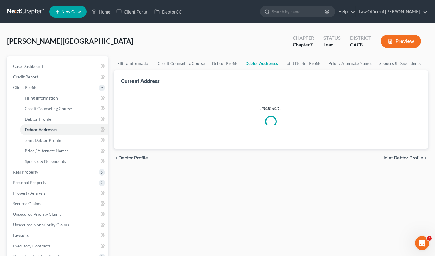
select select "0"
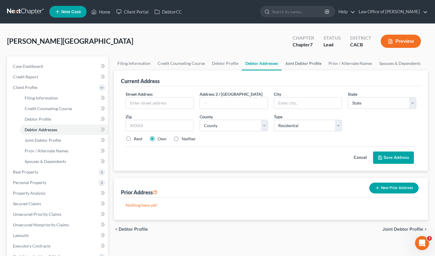
click at [293, 58] on link "Joint Debtor Profile" at bounding box center [303, 63] width 43 height 14
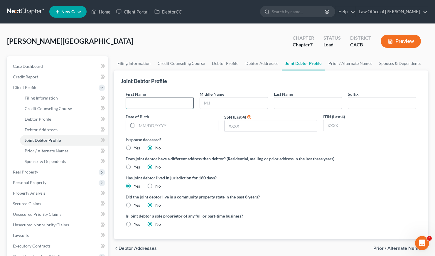
click at [165, 100] on input "text" at bounding box center [160, 102] width 68 height 11
type input "[PERSON_NAME]"
click at [291, 102] on input "text" at bounding box center [308, 102] width 68 height 11
type input "Karamanukyan"
click at [134, 204] on label "Yes" at bounding box center [137, 205] width 6 height 6
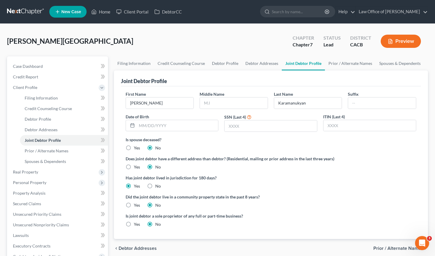
click at [136, 204] on input "Yes" at bounding box center [138, 204] width 4 height 4
radio input "true"
radio input "false"
click at [184, 49] on div "[PERSON_NAME] Upgraded Chapter Chapter 7 Status Lead District CACB Preview" at bounding box center [217, 44] width 421 height 26
click at [17, 9] on link at bounding box center [26, 11] width 38 height 11
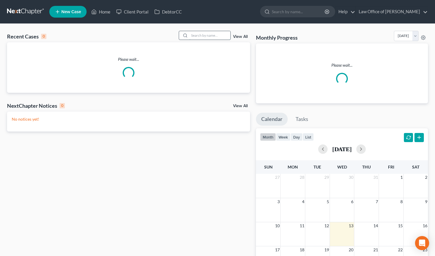
click at [220, 36] on input "search" at bounding box center [209, 35] width 41 height 9
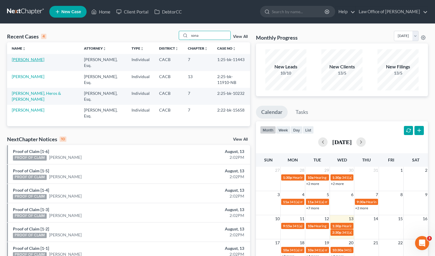
type input "sona"
click at [30, 60] on link "[PERSON_NAME]" at bounding box center [28, 59] width 33 height 5
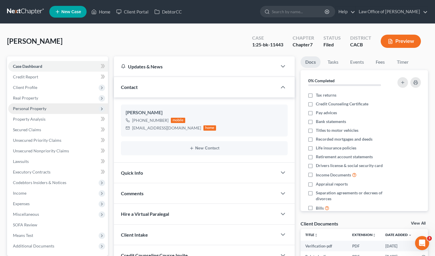
click at [35, 110] on span "Personal Property" at bounding box center [29, 108] width 33 height 5
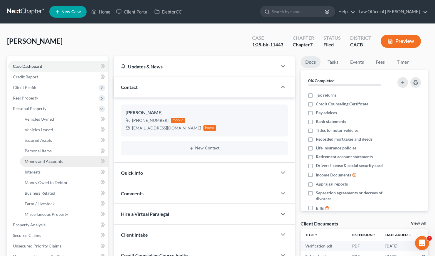
click at [51, 161] on span "Money and Accounts" at bounding box center [44, 161] width 38 height 5
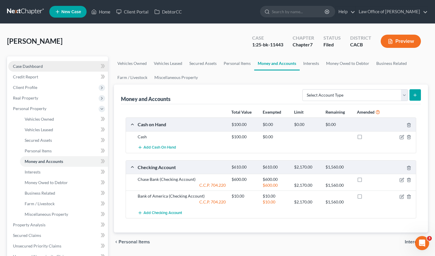
click at [23, 67] on span "Case Dashboard" at bounding box center [28, 66] width 30 height 5
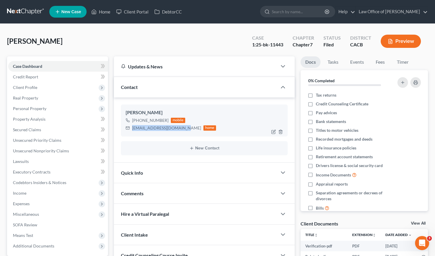
drag, startPoint x: 184, startPoint y: 129, endPoint x: 131, endPoint y: 129, distance: 53.7
click at [131, 129] on div "[EMAIL_ADDRESS][DOMAIN_NAME] home" at bounding box center [171, 128] width 91 height 8
copy div "[EMAIL_ADDRESS][DOMAIN_NAME]"
click at [168, 45] on div "[PERSON_NAME] Upgraded Case 1:25-bk-11443 Chapter Chapter 7 Status Filed Distri…" at bounding box center [217, 44] width 421 height 26
drag, startPoint x: 166, startPoint y: 121, endPoint x: 138, endPoint y: 122, distance: 28.5
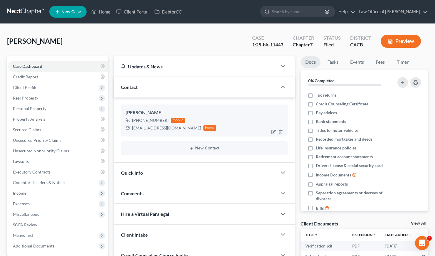
click at [138, 122] on div "[PHONE_NUMBER] mobile" at bounding box center [171, 121] width 91 height 8
copy div "[PHONE_NUMBER]"
click at [32, 9] on link at bounding box center [26, 11] width 38 height 11
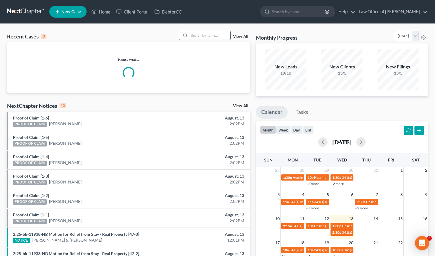
click at [208, 36] on input "search" at bounding box center [209, 35] width 41 height 9
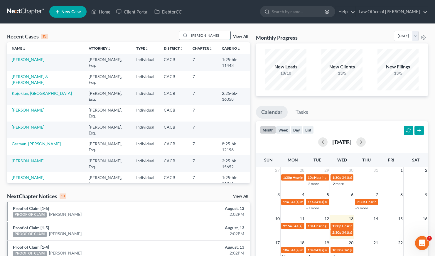
type input "[PERSON_NAME]"
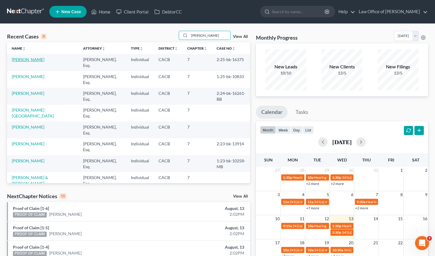
click at [25, 60] on link "[PERSON_NAME]" at bounding box center [28, 59] width 33 height 5
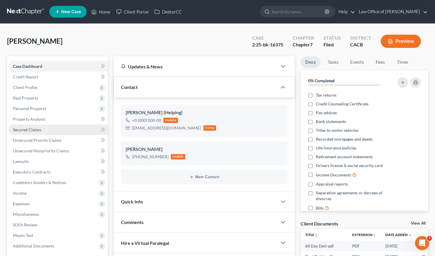
click at [32, 129] on span "Secured Claims" at bounding box center [27, 129] width 28 height 5
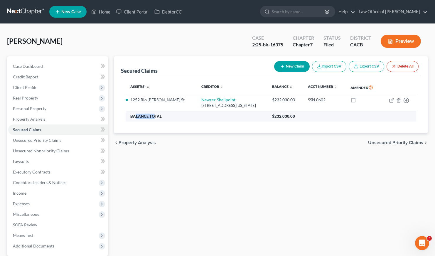
drag, startPoint x: 153, startPoint y: 127, endPoint x: 138, endPoint y: 131, distance: 15.3
click at [136, 122] on th "Balance Total" at bounding box center [197, 116] width 142 height 11
click at [157, 134] on div "Asset(s) expand_more expand_less unfold_more Creditor expand_more expand_less u…" at bounding box center [271, 105] width 300 height 58
drag, startPoint x: 161, startPoint y: 127, endPoint x: 130, endPoint y: 127, distance: 30.5
click at [130, 122] on th "Balance Total" at bounding box center [197, 116] width 142 height 11
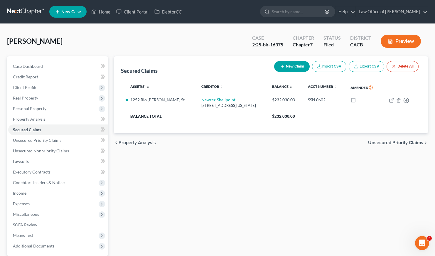
click at [161, 134] on div "Asset(s) expand_more expand_less unfold_more Creditor expand_more expand_less u…" at bounding box center [271, 105] width 300 height 58
drag, startPoint x: 160, startPoint y: 126, endPoint x: 131, endPoint y: 127, distance: 29.7
click at [131, 122] on th "Balance Total" at bounding box center [197, 116] width 142 height 11
click at [135, 134] on div "Asset(s) expand_more expand_less unfold_more Creditor expand_more expand_less u…" at bounding box center [271, 105] width 300 height 58
drag, startPoint x: 163, startPoint y: 128, endPoint x: 130, endPoint y: 128, distance: 32.9
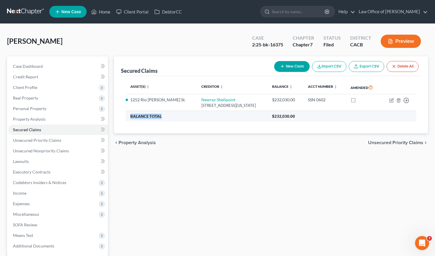
click at [130, 122] on th "Balance Total" at bounding box center [197, 116] width 142 height 11
click at [138, 134] on div "Asset(s) expand_more expand_less unfold_more Creditor expand_more expand_less u…" at bounding box center [271, 105] width 300 height 58
drag, startPoint x: 175, startPoint y: 155, endPoint x: 131, endPoint y: 155, distance: 43.7
click at [131, 152] on div "chevron_left Property Analysis Unsecured Priority Claims chevron_right" at bounding box center [271, 142] width 314 height 19
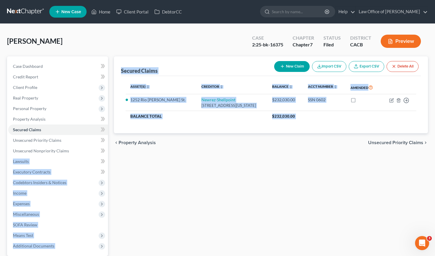
drag, startPoint x: 168, startPoint y: 152, endPoint x: 109, endPoint y: 152, distance: 59.6
click at [109, 152] on div "Petition Navigation Case Dashboard Payments Invoices Payments Payments Credit R…" at bounding box center [217, 172] width 427 height 233
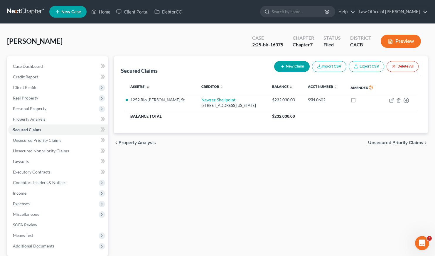
click at [240, 166] on div "Secured Claims New Claim Import CSV Export CSV Delete All Asset(s) expand_more …" at bounding box center [271, 172] width 320 height 233
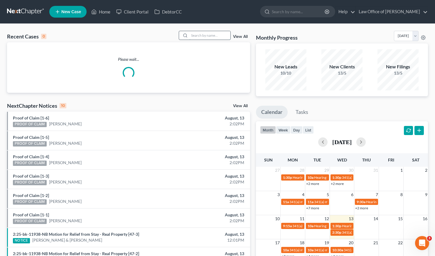
click at [204, 36] on input "search" at bounding box center [209, 35] width 41 height 9
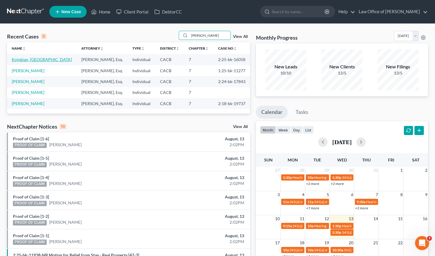
type input "[PERSON_NAME]"
click at [18, 59] on link "Kojokian, [GEOGRAPHIC_DATA]" at bounding box center [42, 59] width 60 height 5
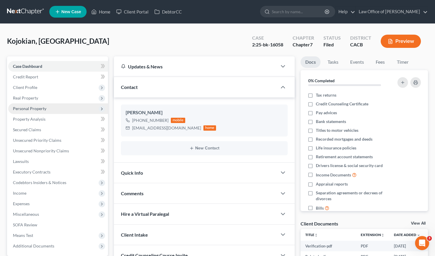
click at [32, 107] on span "Personal Property" at bounding box center [29, 108] width 33 height 5
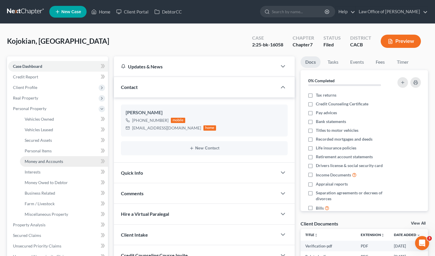
drag, startPoint x: 49, startPoint y: 162, endPoint x: 52, endPoint y: 164, distance: 4.0
click at [49, 162] on span "Money and Accounts" at bounding box center [44, 161] width 38 height 5
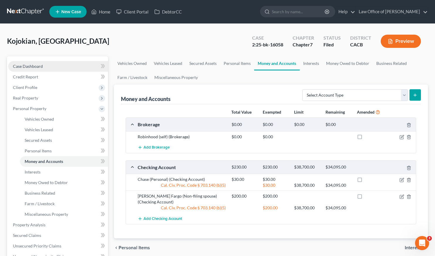
click at [38, 65] on span "Case Dashboard" at bounding box center [28, 66] width 30 height 5
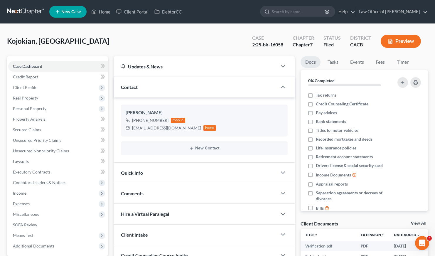
click at [27, 13] on link at bounding box center [26, 11] width 38 height 11
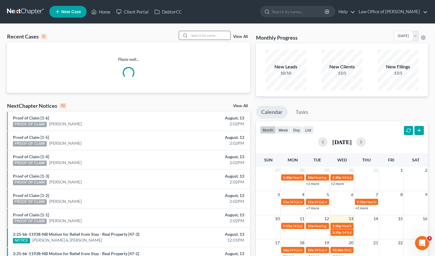
click at [211, 36] on input "search" at bounding box center [209, 35] width 41 height 9
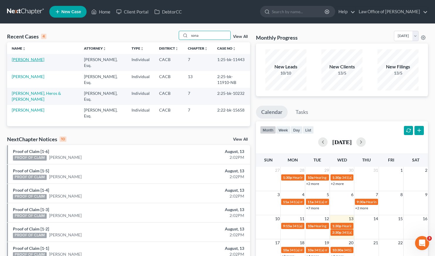
type input "sona"
click at [22, 58] on link "[PERSON_NAME]" at bounding box center [28, 59] width 33 height 5
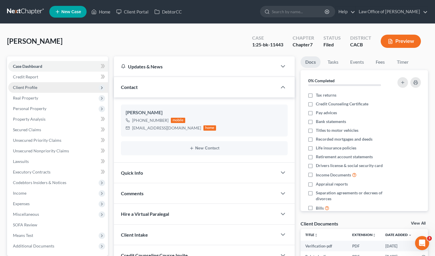
click at [30, 86] on span "Client Profile" at bounding box center [25, 87] width 24 height 5
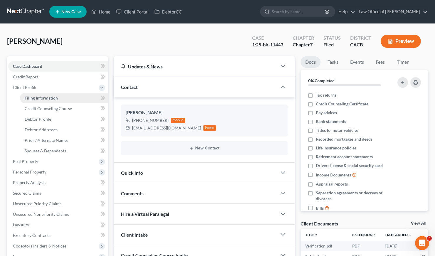
click at [45, 99] on span "Filing Information" at bounding box center [41, 97] width 33 height 5
select select "1"
select select "0"
select select "4"
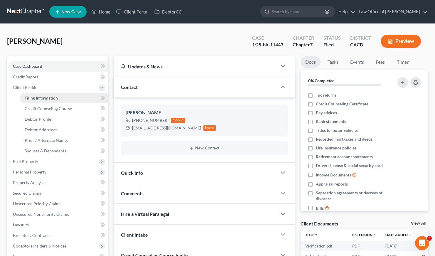
select select "1"
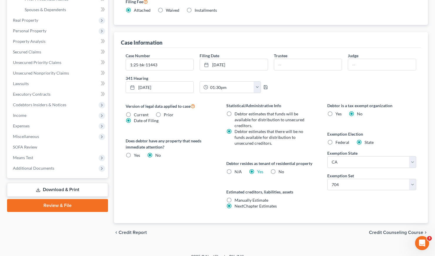
scroll to position [149, 0]
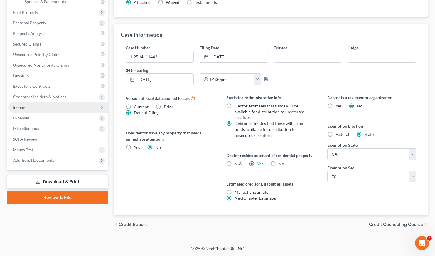
click at [23, 107] on span "Income" at bounding box center [20, 107] width 14 height 5
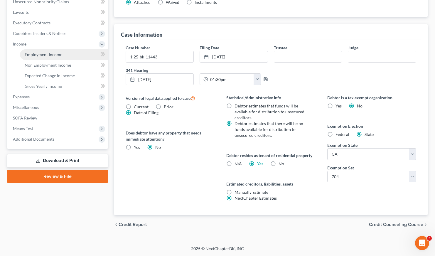
click at [47, 54] on span "Employment Income" at bounding box center [44, 54] width 38 height 5
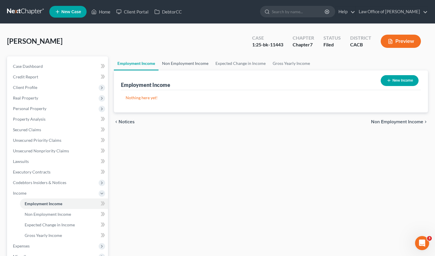
click at [182, 65] on link "Non Employment Income" at bounding box center [185, 63] width 53 height 14
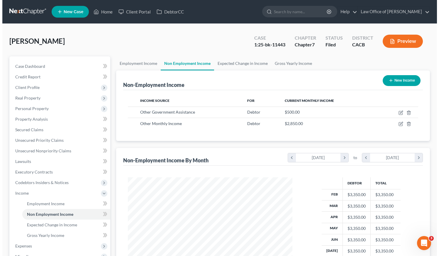
scroll to position [105, 176]
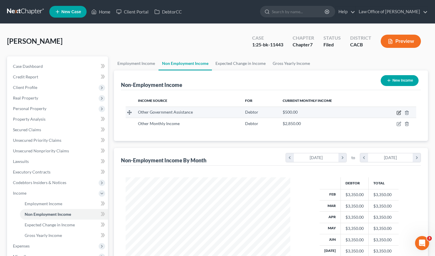
click at [398, 113] on icon "button" at bounding box center [399, 112] width 5 height 5
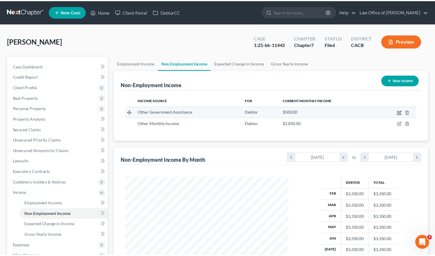
scroll to position [105, 178]
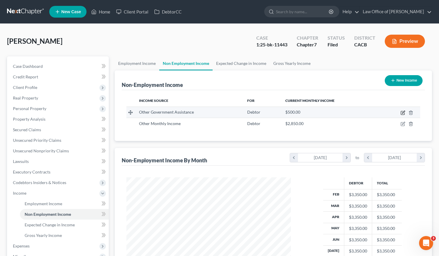
select select "5"
select select "0"
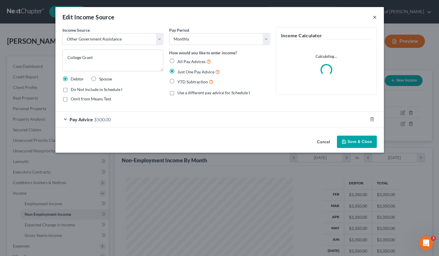
click at [376, 18] on button "×" at bounding box center [375, 17] width 4 height 7
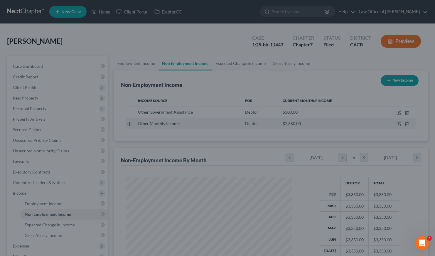
scroll to position [105, 176]
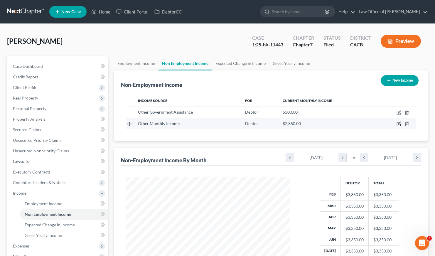
click at [399, 123] on icon "button" at bounding box center [399, 124] width 5 height 5
select select "13"
select select "0"
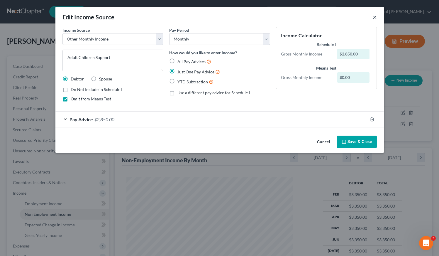
click at [374, 18] on button "×" at bounding box center [375, 17] width 4 height 7
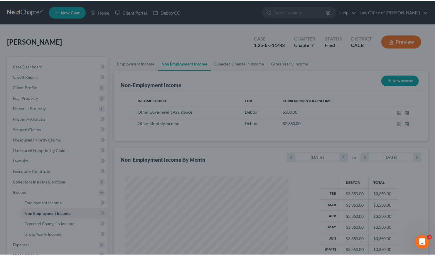
scroll to position [293475, 293404]
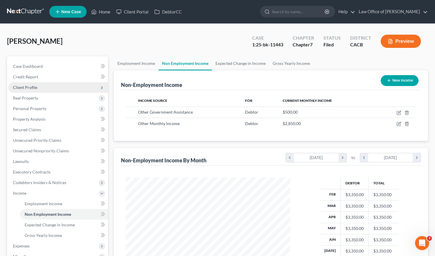
click at [31, 89] on span "Client Profile" at bounding box center [25, 87] width 24 height 5
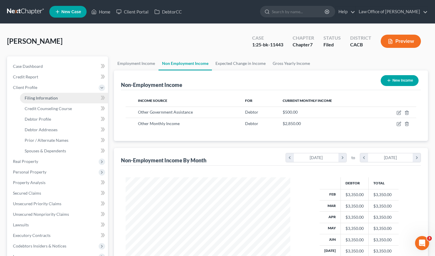
click at [42, 99] on span "Filing Information" at bounding box center [41, 97] width 33 height 5
select select "1"
select select "0"
select select "7"
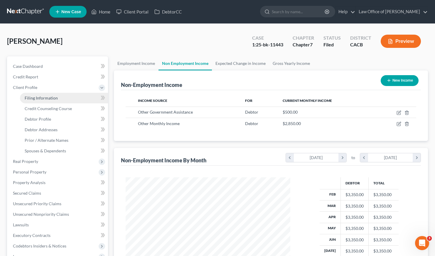
select select "0"
select select "4"
select select "1"
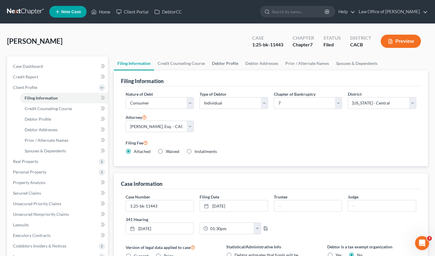
click at [228, 63] on link "Debtor Profile" at bounding box center [224, 63] width 33 height 14
select select "0"
select select "1"
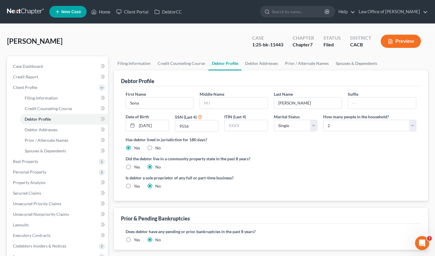
click at [30, 9] on link at bounding box center [26, 11] width 38 height 11
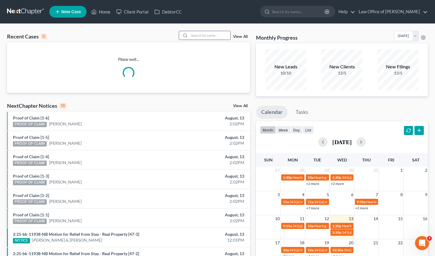
click at [201, 35] on input "search" at bounding box center [209, 35] width 41 height 9
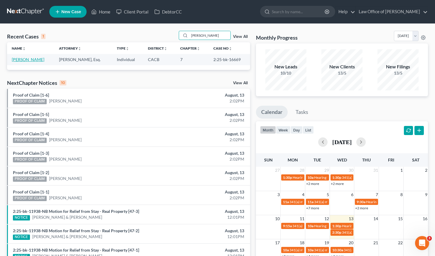
type input "[PERSON_NAME]"
click at [27, 60] on link "[PERSON_NAME]" at bounding box center [28, 59] width 33 height 5
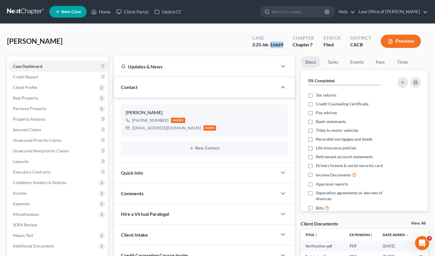
drag, startPoint x: 286, startPoint y: 46, endPoint x: 271, endPoint y: 47, distance: 14.4
click at [271, 47] on div "Case 2:25-bk-16669" at bounding box center [267, 41] width 41 height 17
copy div "16669"
click at [23, 9] on link at bounding box center [26, 11] width 38 height 11
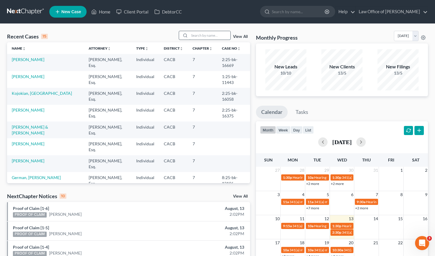
click at [214, 34] on input "search" at bounding box center [209, 35] width 41 height 9
type input "[PERSON_NAME]"
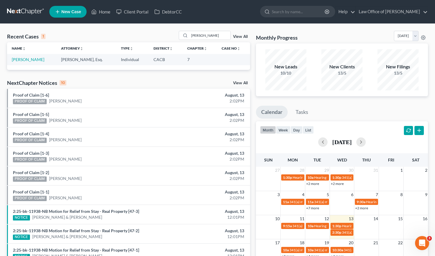
click at [115, 78] on div "Recent Cases 1 [PERSON_NAME] View All Name unfold_more expand_more expand_less …" at bounding box center [128, 176] width 249 height 291
click at [33, 59] on link "[PERSON_NAME]" at bounding box center [28, 59] width 33 height 5
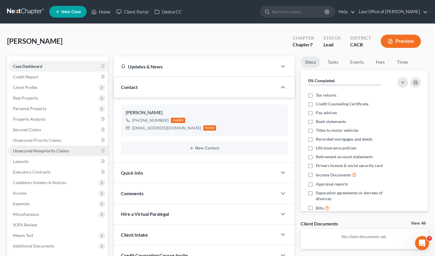
click at [52, 152] on span "Unsecured Nonpriority Claims" at bounding box center [41, 150] width 56 height 5
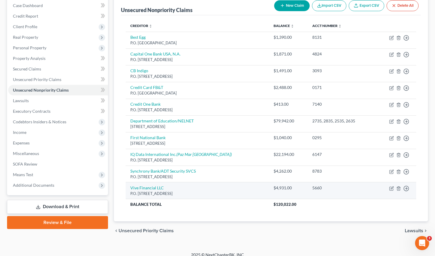
scroll to position [67, 0]
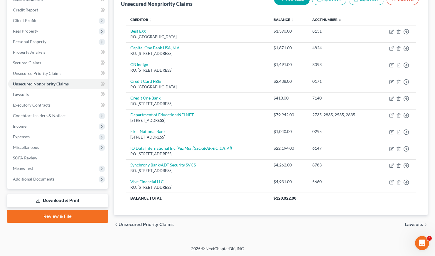
click at [259, 223] on div "chevron_left Unsecured Priority Claims Lawsuits chevron_right" at bounding box center [271, 224] width 314 height 19
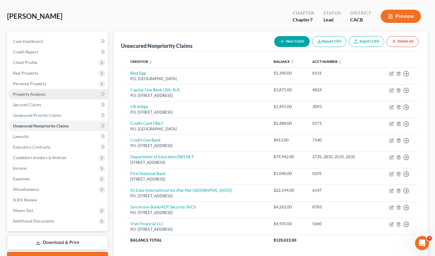
scroll to position [0, 0]
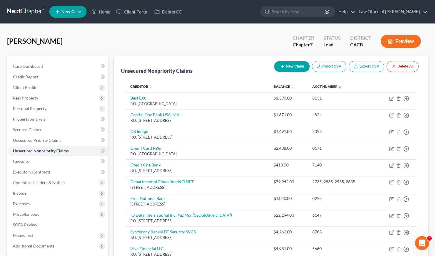
click at [197, 49] on div "[PERSON_NAME] Upgraded Chapter Chapter 7 Status Lead District CACB Preview" at bounding box center [217, 44] width 421 height 26
click at [148, 46] on div "[PERSON_NAME] Upgraded Chapter Chapter 7 Status Lead District CACB Preview" at bounding box center [217, 44] width 421 height 26
click at [31, 63] on link "Case Dashboard" at bounding box center [58, 66] width 100 height 11
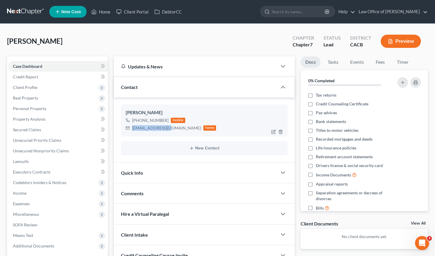
drag, startPoint x: 169, startPoint y: 129, endPoint x: 133, endPoint y: 129, distance: 36.4
click at [133, 129] on div "dbreeon@gmail.com home" at bounding box center [171, 128] width 91 height 8
copy div "dbreeon@gmail.com"
click at [75, 38] on div "Davis, Bryant Upgraded Chapter Chapter 7 Status Lead District CACB Preview" at bounding box center [217, 44] width 421 height 26
drag, startPoint x: 169, startPoint y: 128, endPoint x: 132, endPoint y: 129, distance: 36.7
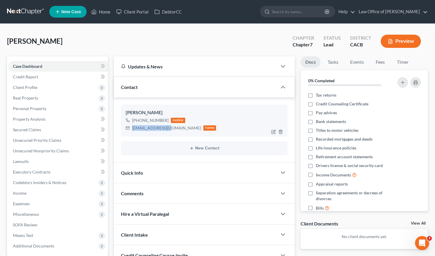
click at [132, 129] on div "dbreeon@gmail.com home" at bounding box center [171, 128] width 91 height 8
copy div "dbreeon@gmail.com"
click at [181, 42] on div "Davis, Bryant Upgraded Chapter Chapter 7 Status Lead District CACB Preview" at bounding box center [217, 44] width 421 height 26
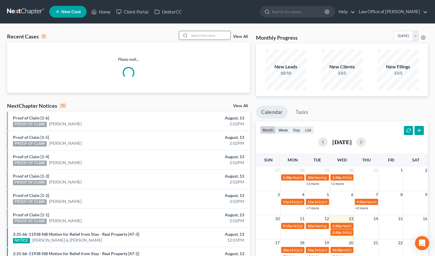
click at [210, 37] on input "search" at bounding box center [209, 35] width 41 height 9
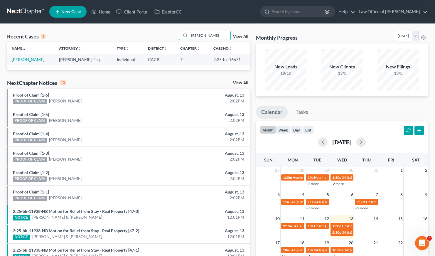
type input "[PERSON_NAME]"
drag, startPoint x: 242, startPoint y: 60, endPoint x: 228, endPoint y: 61, distance: 13.5
click at [228, 61] on td "2:25-bk-16671" at bounding box center [229, 59] width 41 height 11
copy td "16671"
click at [18, 61] on link "[PERSON_NAME]" at bounding box center [28, 59] width 33 height 5
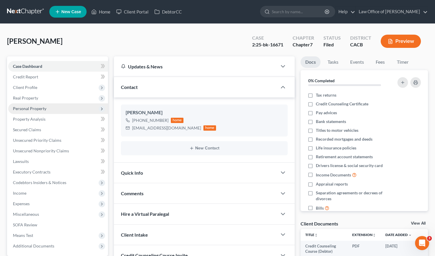
click at [36, 108] on span "Personal Property" at bounding box center [29, 108] width 33 height 5
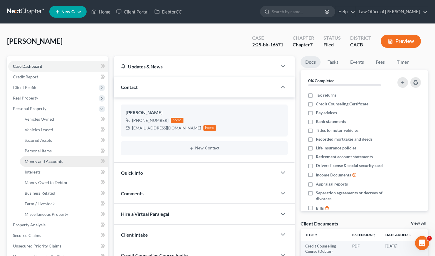
click at [48, 159] on span "Money and Accounts" at bounding box center [44, 161] width 38 height 5
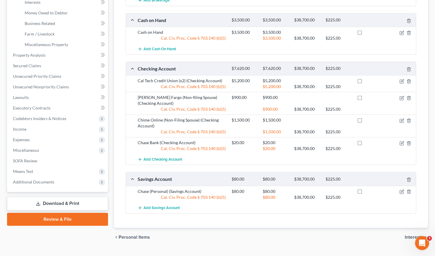
scroll to position [182, 0]
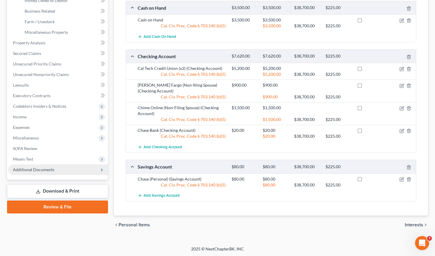
click at [42, 170] on span "Additional Documents" at bounding box center [33, 169] width 41 height 5
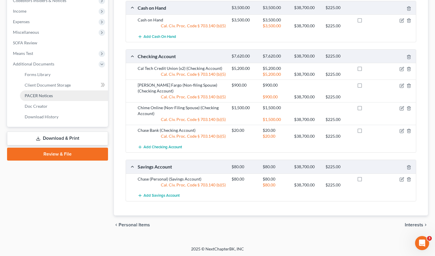
click at [39, 94] on span "PACER Notices" at bounding box center [39, 95] width 28 height 5
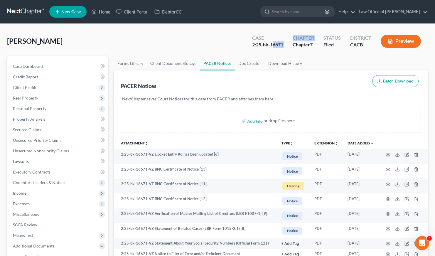
drag, startPoint x: 289, startPoint y: 44, endPoint x: 276, endPoint y: 46, distance: 13.8
click at [273, 45] on div "Case 2:25-bk-16671 Chapter Chapter 7 Status [GEOGRAPHIC_DATA] CACB Preview" at bounding box center [337, 41] width 181 height 17
click at [279, 48] on div "Case 2:25-bk-16671" at bounding box center [267, 41] width 41 height 17
drag, startPoint x: 283, startPoint y: 46, endPoint x: 272, endPoint y: 46, distance: 11.7
click at [272, 46] on div "Case 2:25-bk-16671" at bounding box center [267, 41] width 41 height 17
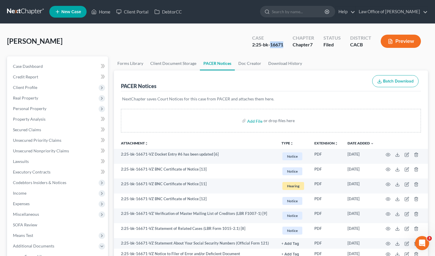
copy div "16671"
click at [21, 11] on link at bounding box center [26, 11] width 38 height 11
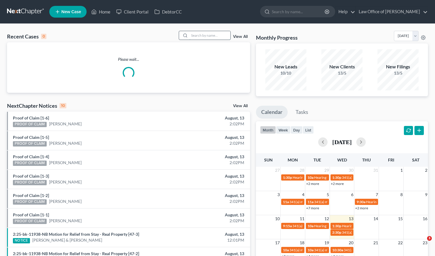
click at [218, 36] on input "search" at bounding box center [209, 35] width 41 height 9
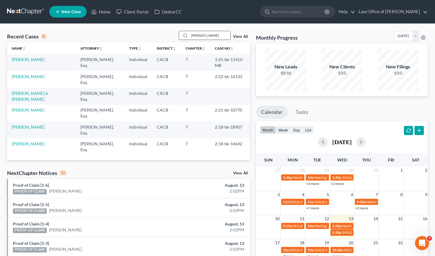
drag, startPoint x: 205, startPoint y: 36, endPoint x: 191, endPoint y: 36, distance: 13.5
click at [191, 36] on input "[PERSON_NAME]" at bounding box center [209, 35] width 41 height 9
type input "[PERSON_NAME]"
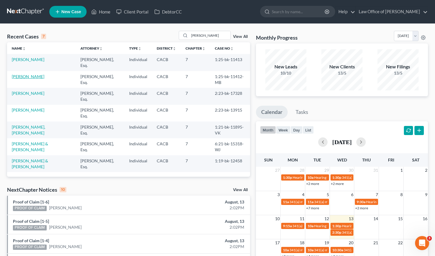
click at [31, 74] on link "[PERSON_NAME]" at bounding box center [28, 76] width 33 height 5
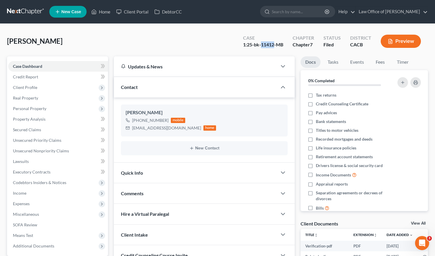
drag, startPoint x: 274, startPoint y: 44, endPoint x: 262, endPoint y: 46, distance: 11.9
click at [262, 46] on div "1:25-bk-11412-MB" at bounding box center [263, 44] width 40 height 7
copy div "11412"
click at [21, 11] on link at bounding box center [26, 11] width 38 height 11
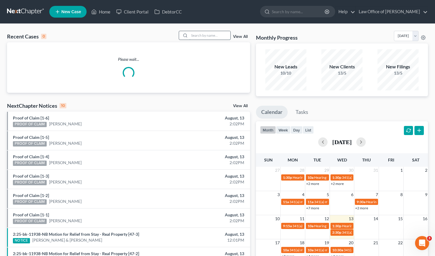
click at [215, 36] on input "search" at bounding box center [209, 35] width 41 height 9
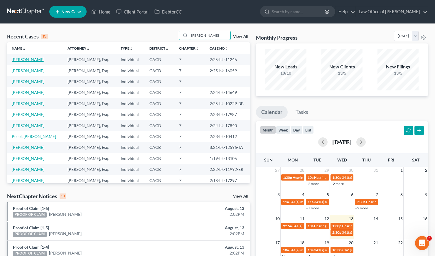
type input "robert"
click at [24, 60] on link "Sanchez, Roberto" at bounding box center [28, 59] width 33 height 5
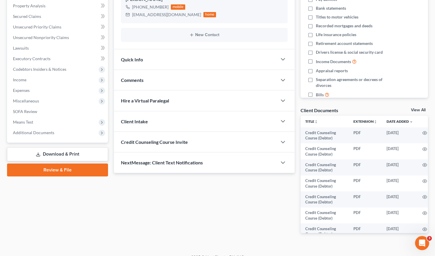
scroll to position [122, 0]
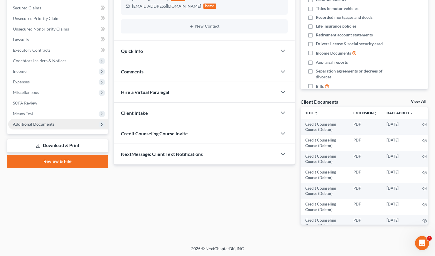
click at [28, 122] on span "Additional Documents" at bounding box center [33, 124] width 41 height 5
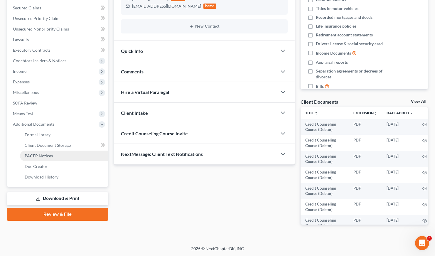
click at [45, 156] on span "PACER Notices" at bounding box center [39, 155] width 28 height 5
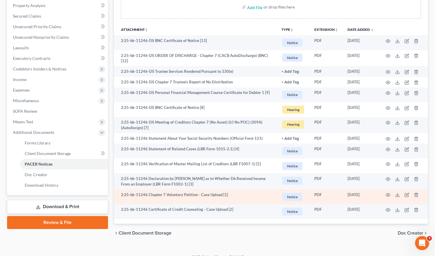
scroll to position [122, 0]
